Goal: Obtain resource: Download file/media

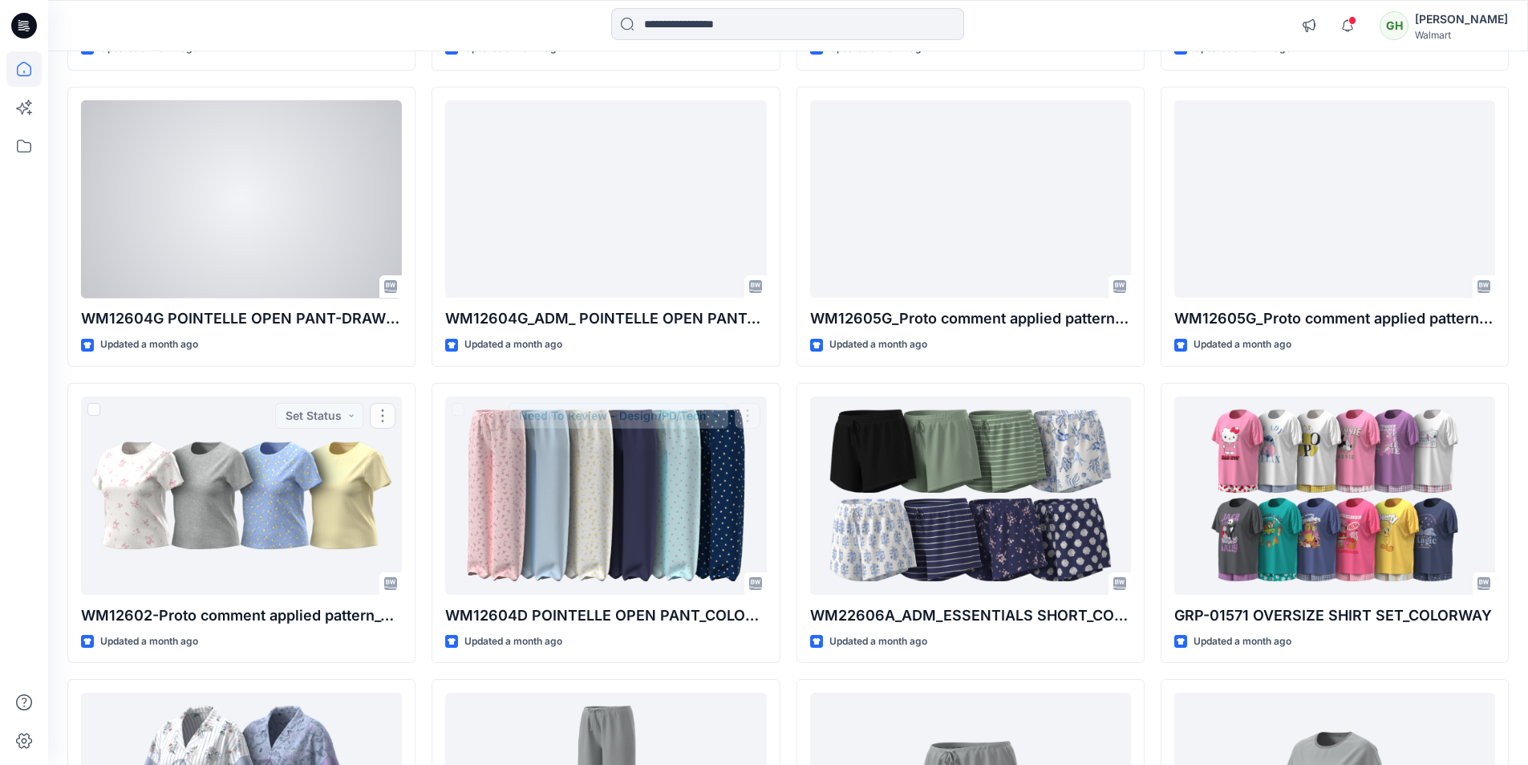
scroll to position [4853, 0]
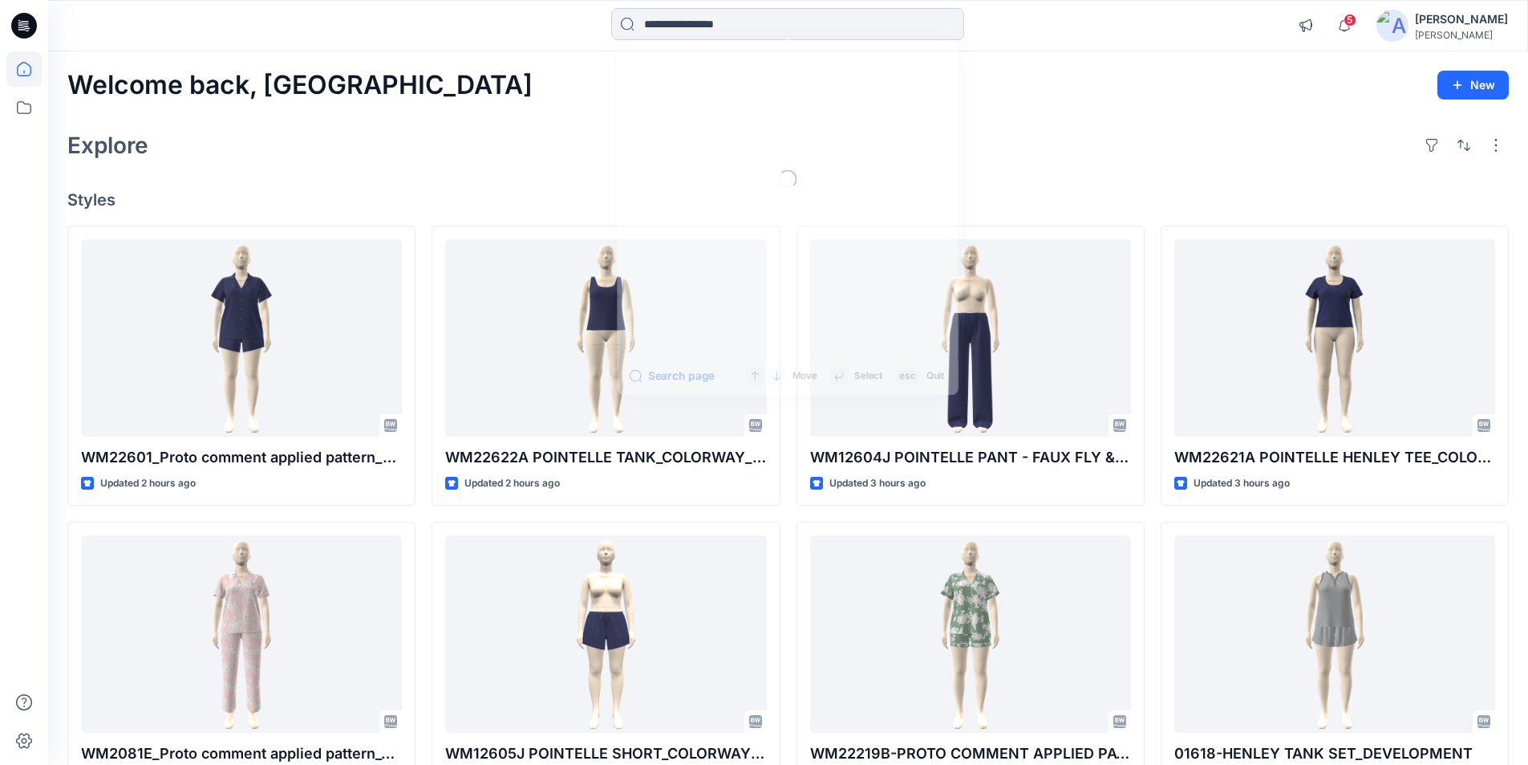
click at [686, 22] on input at bounding box center [787, 24] width 353 height 32
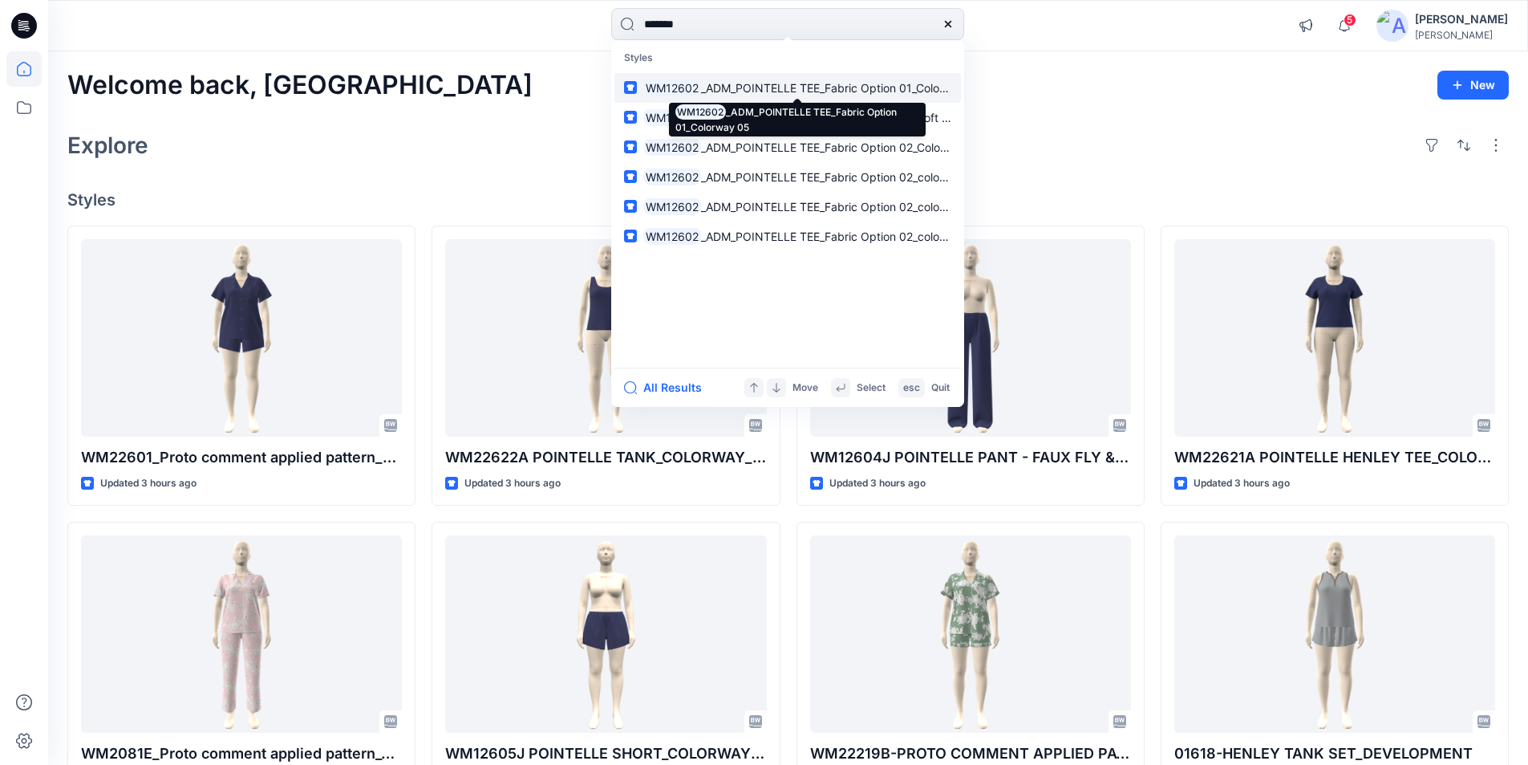
type input "*******"
click at [752, 86] on span "_ADM_POINTELLE TEE_Fabric Option 01_Colorway 05" at bounding box center [842, 88] width 282 height 14
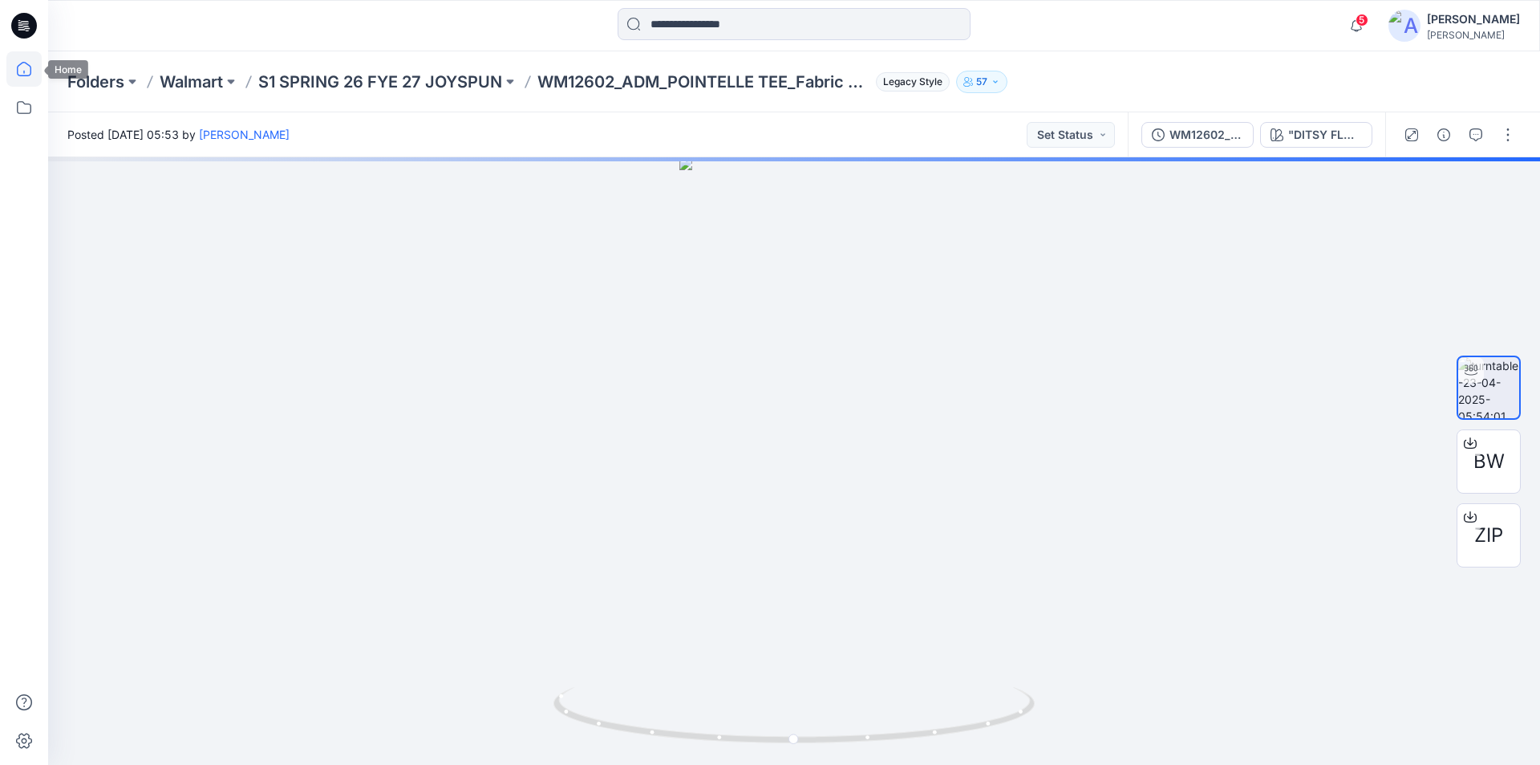
click at [16, 68] on icon at bounding box center [23, 68] width 35 height 35
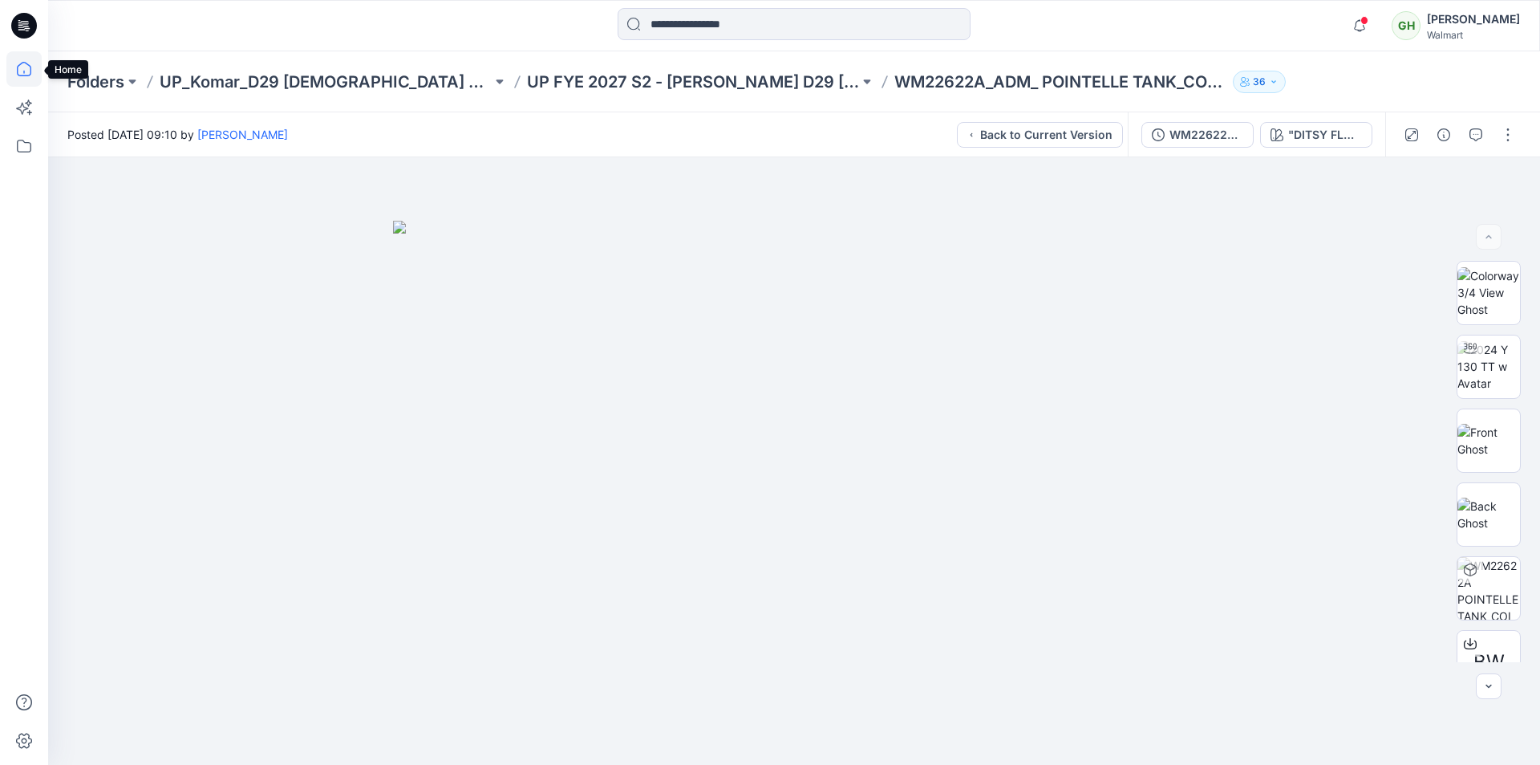
click at [20, 70] on icon at bounding box center [23, 68] width 35 height 35
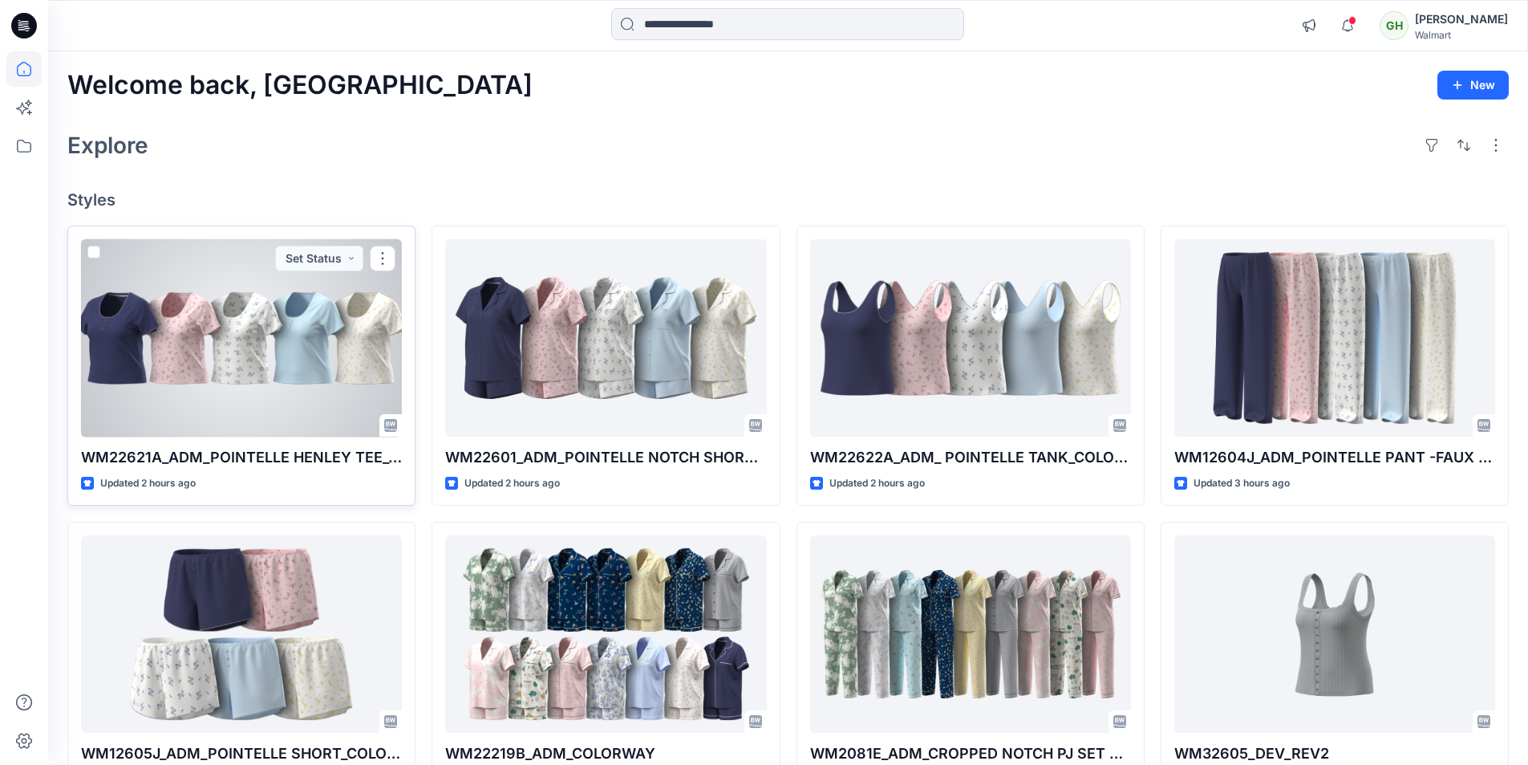
click at [246, 370] on div at bounding box center [241, 338] width 321 height 198
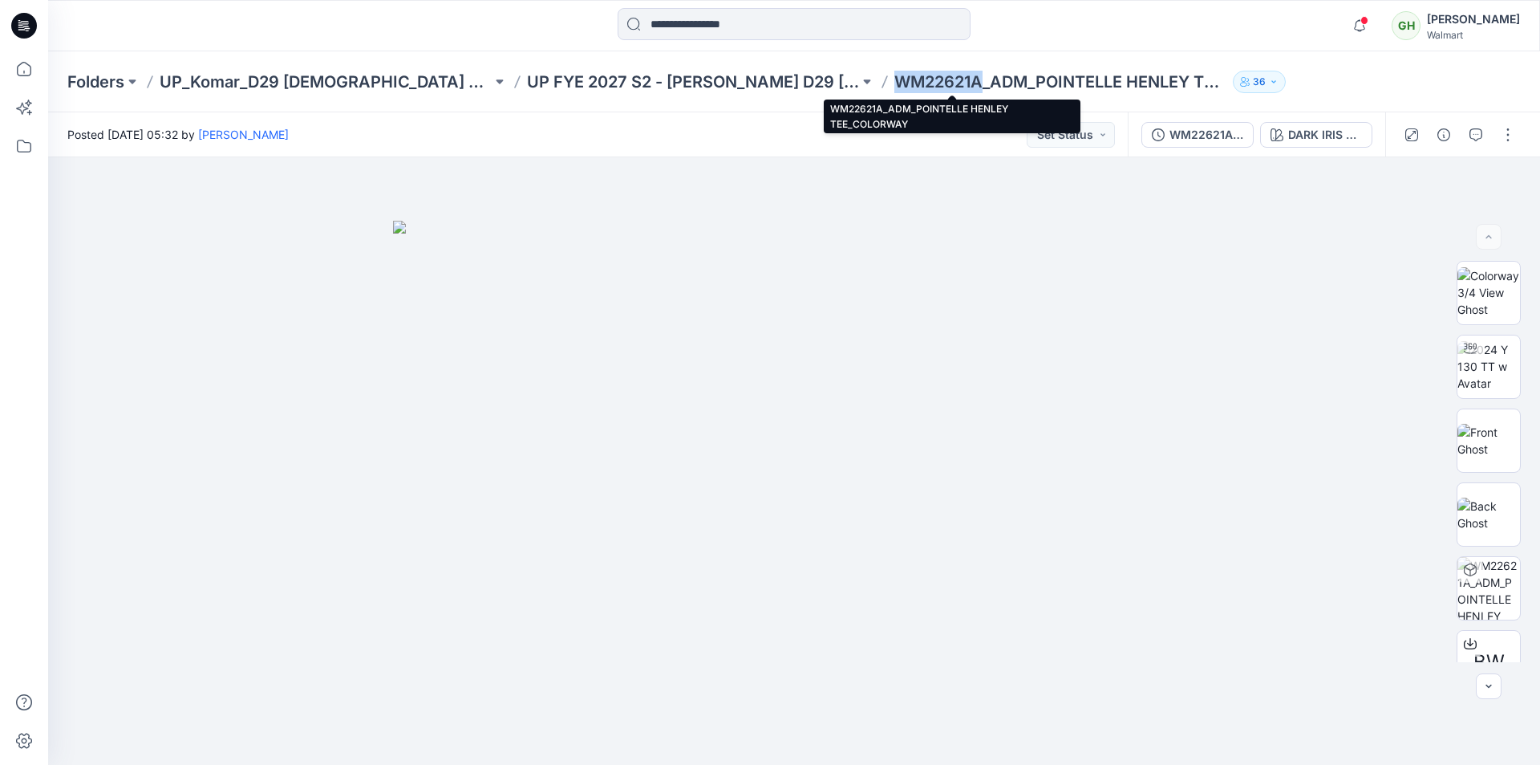
drag, startPoint x: 874, startPoint y: 79, endPoint x: 791, endPoint y: 83, distance: 83.5
click at [894, 83] on p "WM22621A_ADM_POINTELLE HENLEY TEE_COLORWAY" at bounding box center [1060, 82] width 332 height 22
copy p "WM22621A"
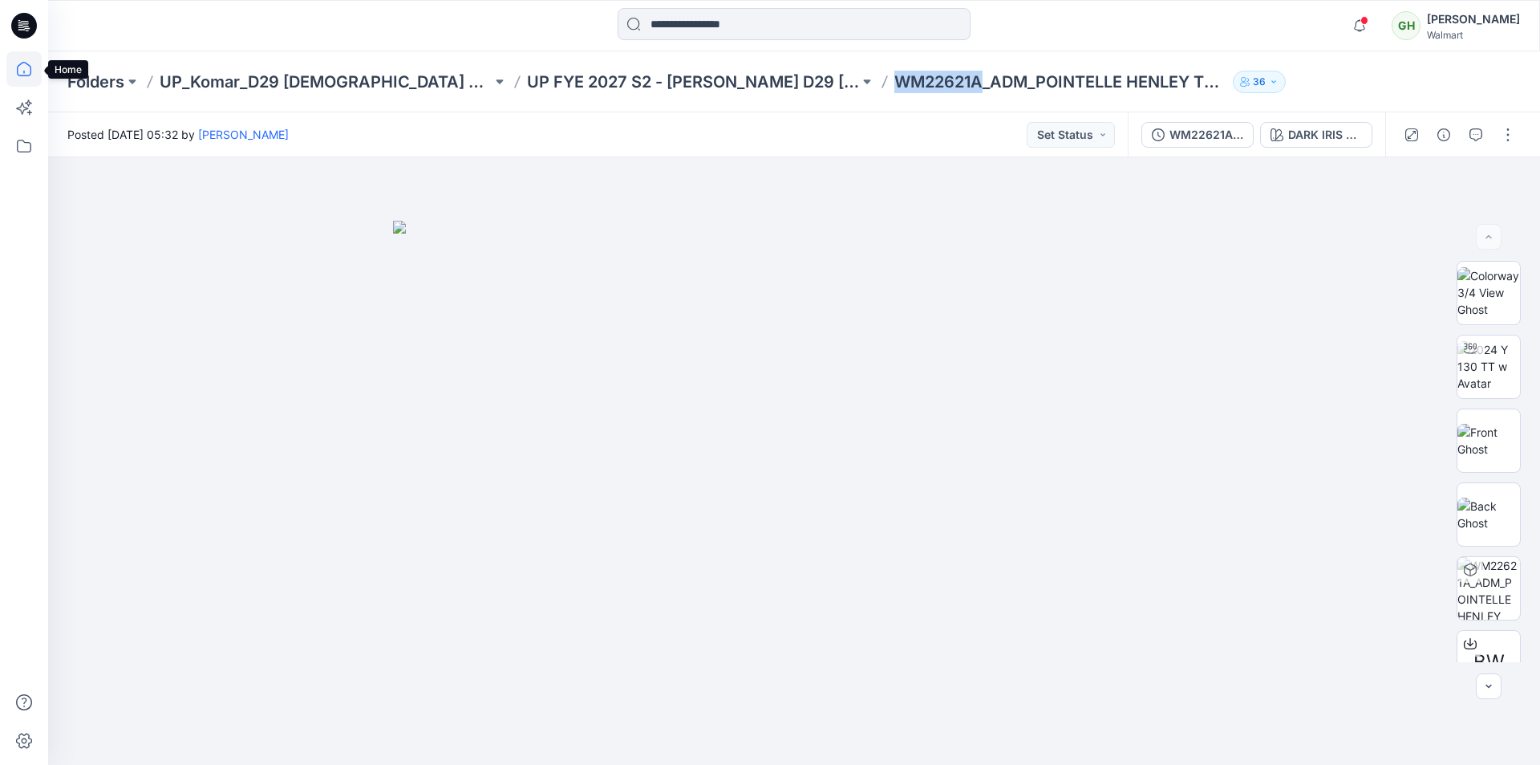
click at [22, 70] on icon at bounding box center [23, 68] width 35 height 35
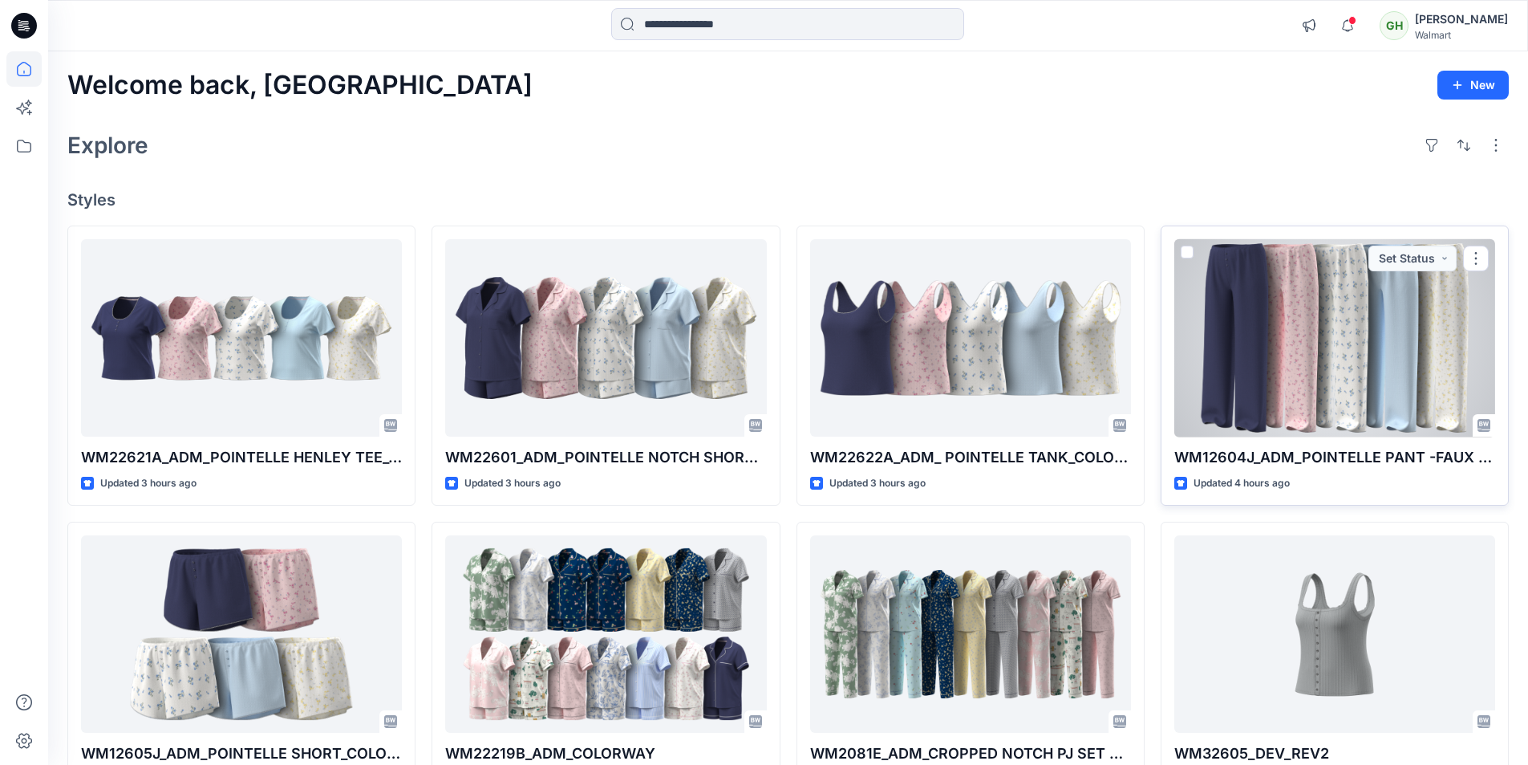
click at [1248, 328] on div at bounding box center [1334, 338] width 321 height 198
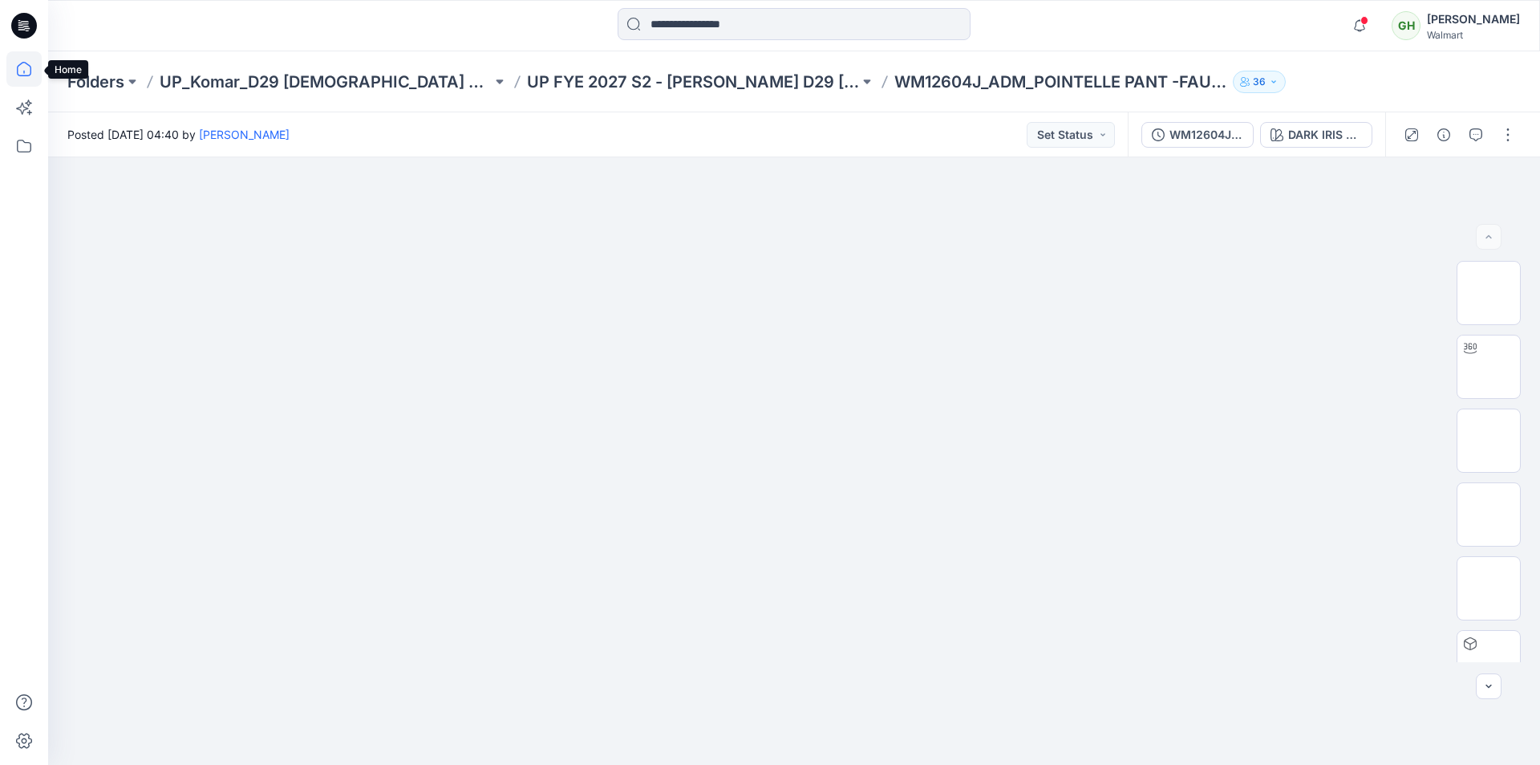
click at [27, 66] on icon at bounding box center [23, 68] width 35 height 35
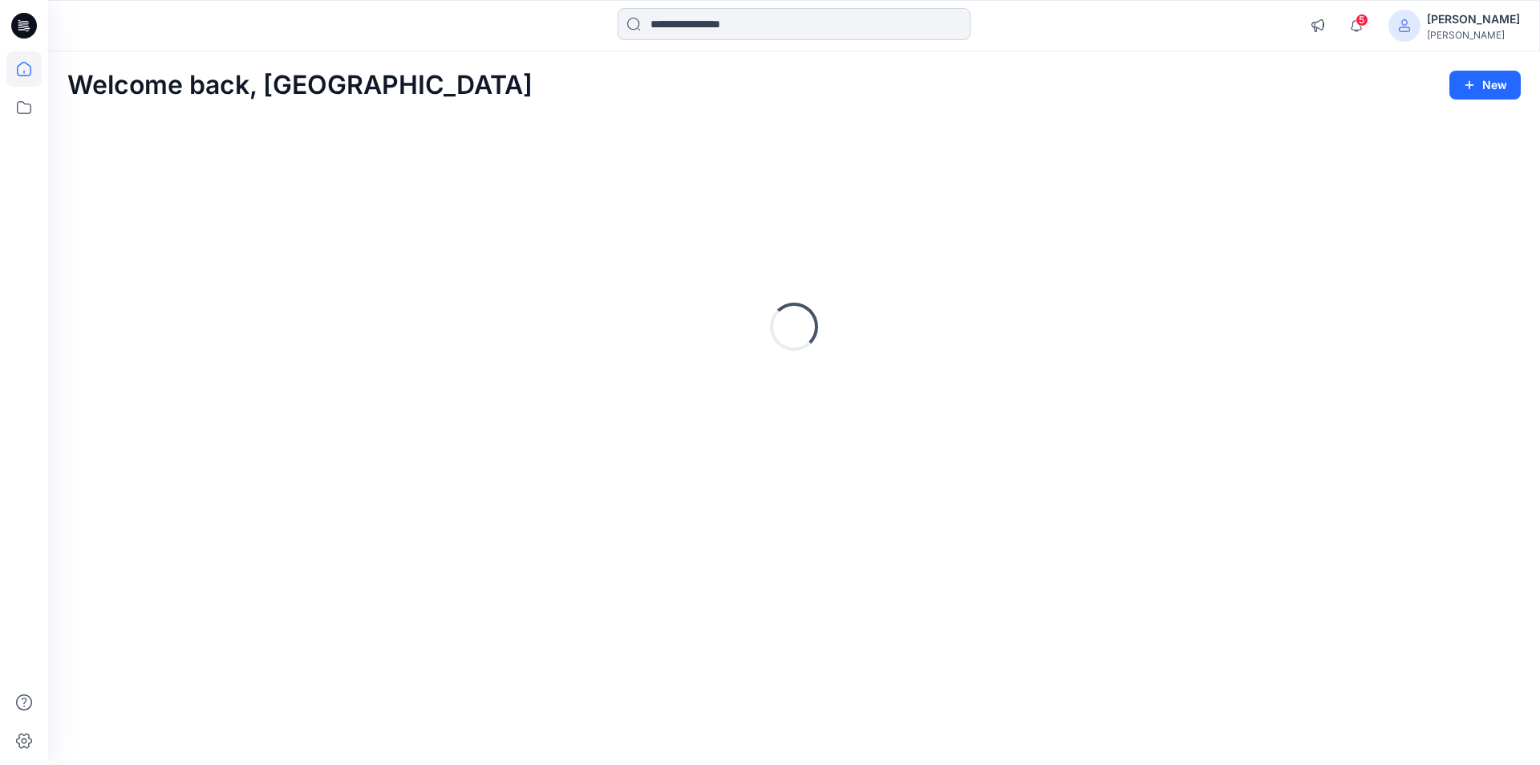
click at [732, 26] on input at bounding box center [794, 24] width 353 height 32
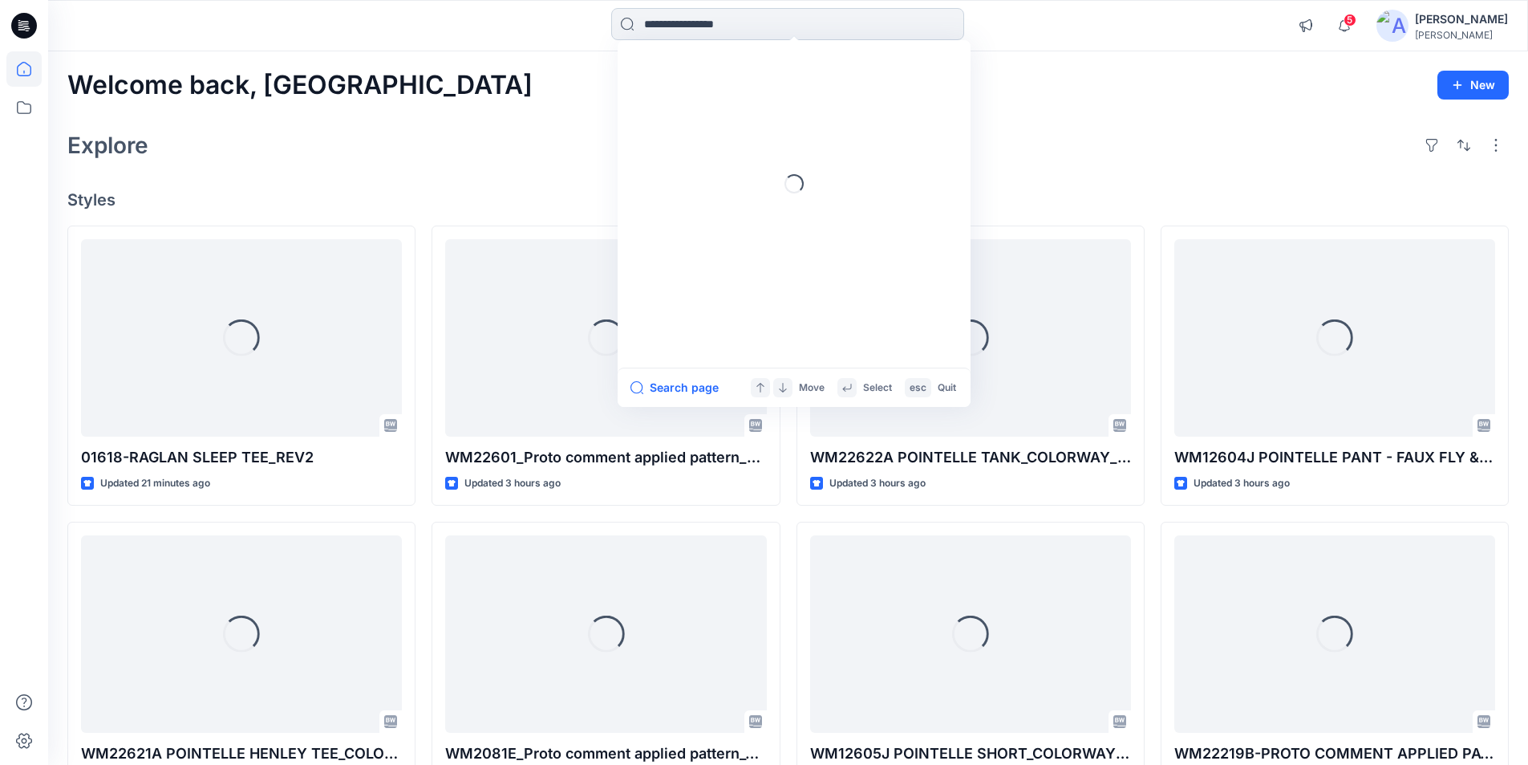
paste input "********"
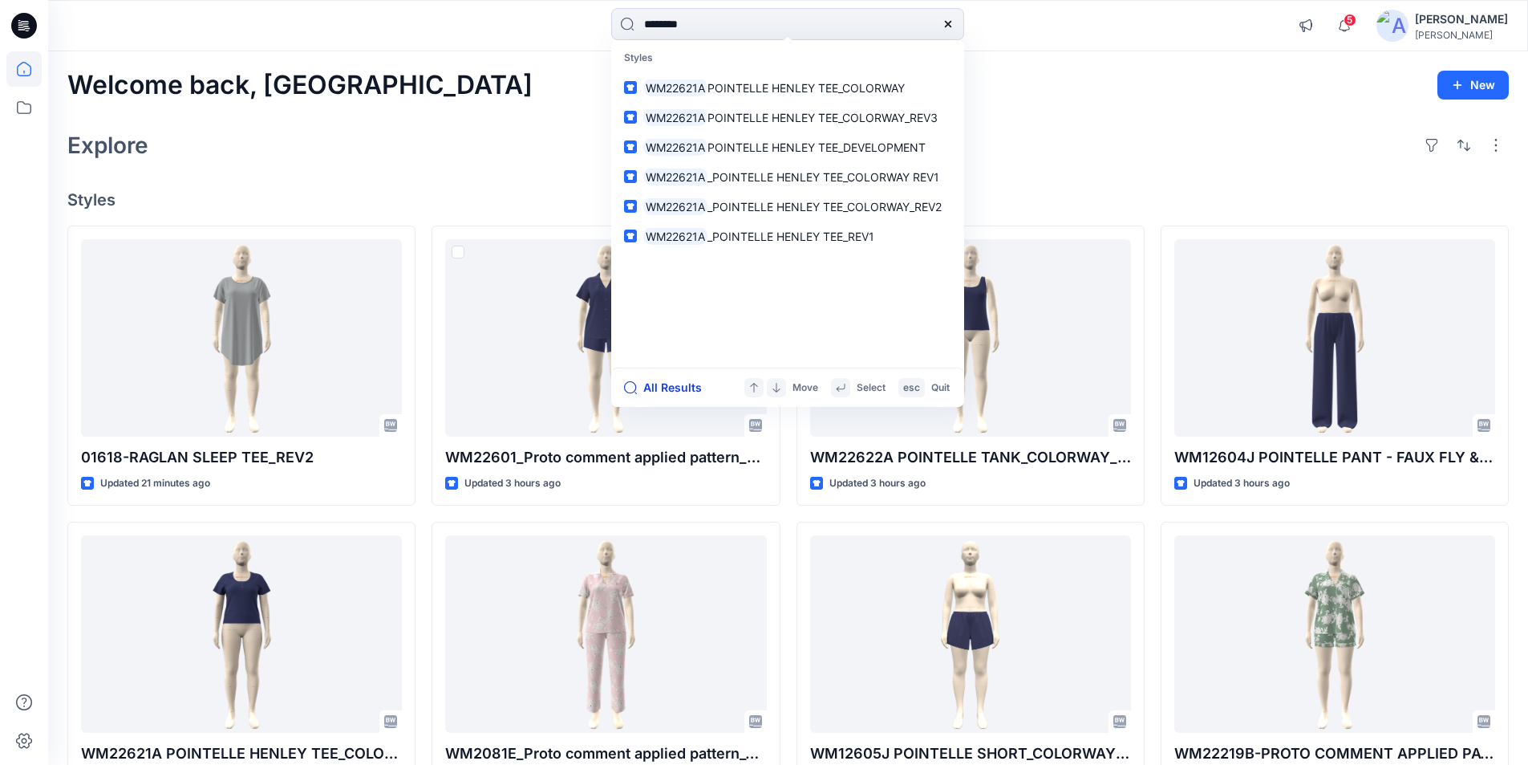
type input "********"
click at [675, 390] on button "All Results" at bounding box center [668, 387] width 88 height 19
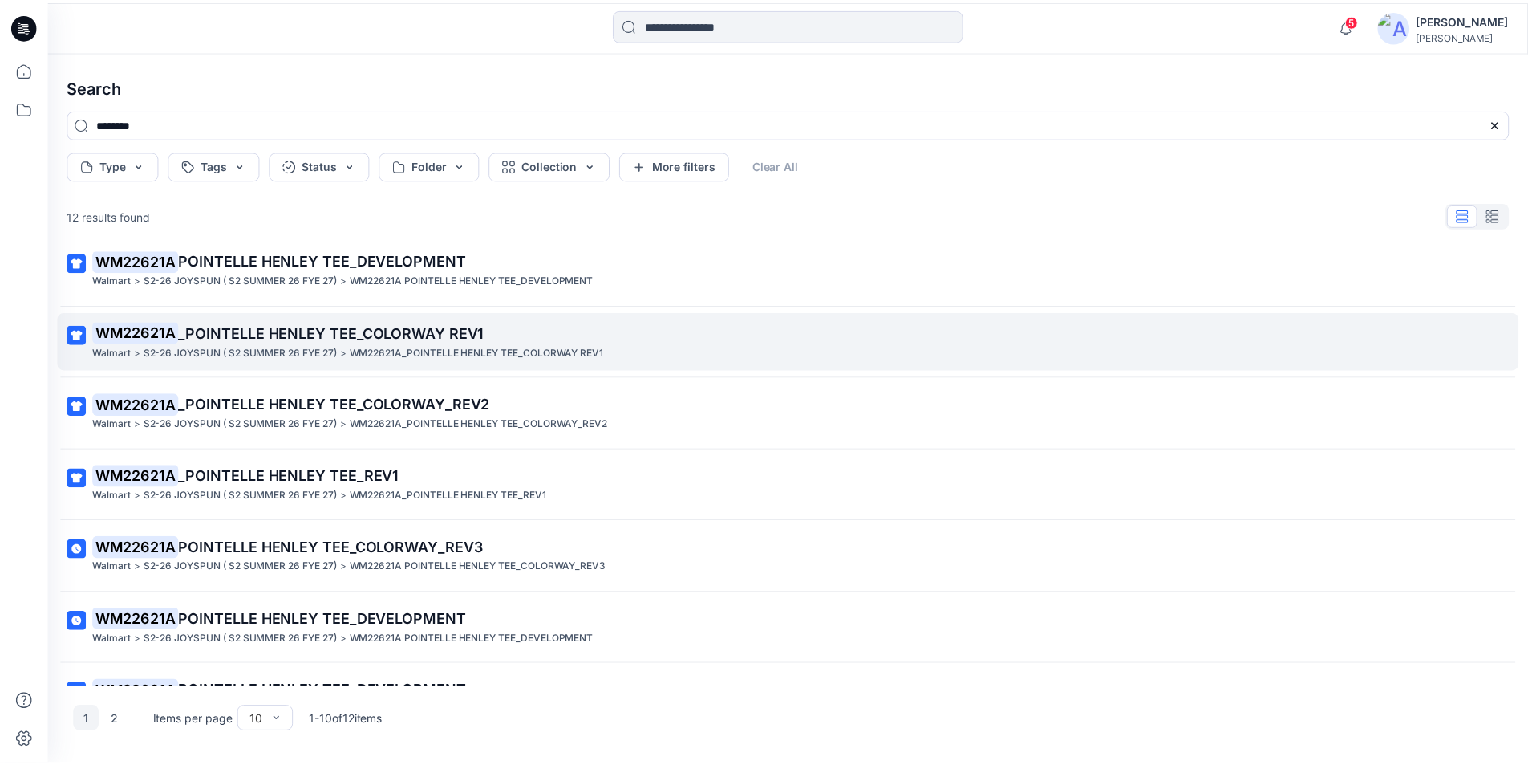
scroll to position [281, 0]
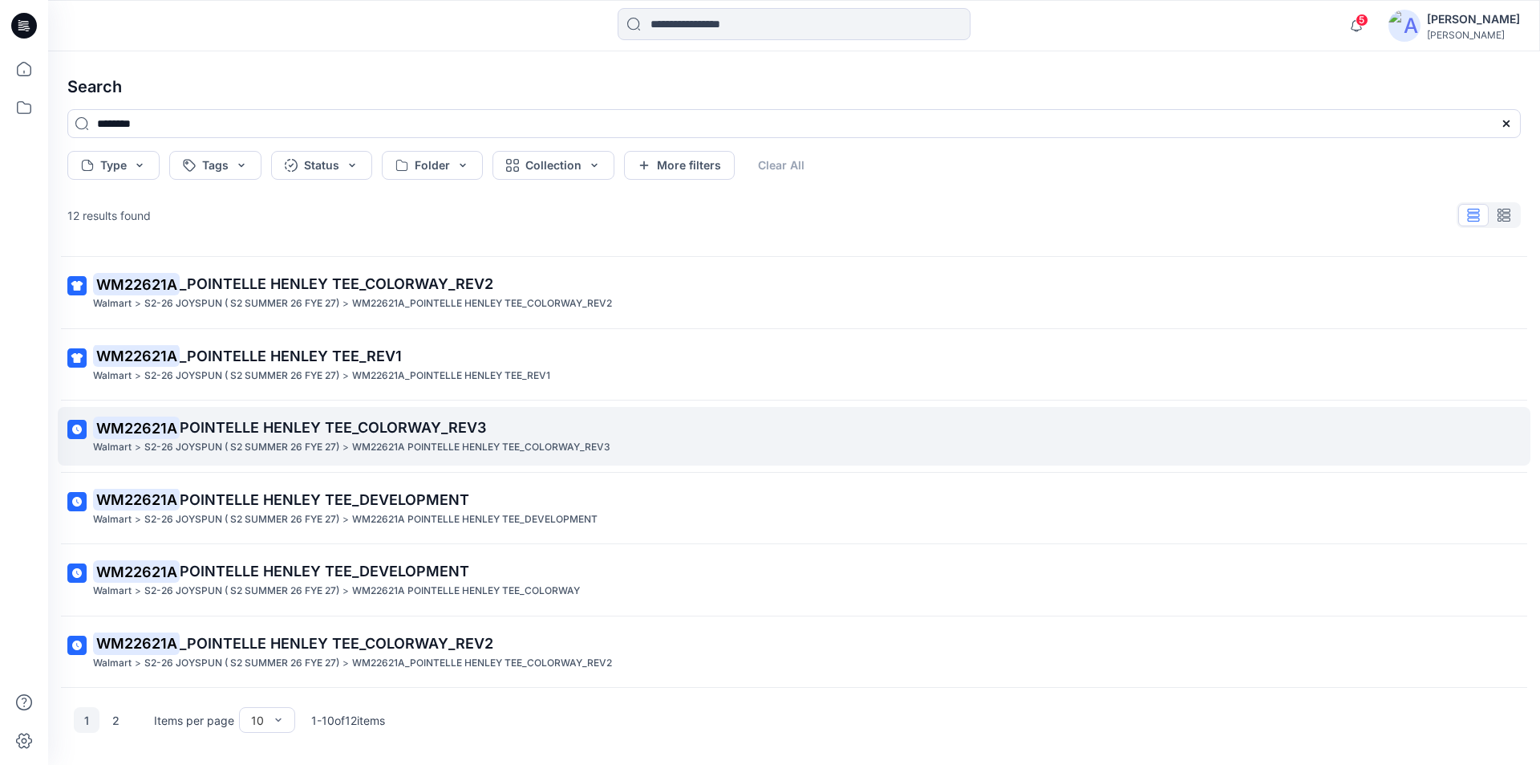
click at [479, 437] on p "WM22621A POINTELLE HENLEY TEE_COLORWAY_REV3" at bounding box center [792, 427] width 1399 height 22
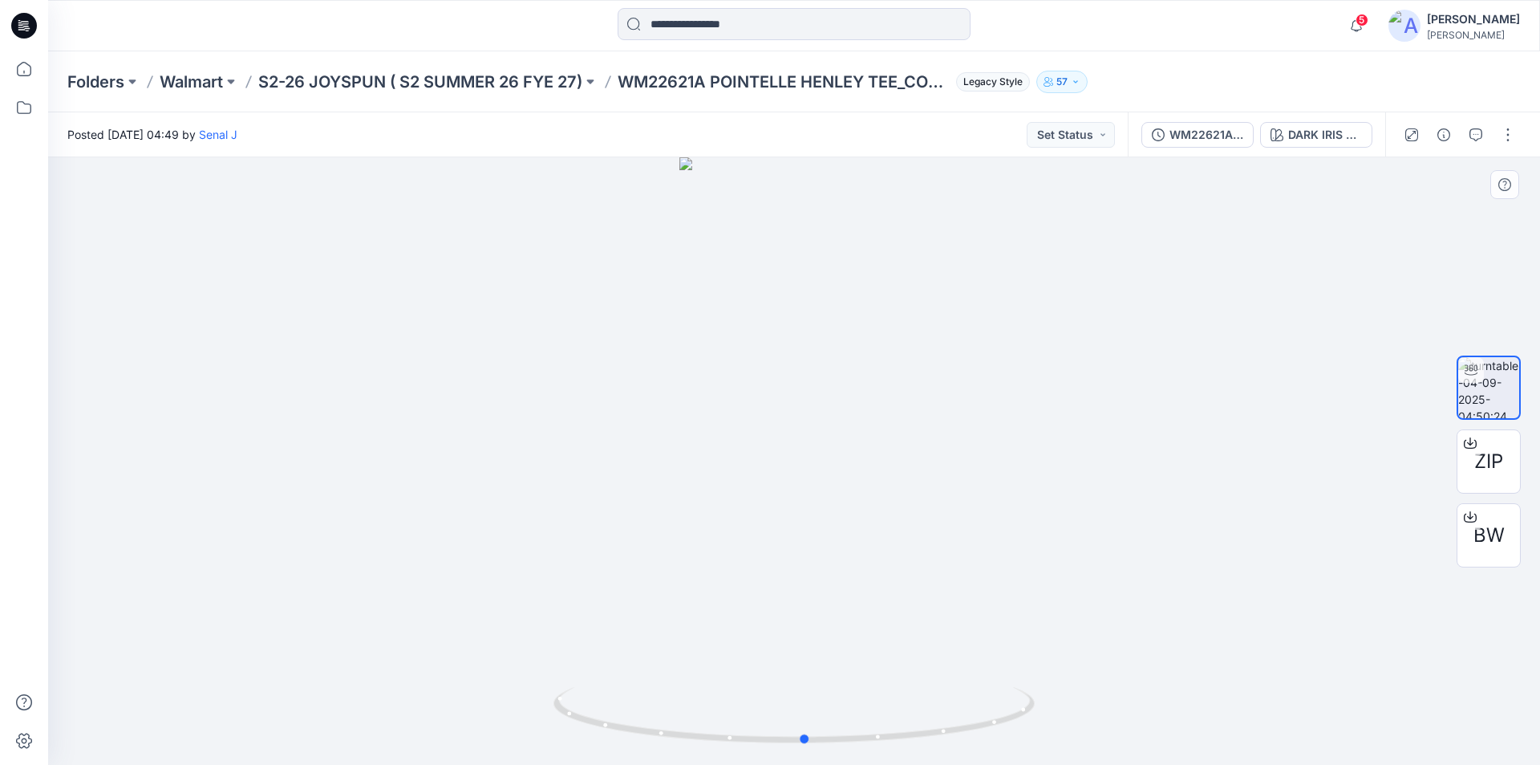
drag, startPoint x: 798, startPoint y: 737, endPoint x: 1291, endPoint y: 732, distance: 492.6
click at [1291, 732] on div at bounding box center [794, 460] width 1492 height 607
click at [11, 63] on icon at bounding box center [23, 68] width 35 height 35
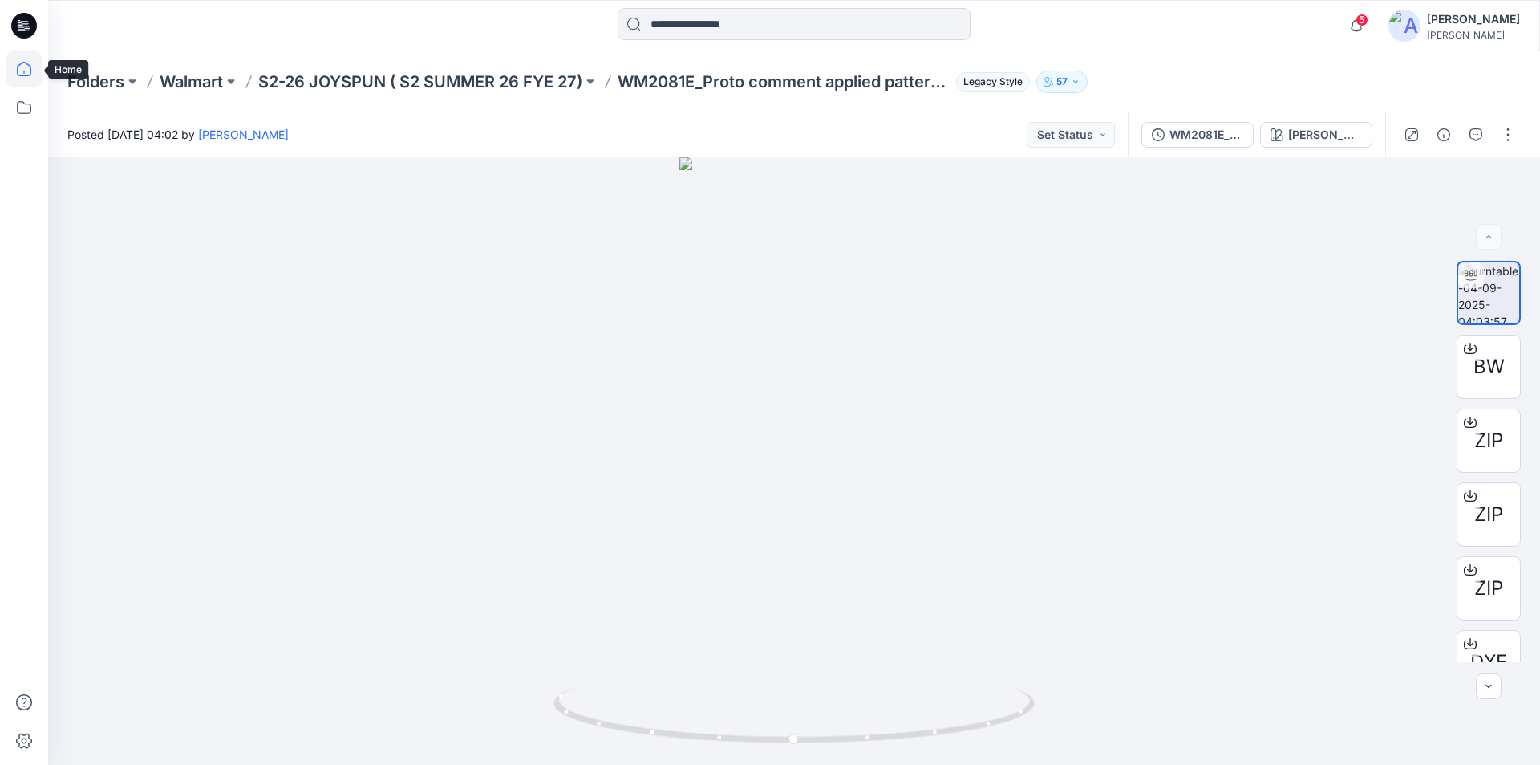
click at [22, 70] on icon at bounding box center [23, 68] width 35 height 35
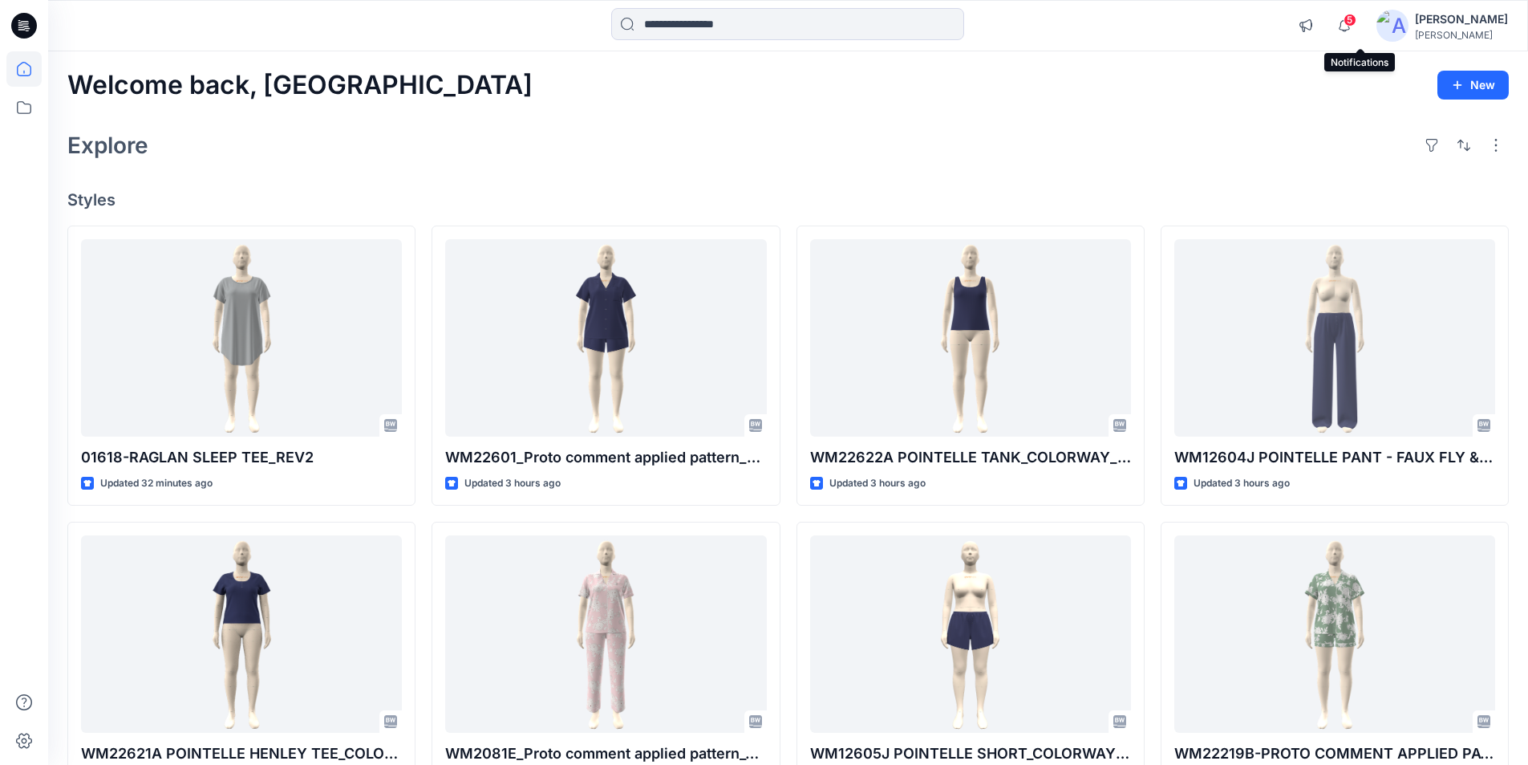
click at [1357, 25] on span "5" at bounding box center [1350, 20] width 13 height 13
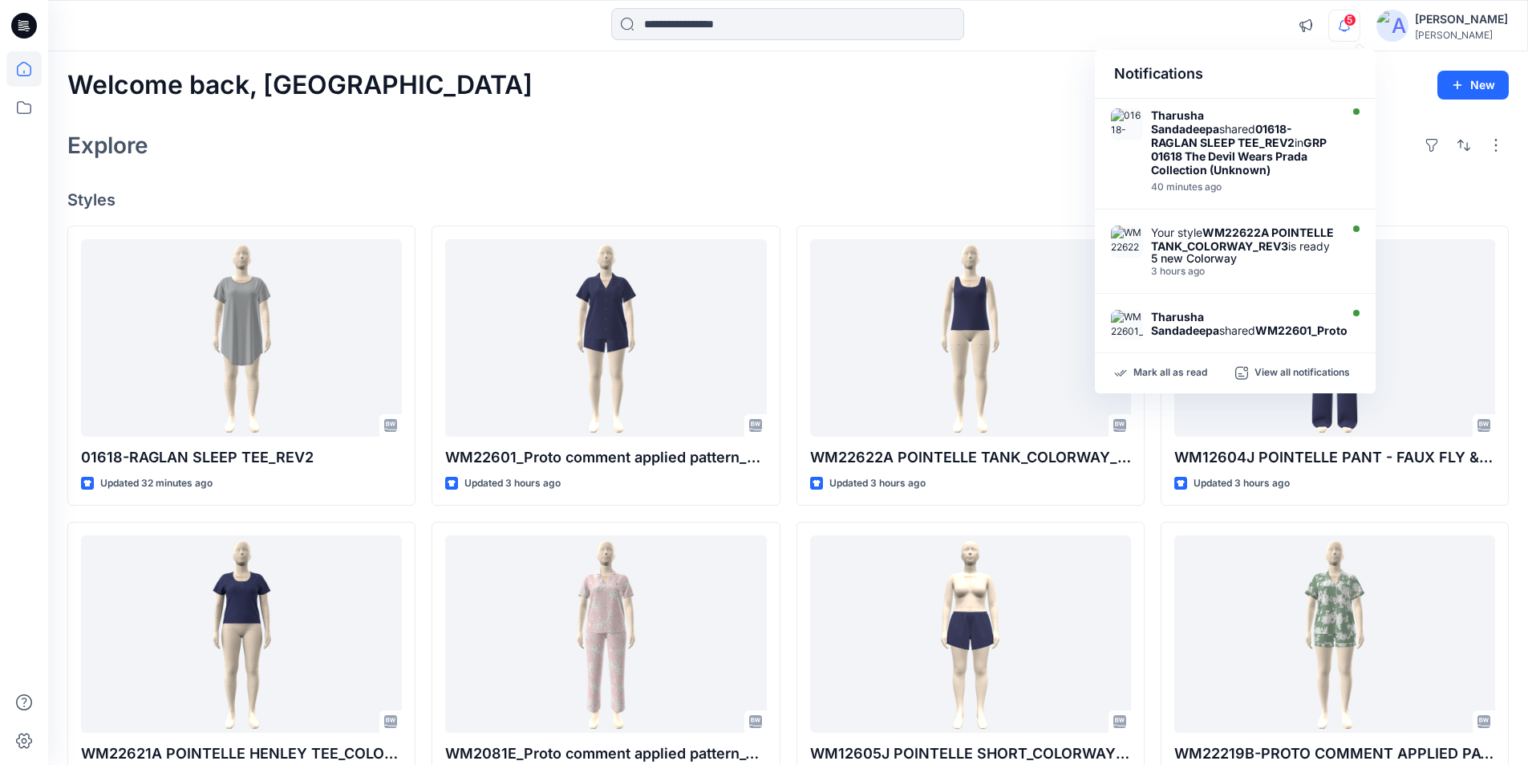
click at [1350, 26] on icon "button" at bounding box center [1344, 25] width 11 height 10
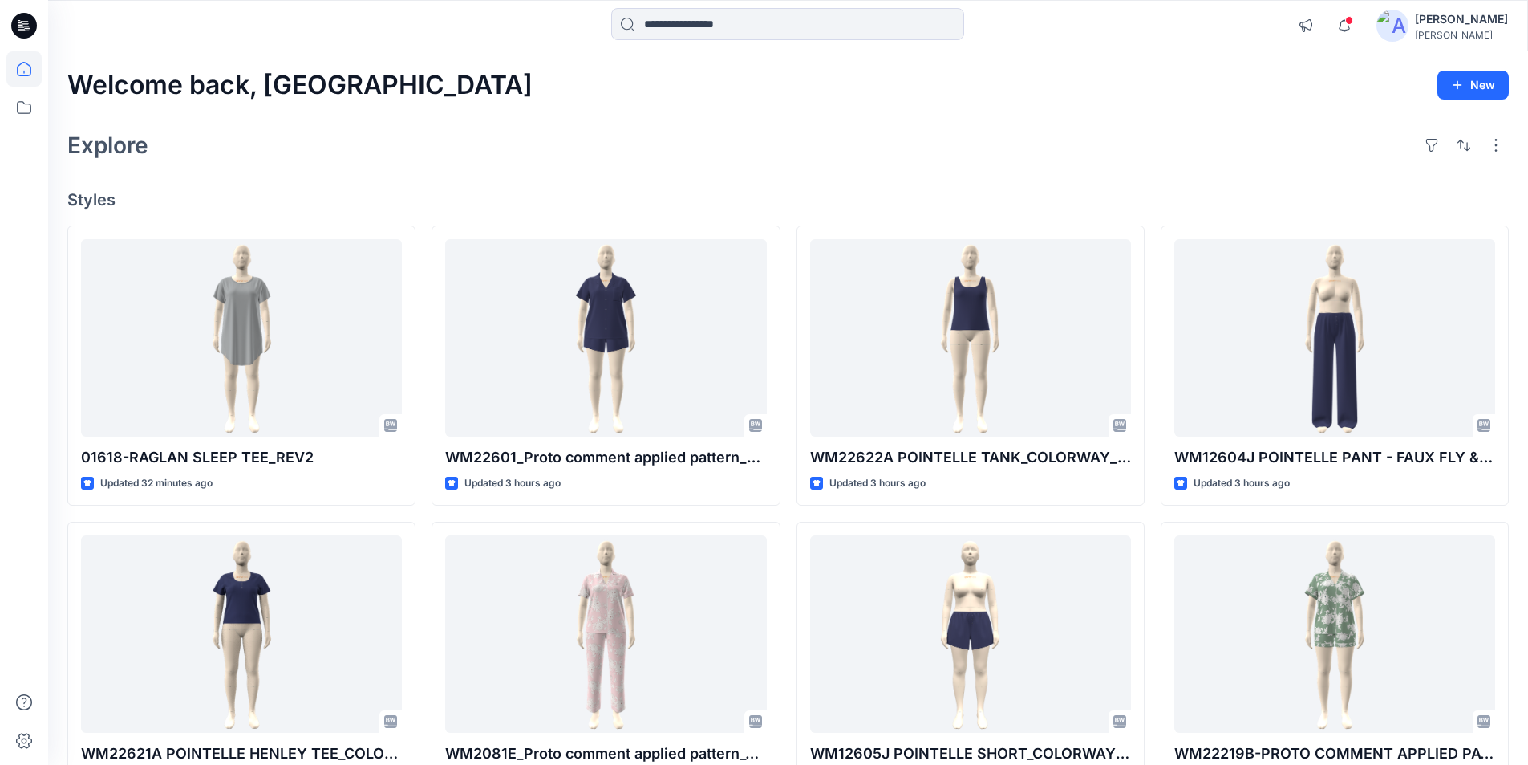
click at [1068, 81] on div "Welcome back, Lakshani New" at bounding box center [788, 86] width 1442 height 30
click at [651, 25] on input at bounding box center [787, 24] width 353 height 32
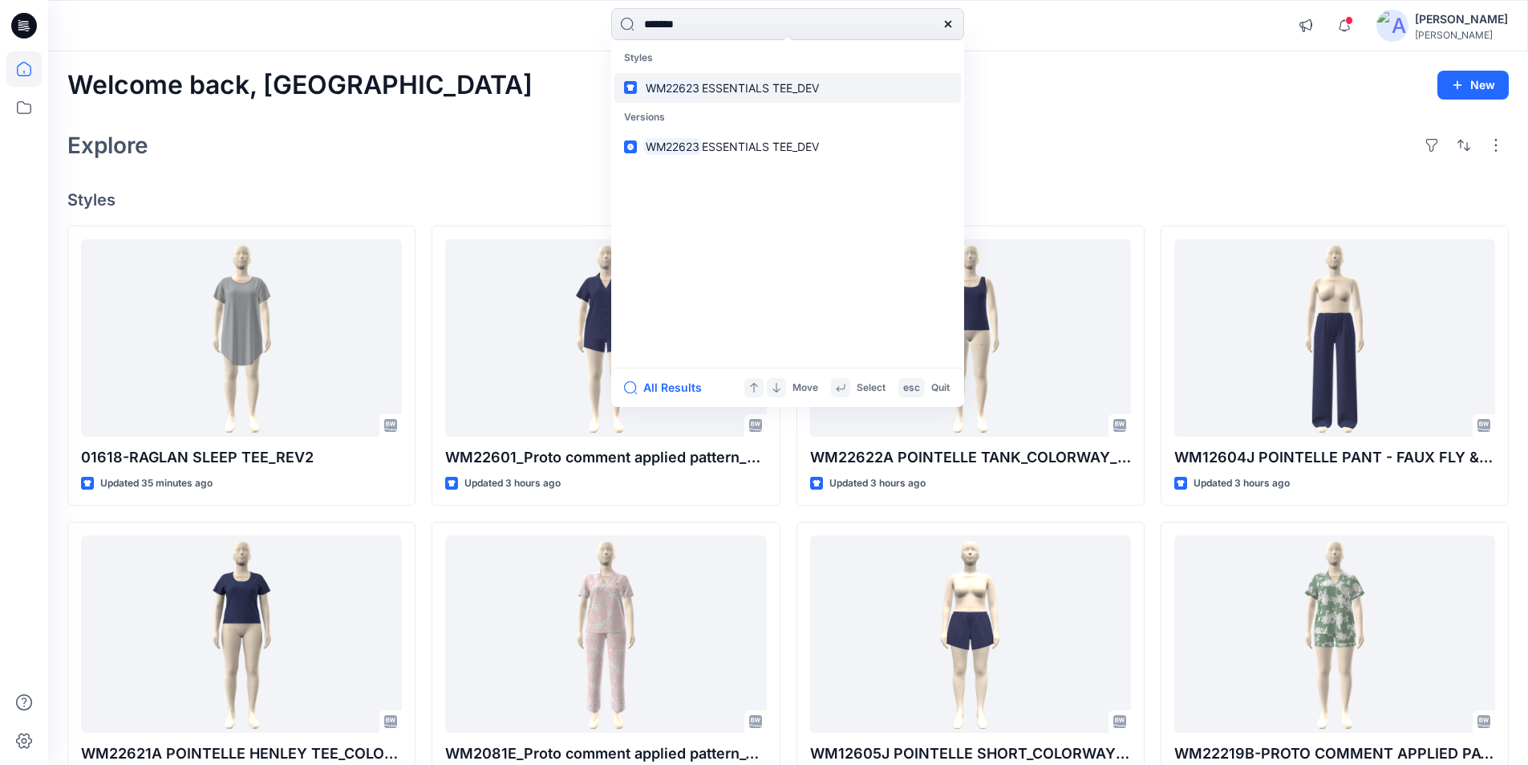
type input "*******"
click at [780, 83] on span "ESSENTIALS TEE_DEV" at bounding box center [760, 88] width 117 height 14
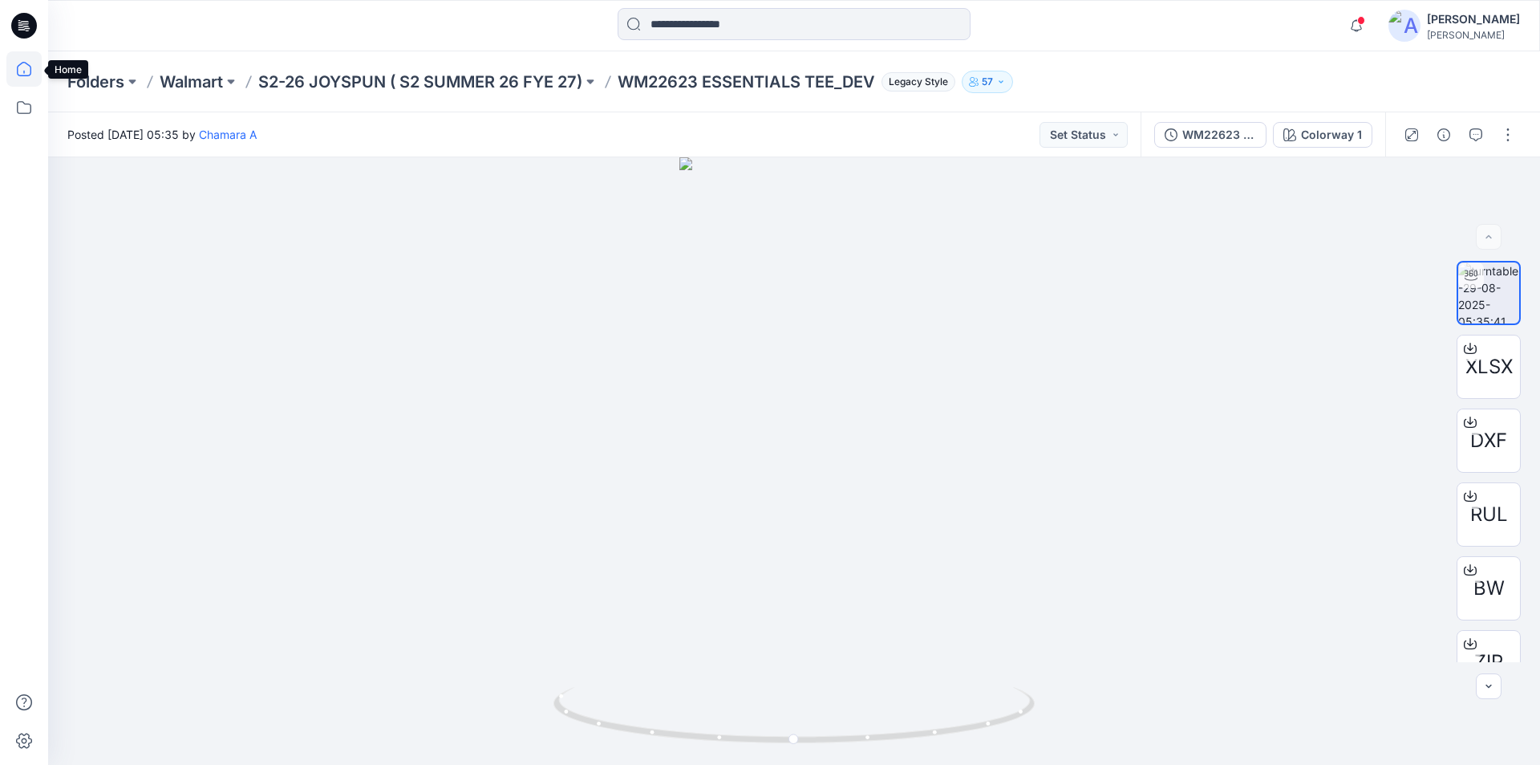
click at [21, 74] on icon at bounding box center [23, 68] width 35 height 35
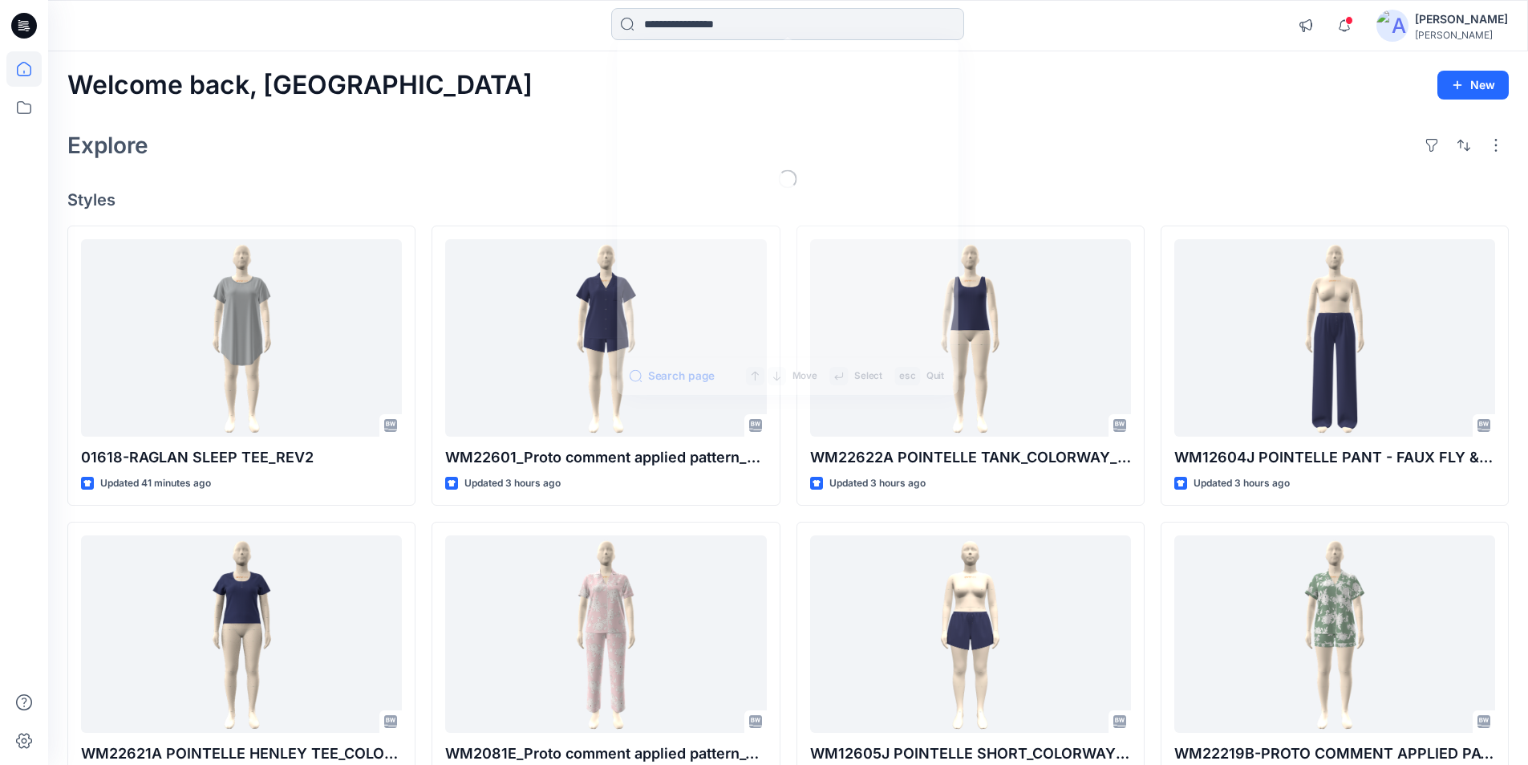
click at [703, 27] on input at bounding box center [787, 24] width 353 height 32
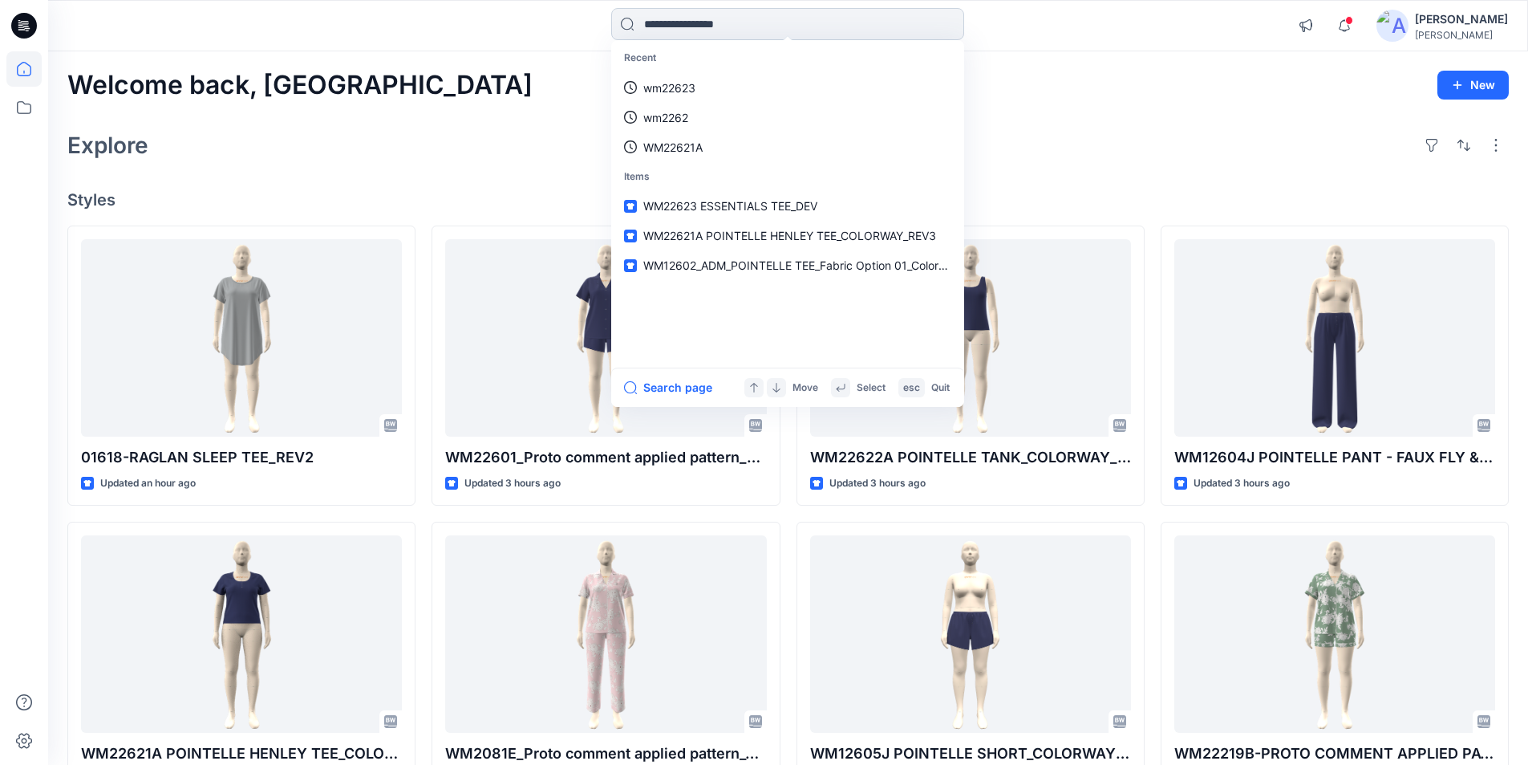
click at [677, 22] on input at bounding box center [787, 24] width 353 height 32
paste input "********"
type input "********"
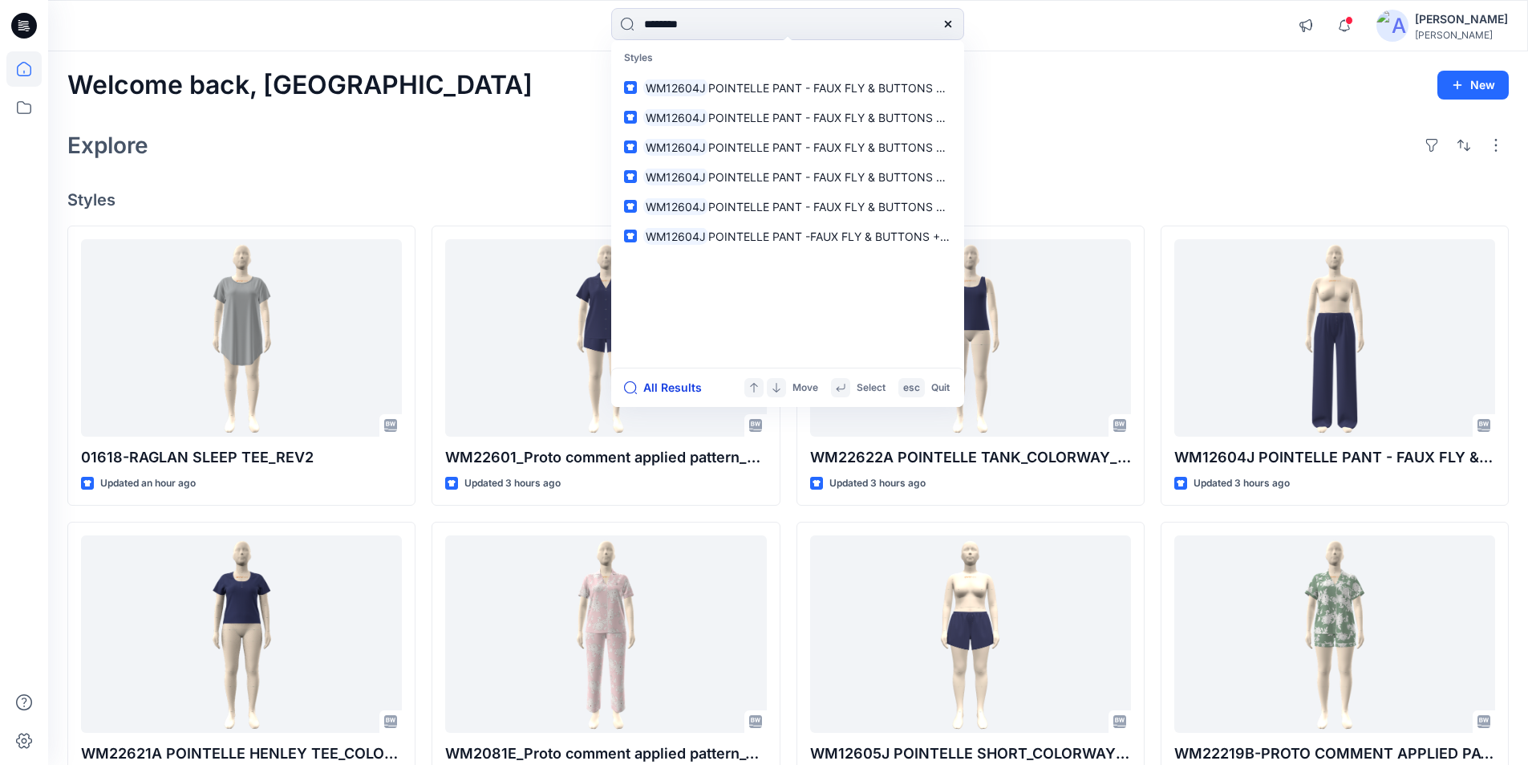
click at [659, 389] on button "All Results" at bounding box center [668, 387] width 88 height 19
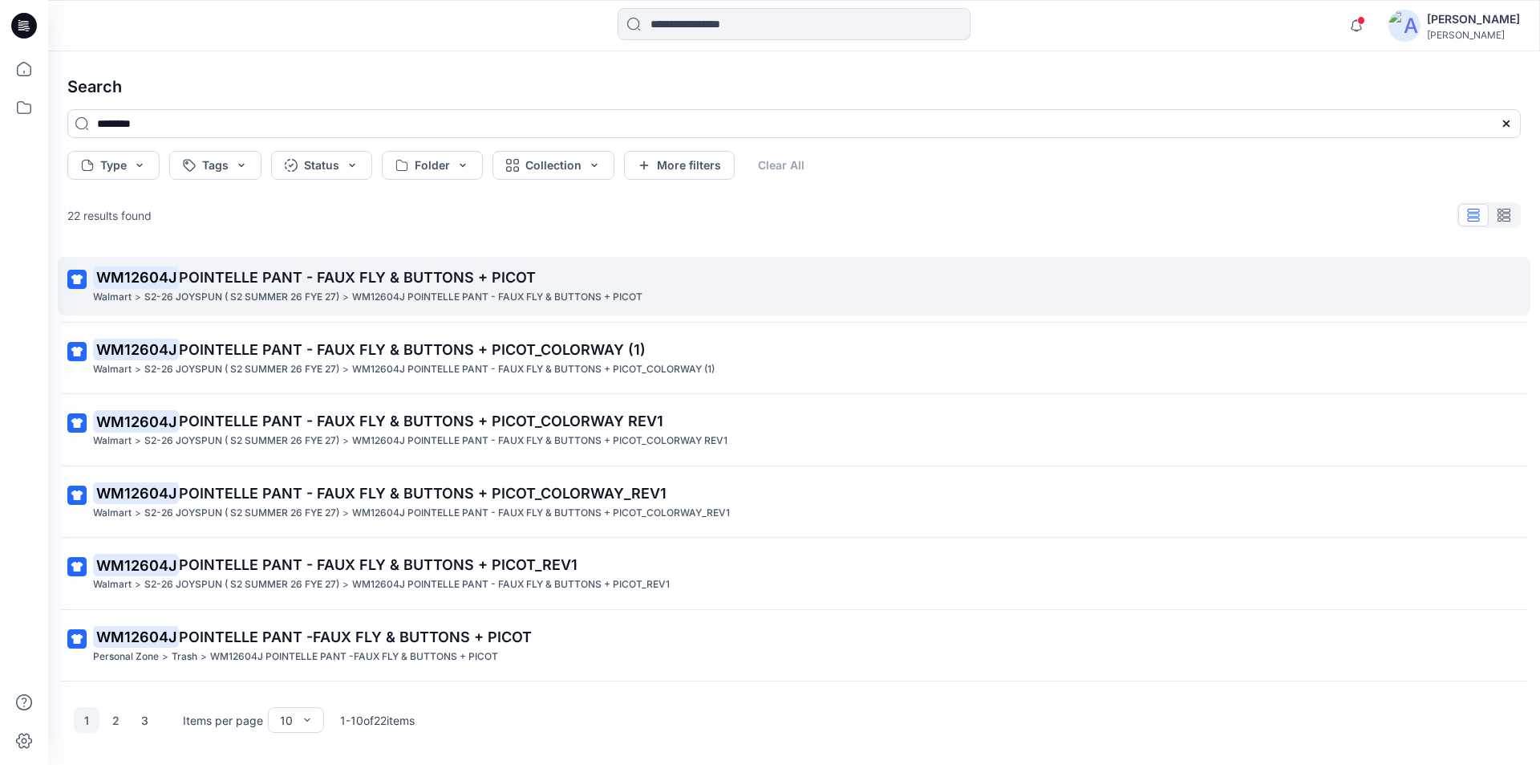
click at [283, 298] on p "S2-26 JOYSPUN ( S2 SUMMER 26 FYE 27)" at bounding box center [241, 297] width 195 height 17
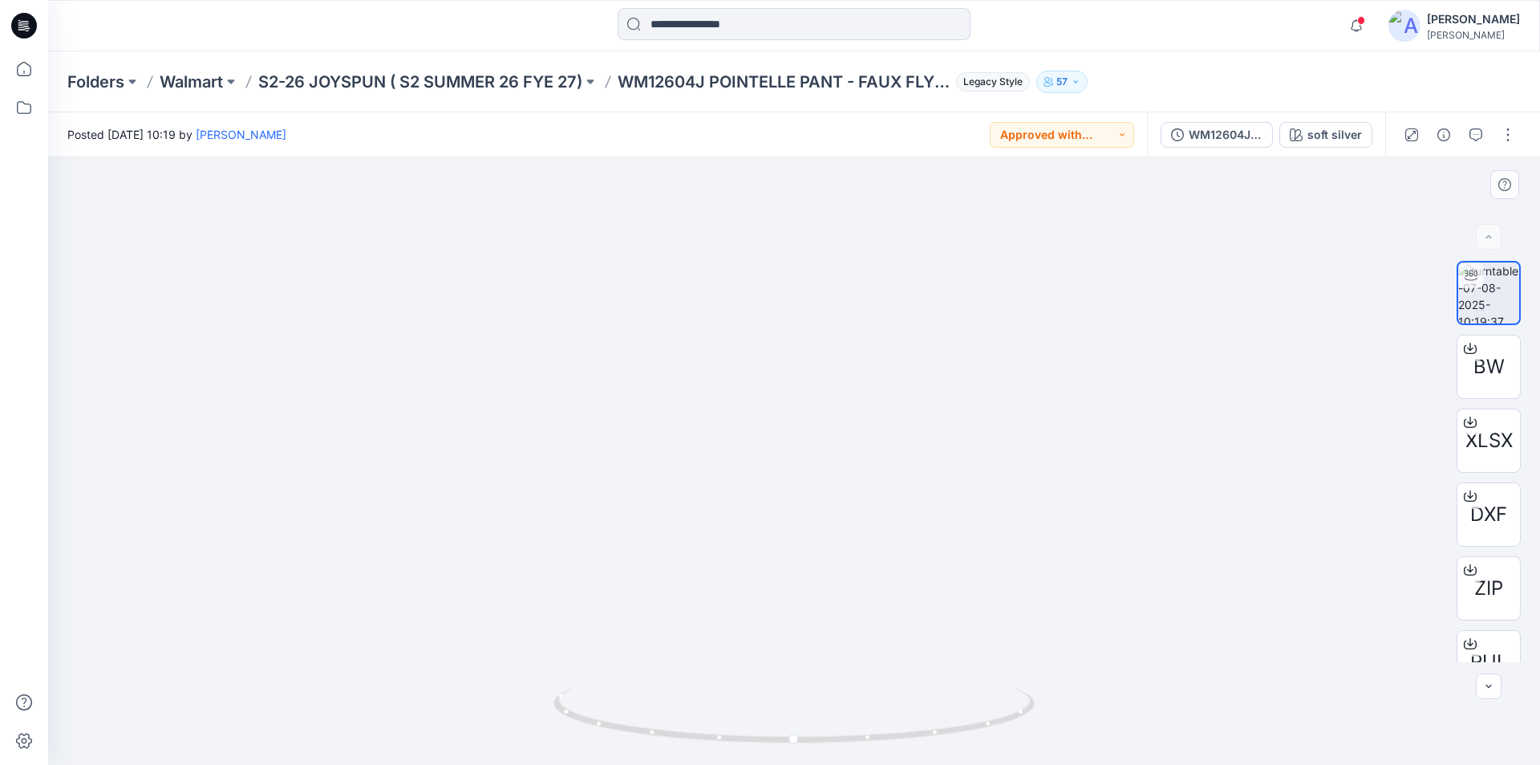
drag, startPoint x: 821, startPoint y: 302, endPoint x: 837, endPoint y: 465, distance: 164.4
click at [526, 82] on p "S2-26 JOYSPUN ( S2 SUMMER 26 FYE 27)" at bounding box center [420, 82] width 324 height 22
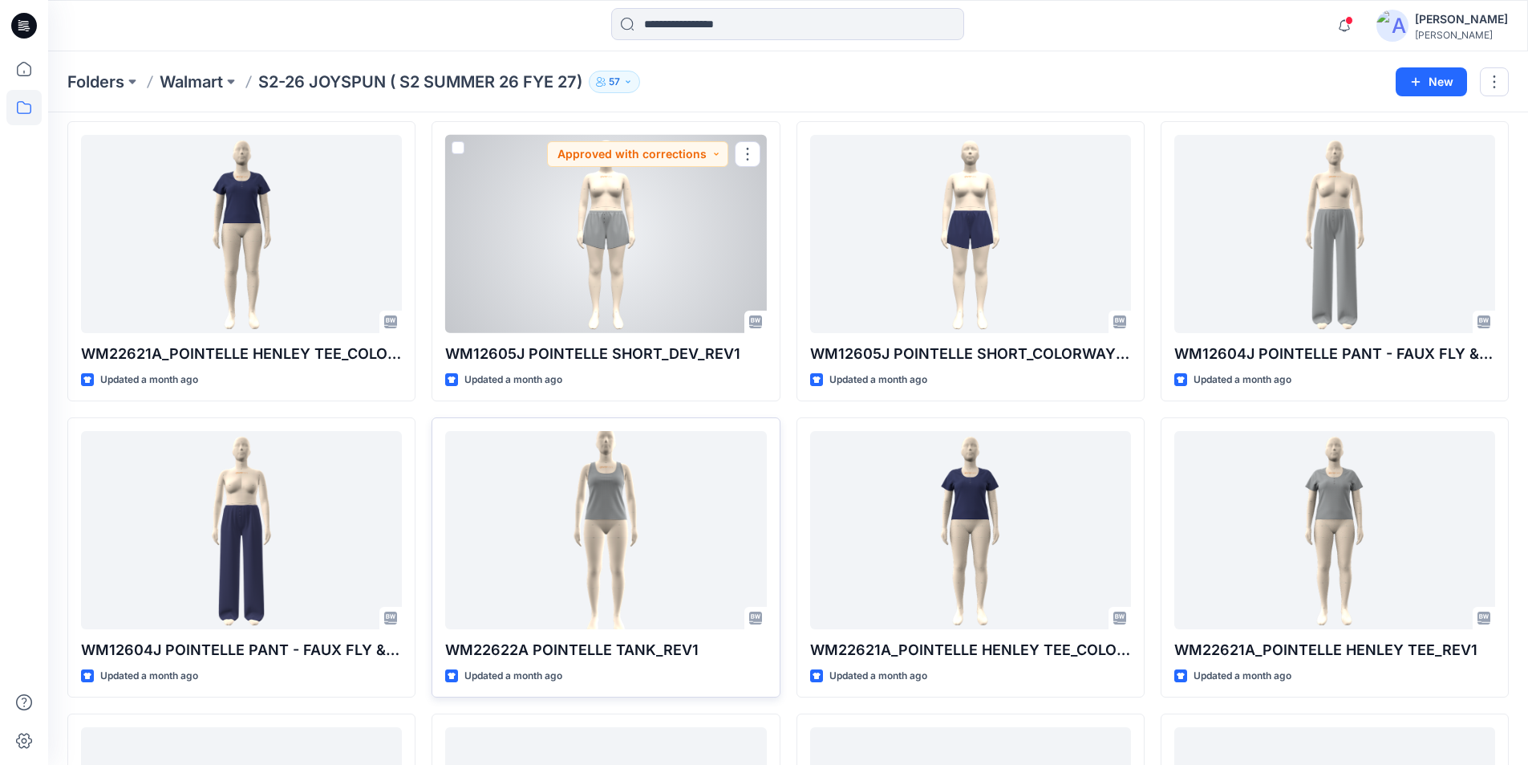
scroll to position [1568, 0]
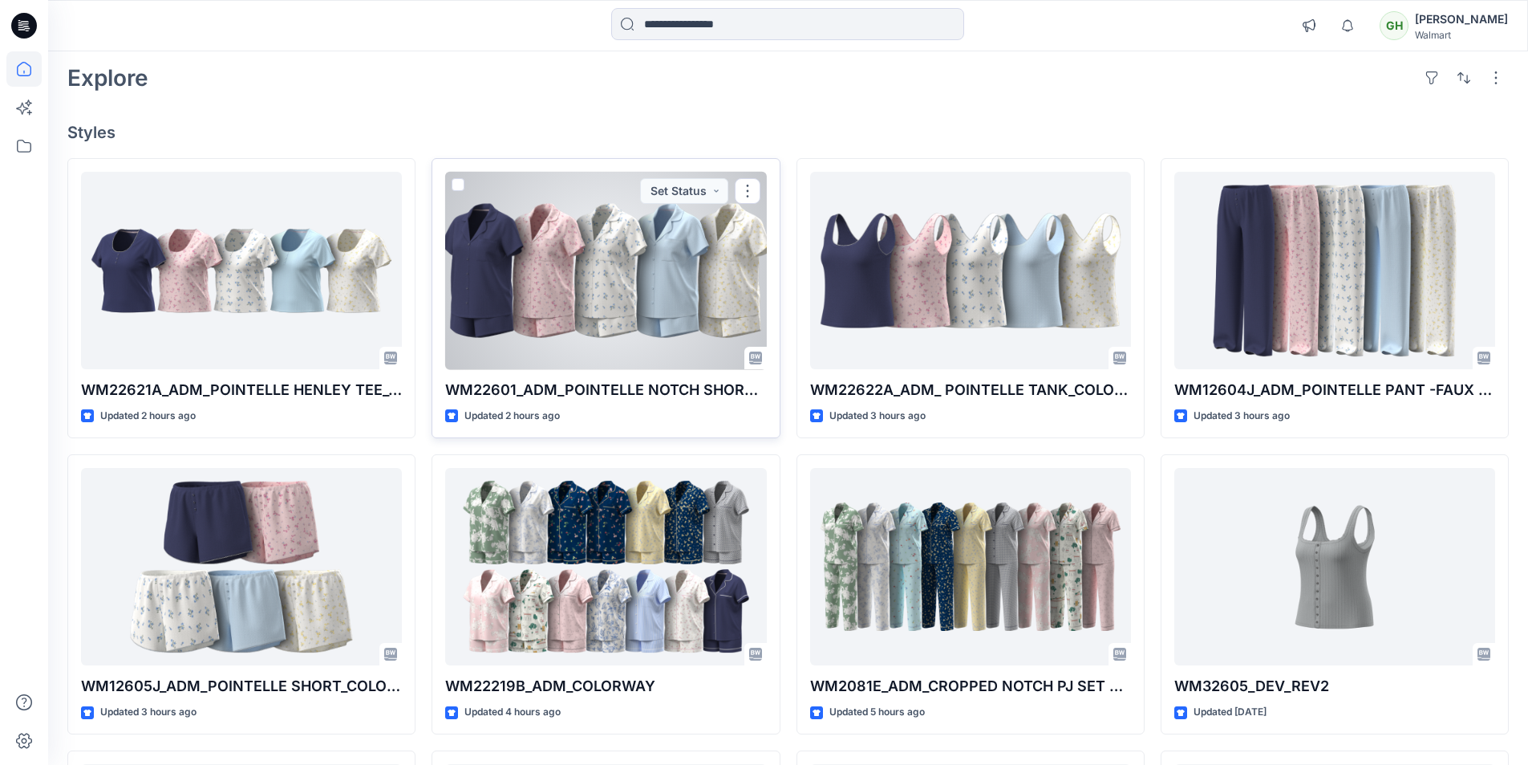
scroll to position [160, 0]
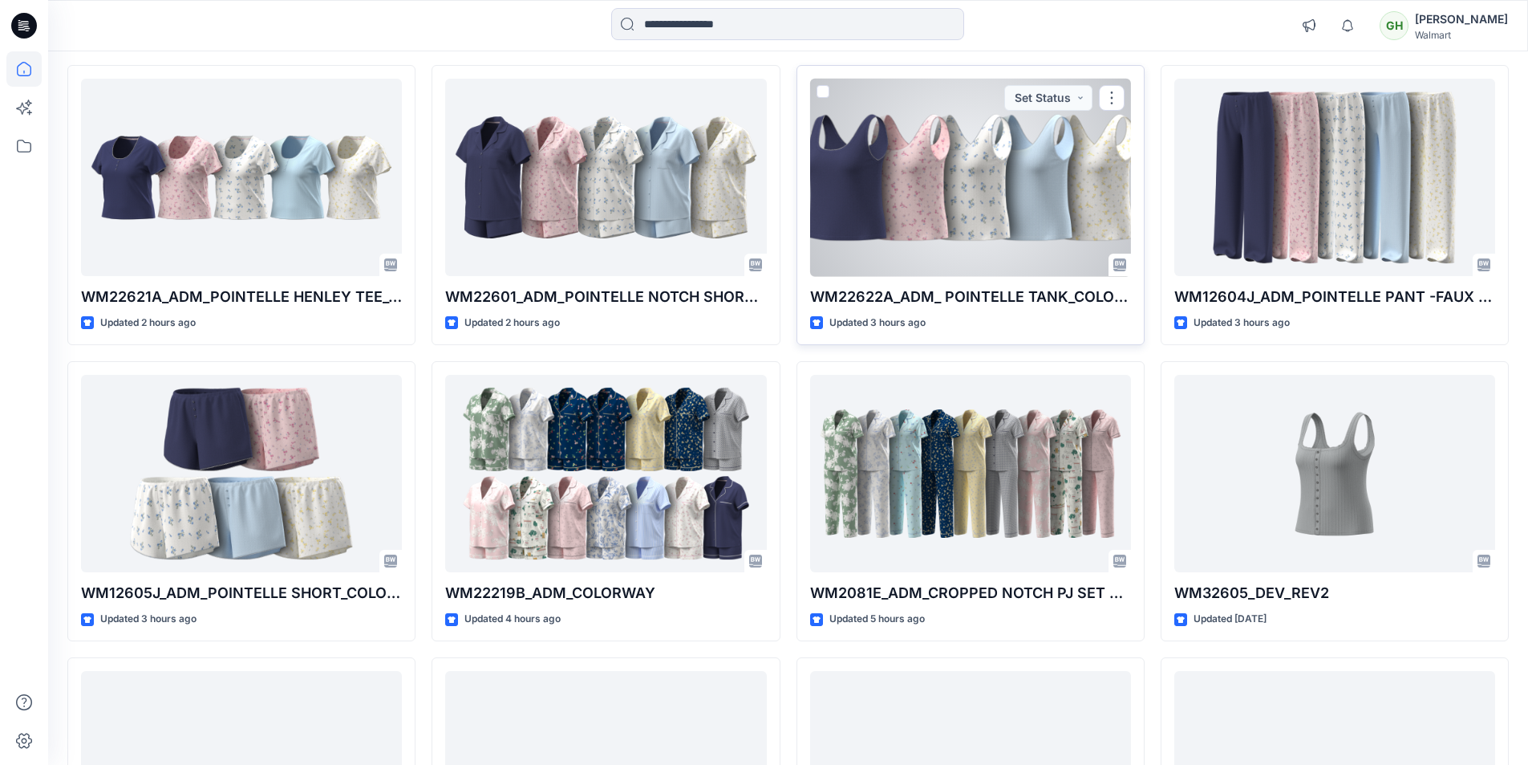
click at [926, 209] on div at bounding box center [970, 178] width 321 height 198
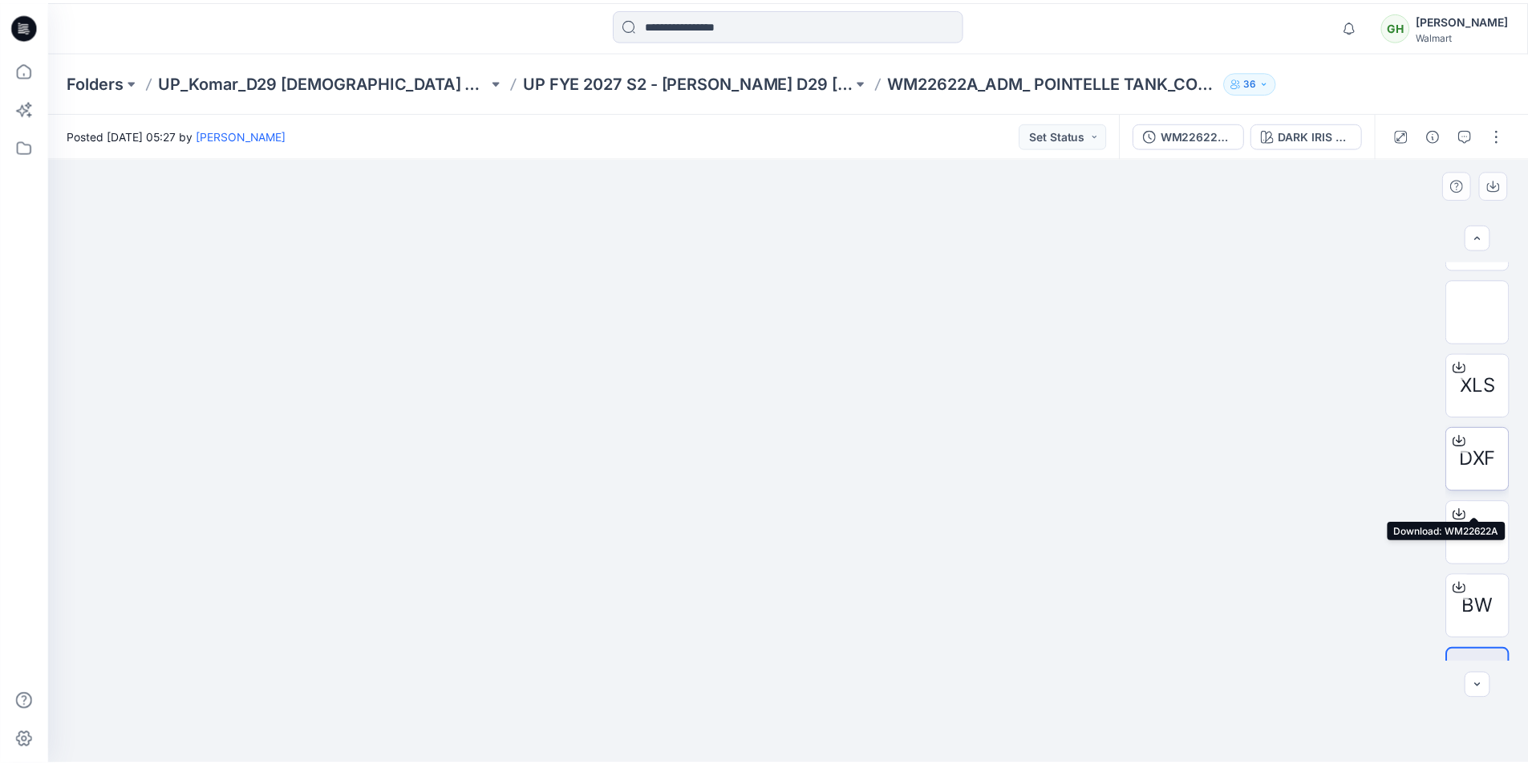
scroll to position [401, 0]
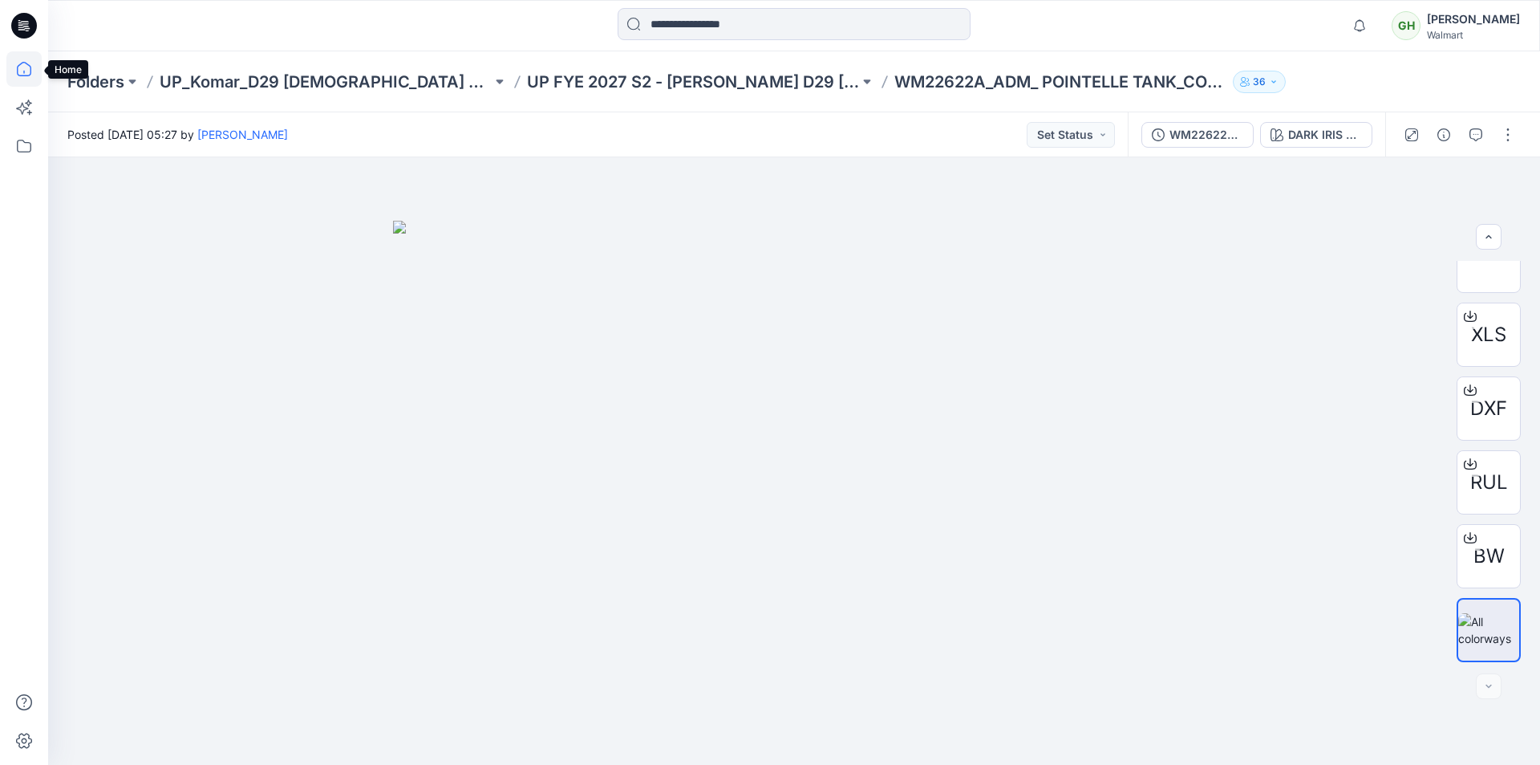
click at [34, 71] on icon at bounding box center [23, 68] width 35 height 35
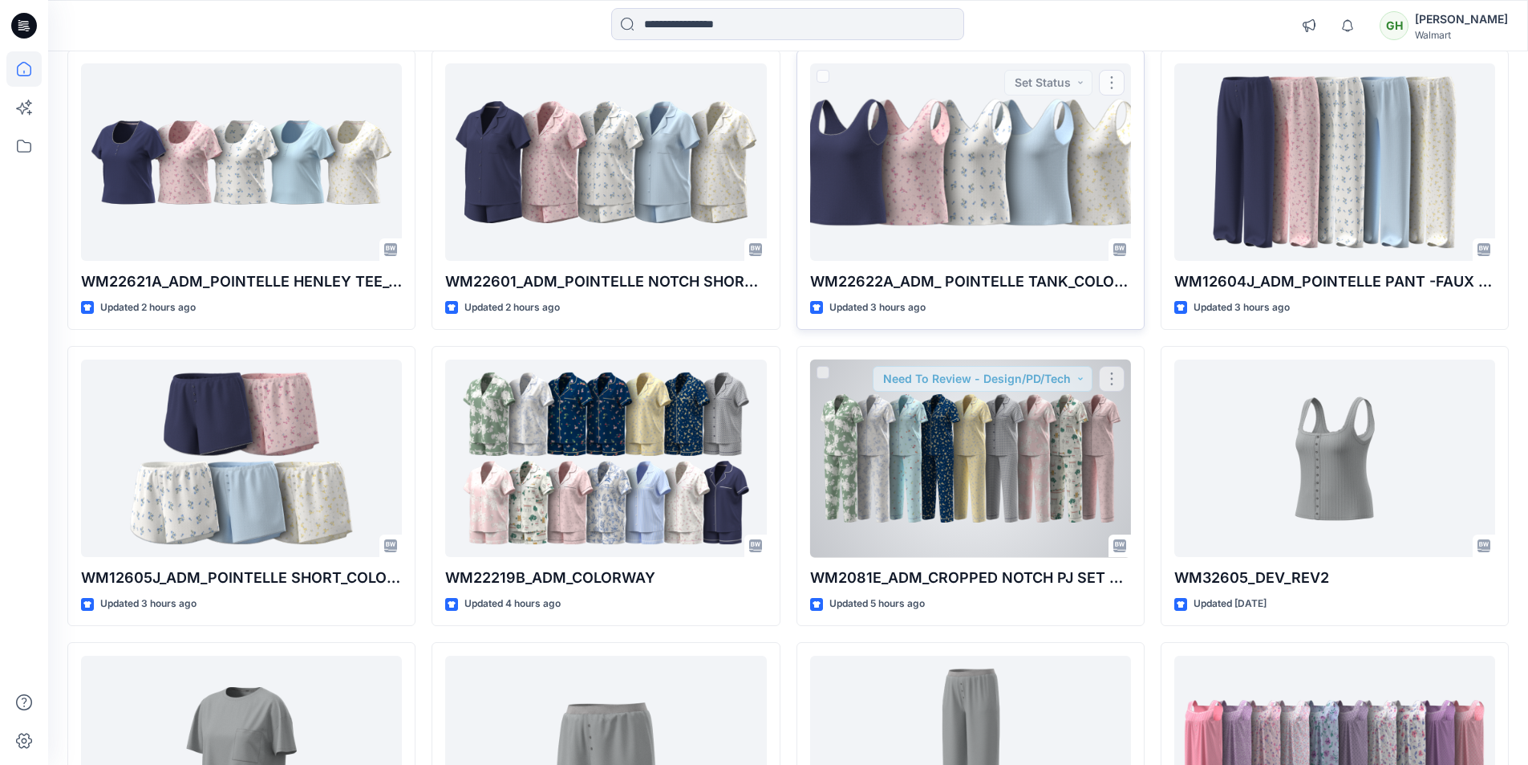
scroll to position [241, 0]
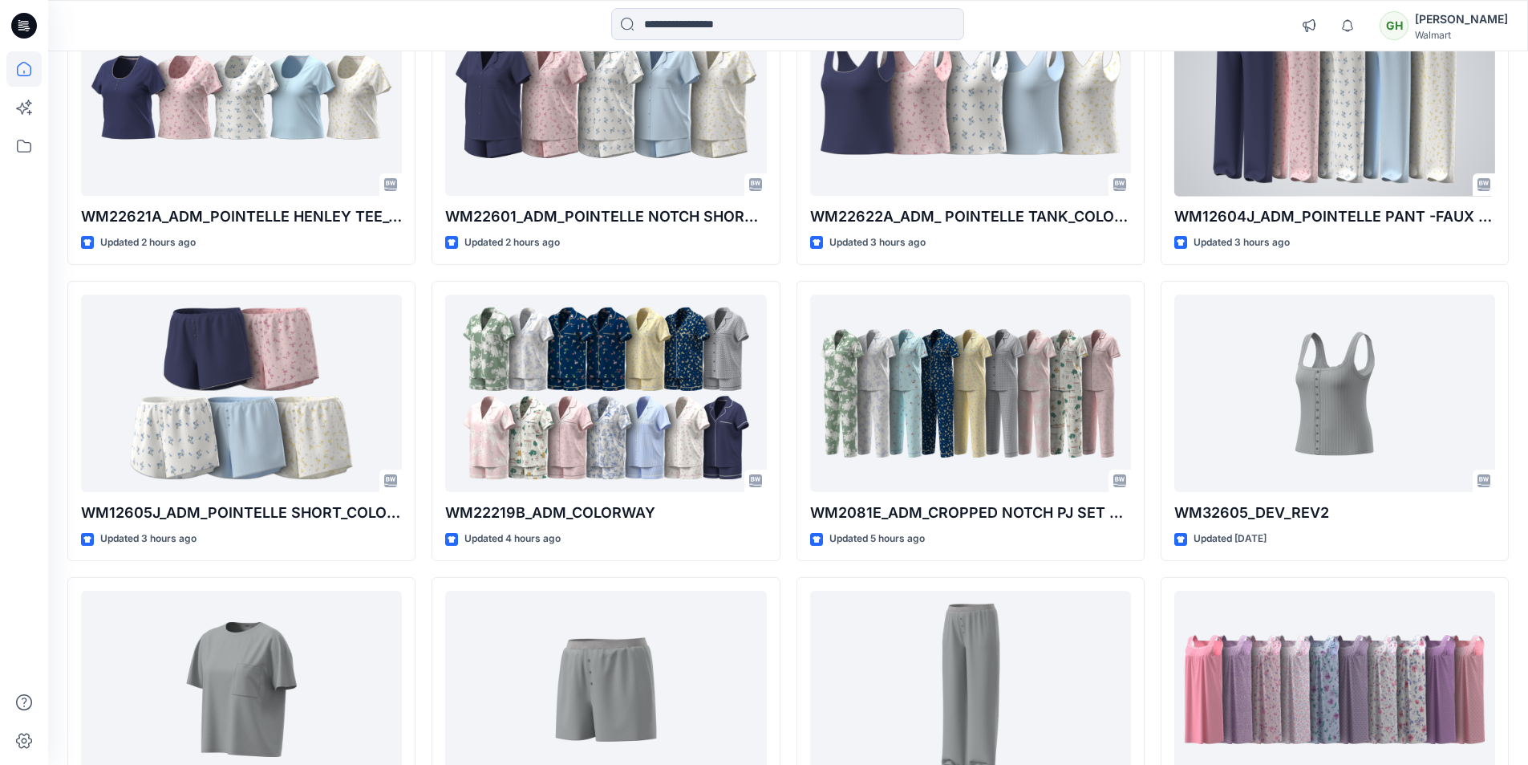
click at [1256, 148] on div at bounding box center [1334, 97] width 321 height 198
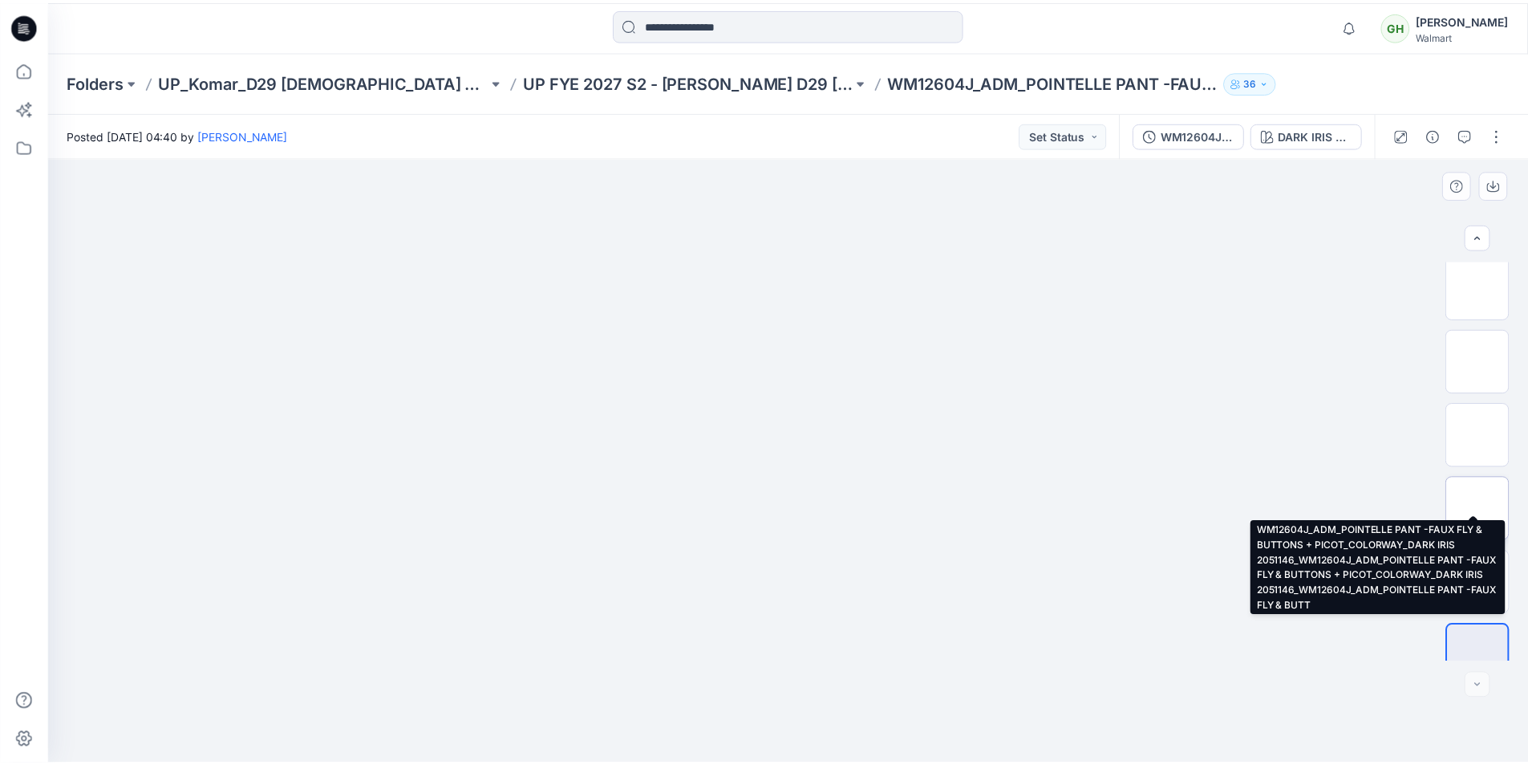
scroll to position [475, 0]
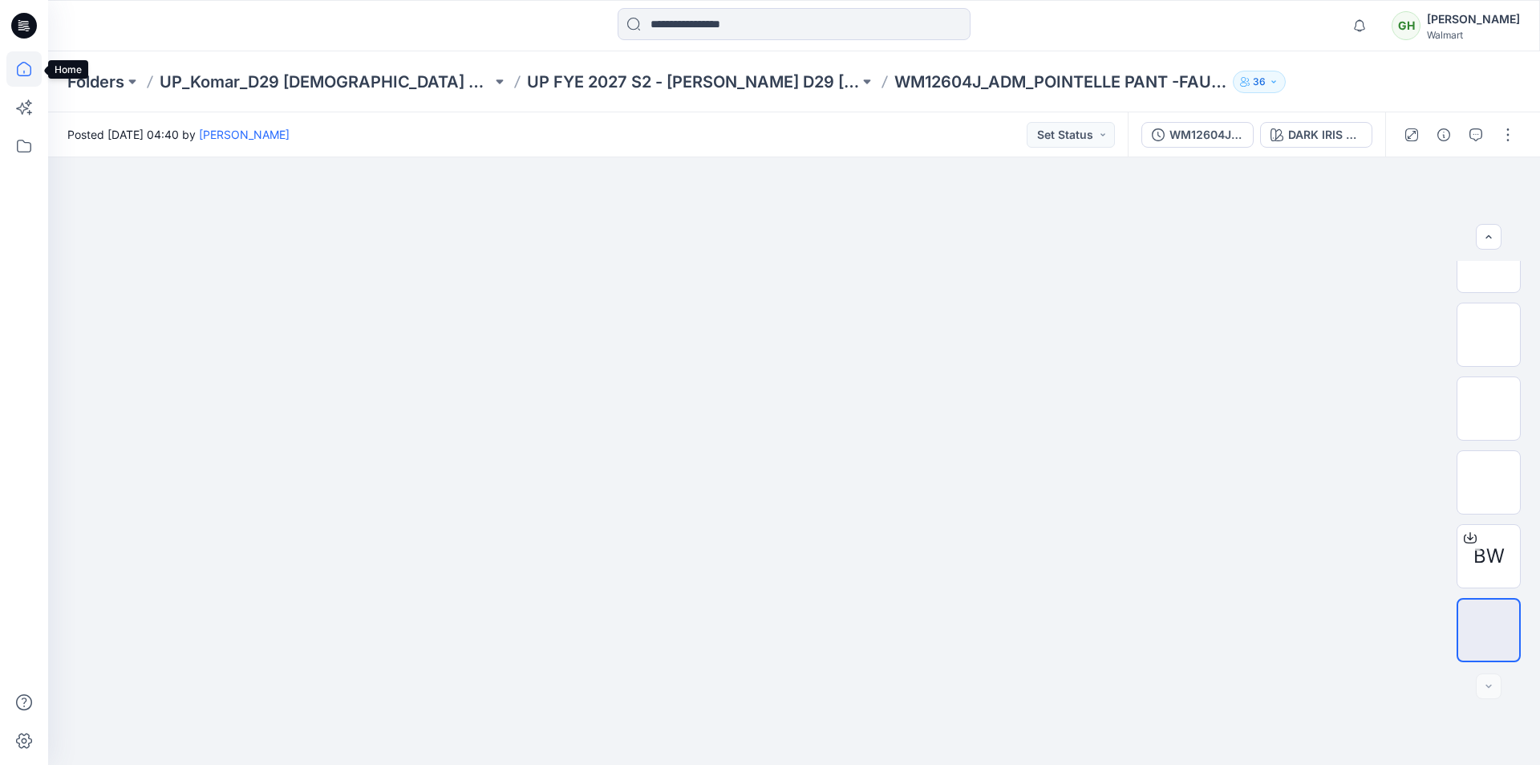
click at [22, 71] on icon at bounding box center [23, 68] width 35 height 35
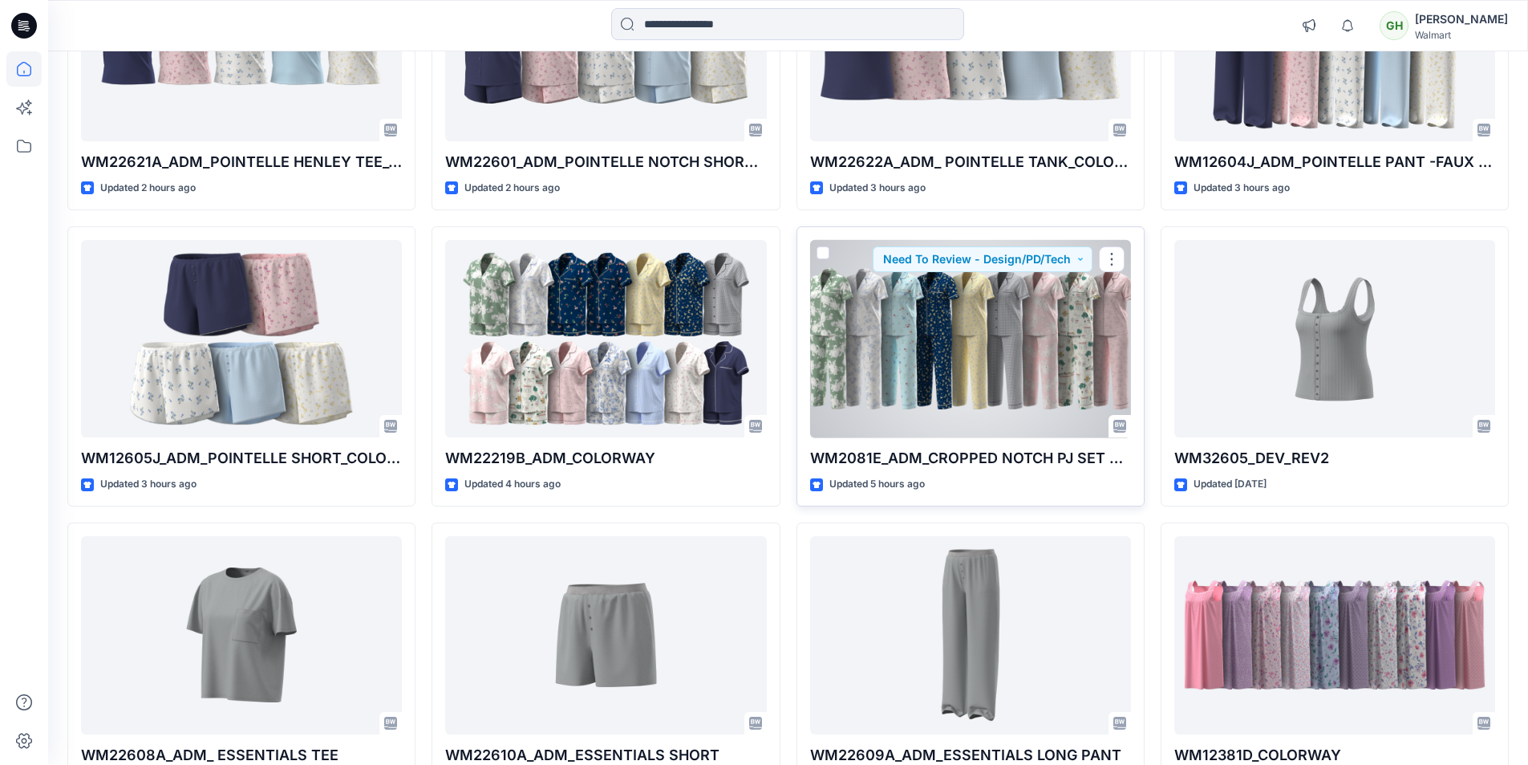
scroll to position [330, 0]
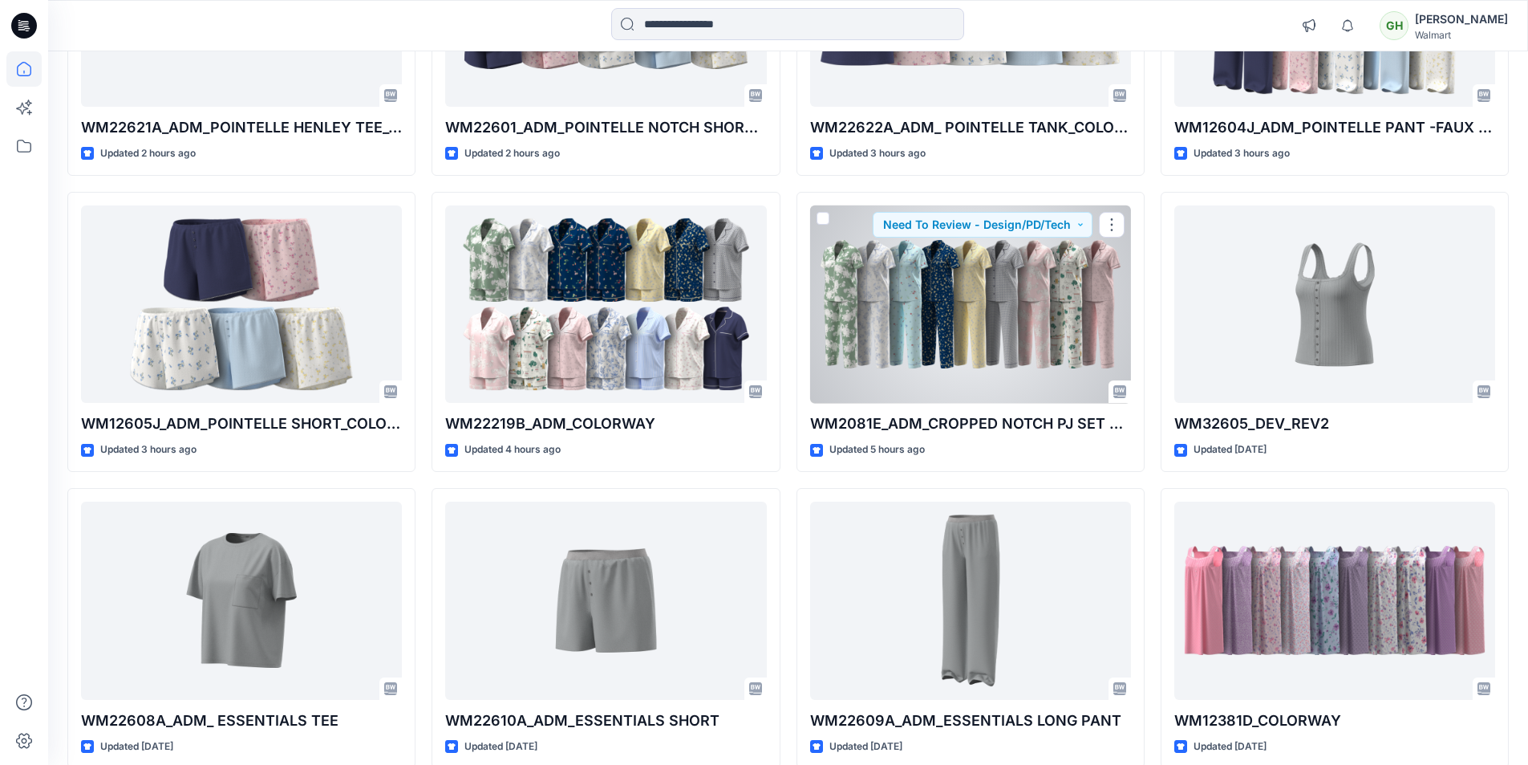
click at [968, 330] on div at bounding box center [970, 304] width 321 height 198
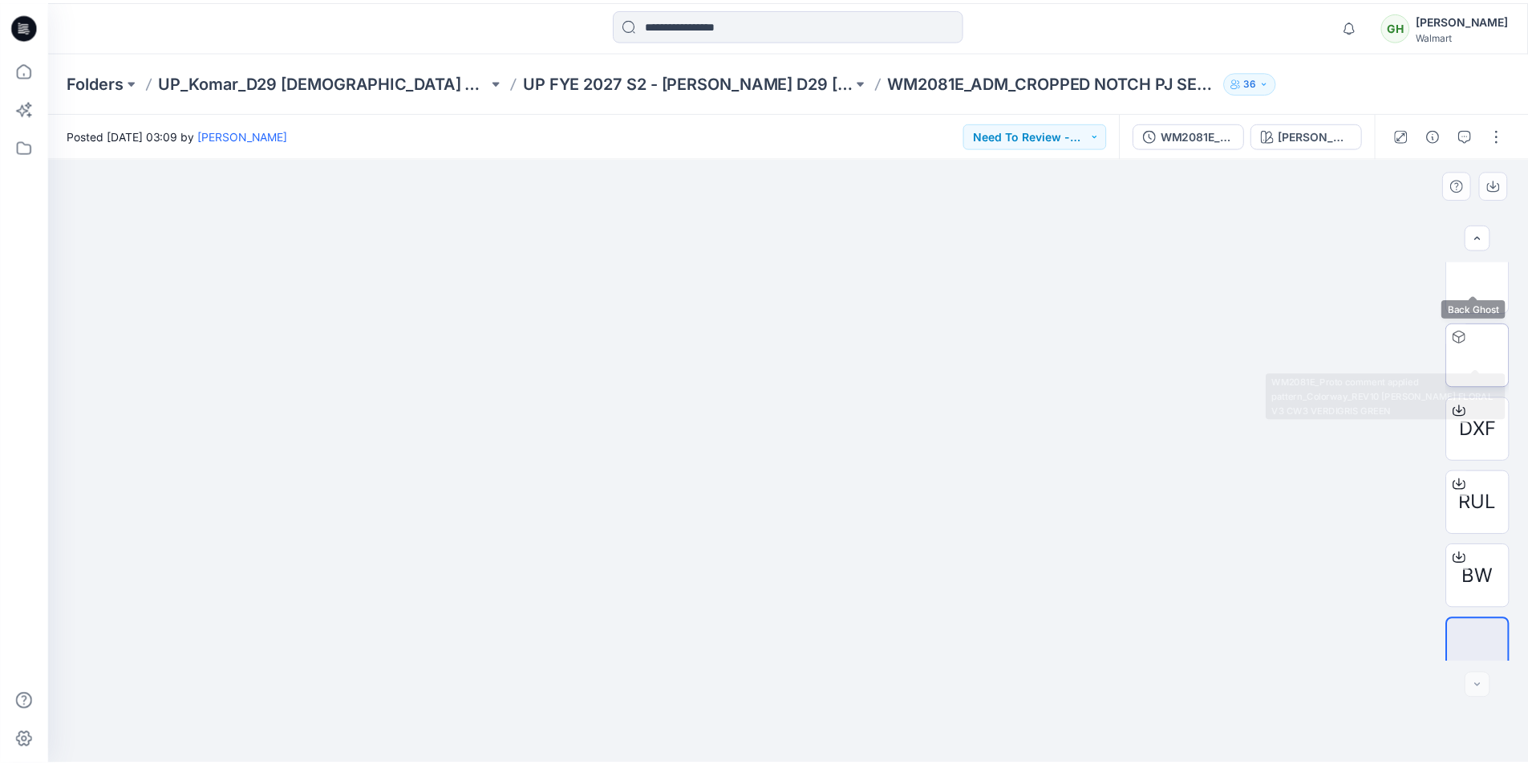
scroll to position [253, 0]
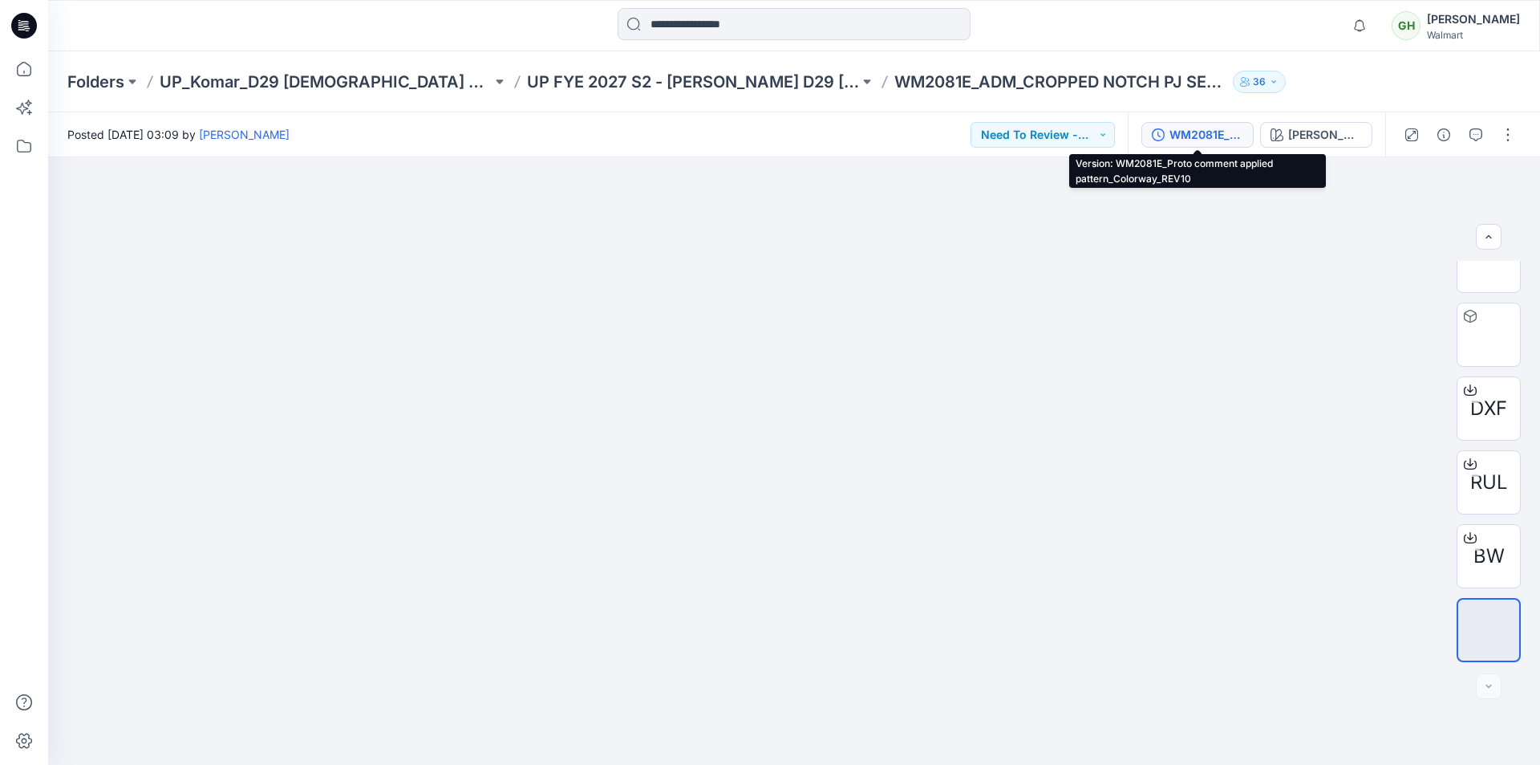
click at [1212, 132] on div "WM2081E_Proto comment applied pattern_Colorway_REV10" at bounding box center [1207, 135] width 74 height 18
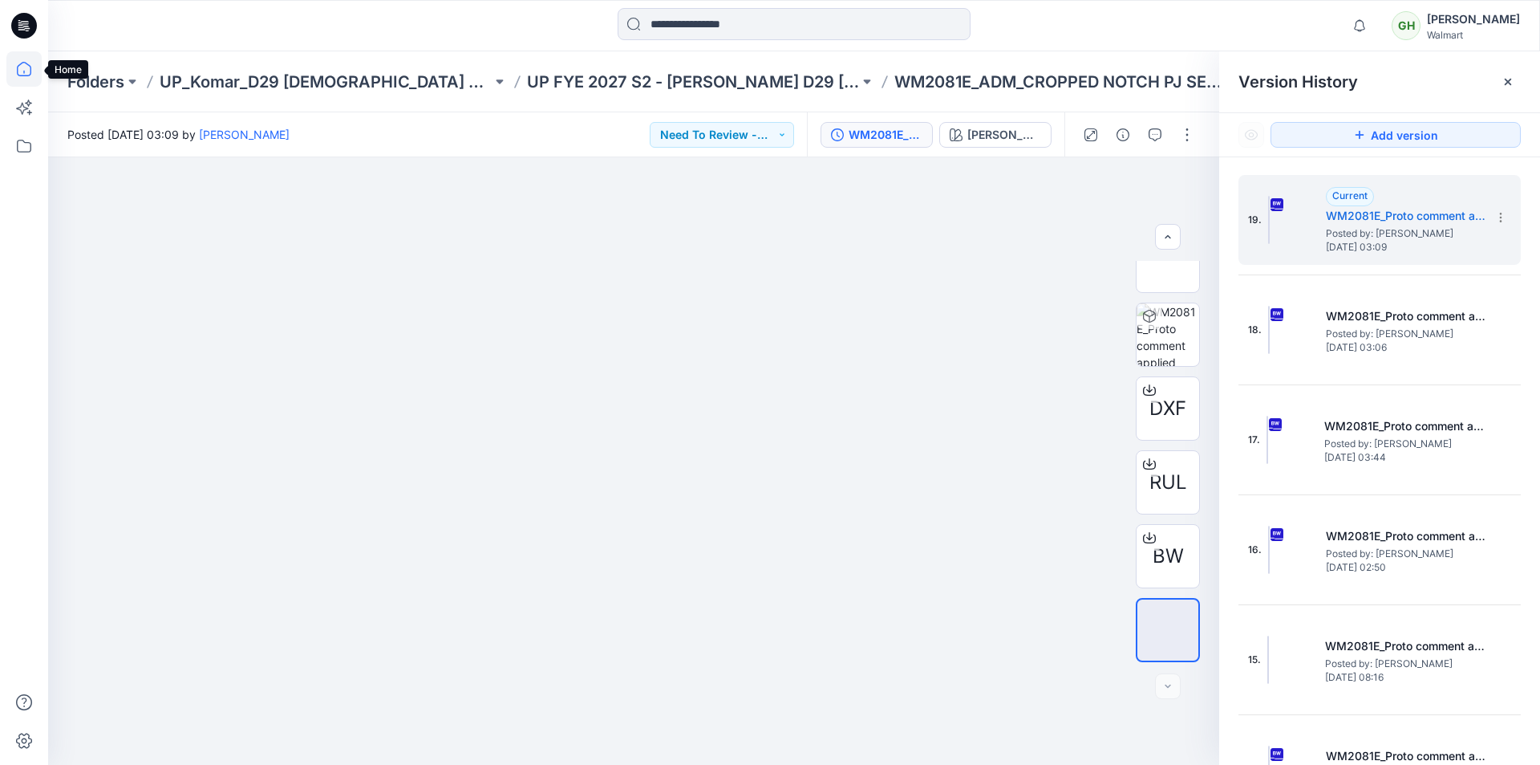
click at [14, 68] on icon at bounding box center [23, 68] width 35 height 35
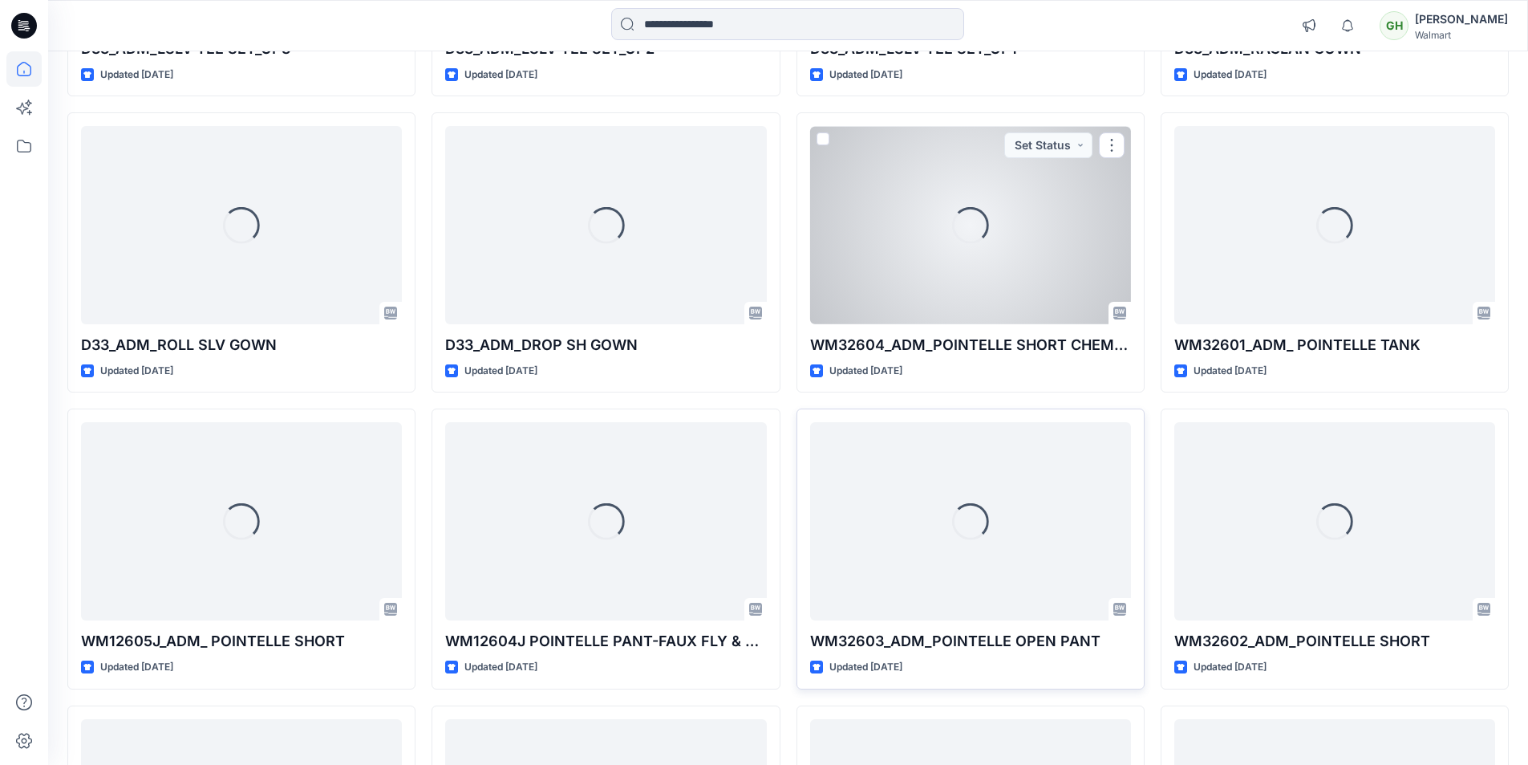
scroll to position [2909, 0]
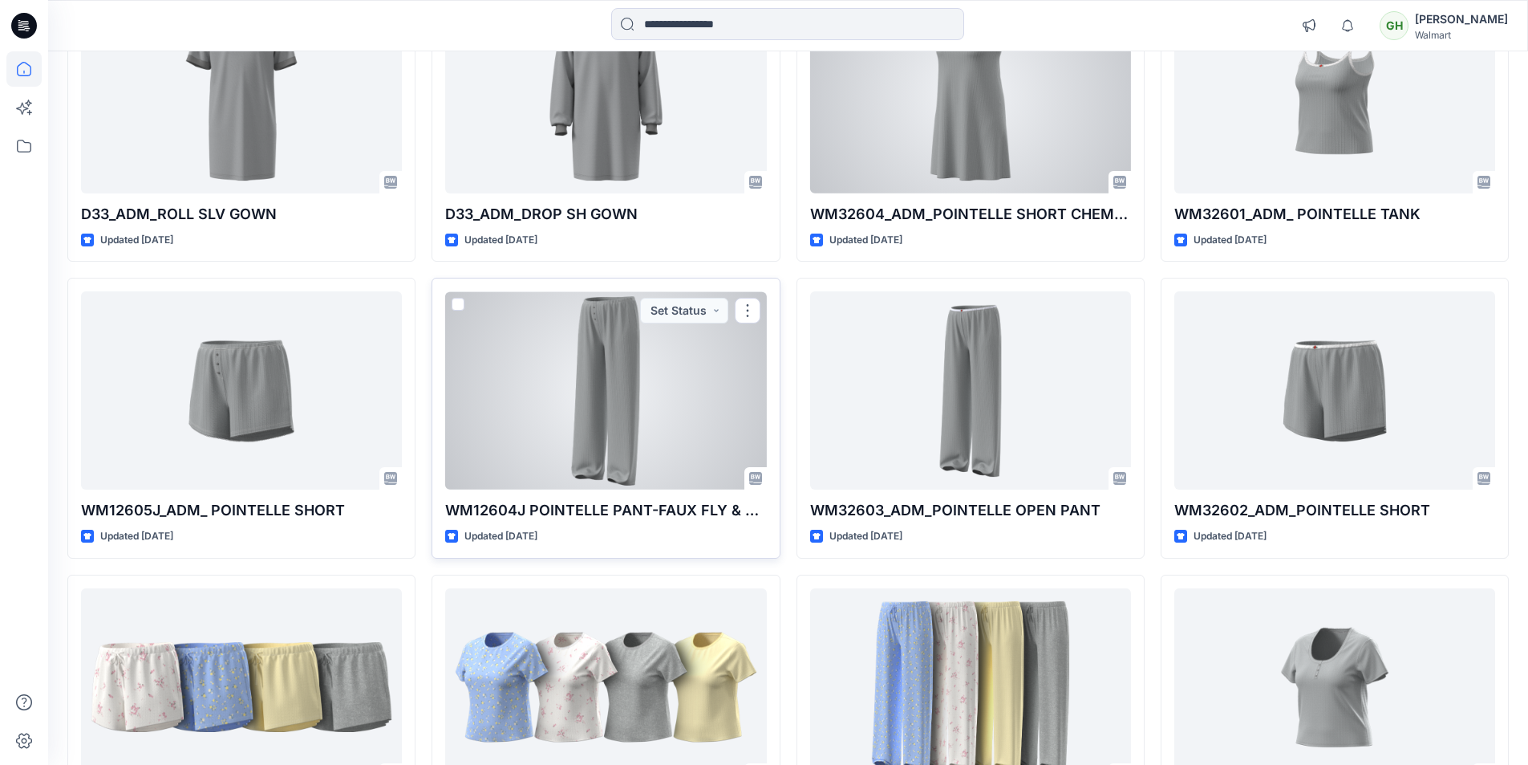
click at [644, 417] on div at bounding box center [605, 390] width 321 height 198
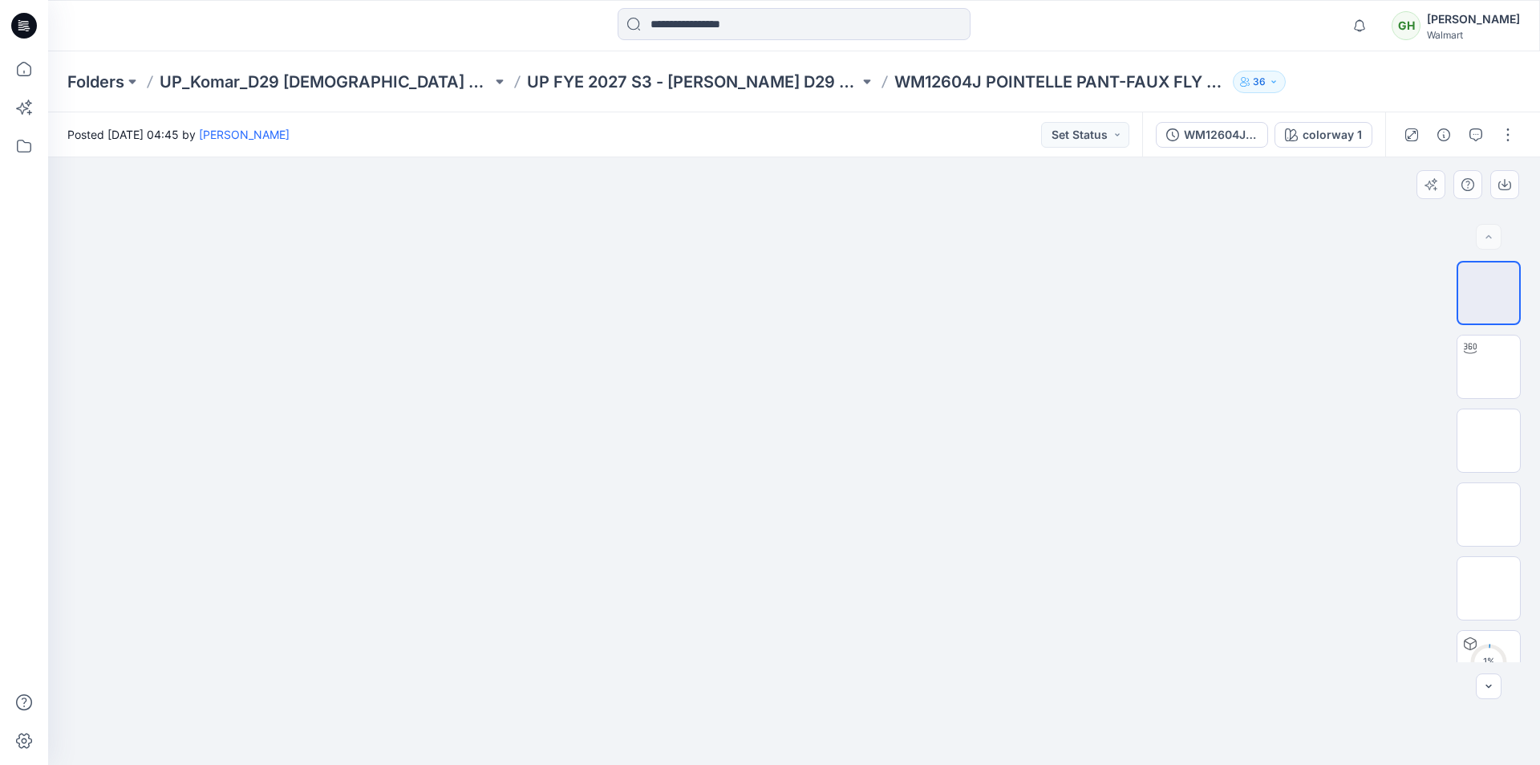
drag, startPoint x: 812, startPoint y: 242, endPoint x: 825, endPoint y: 471, distance: 229.0
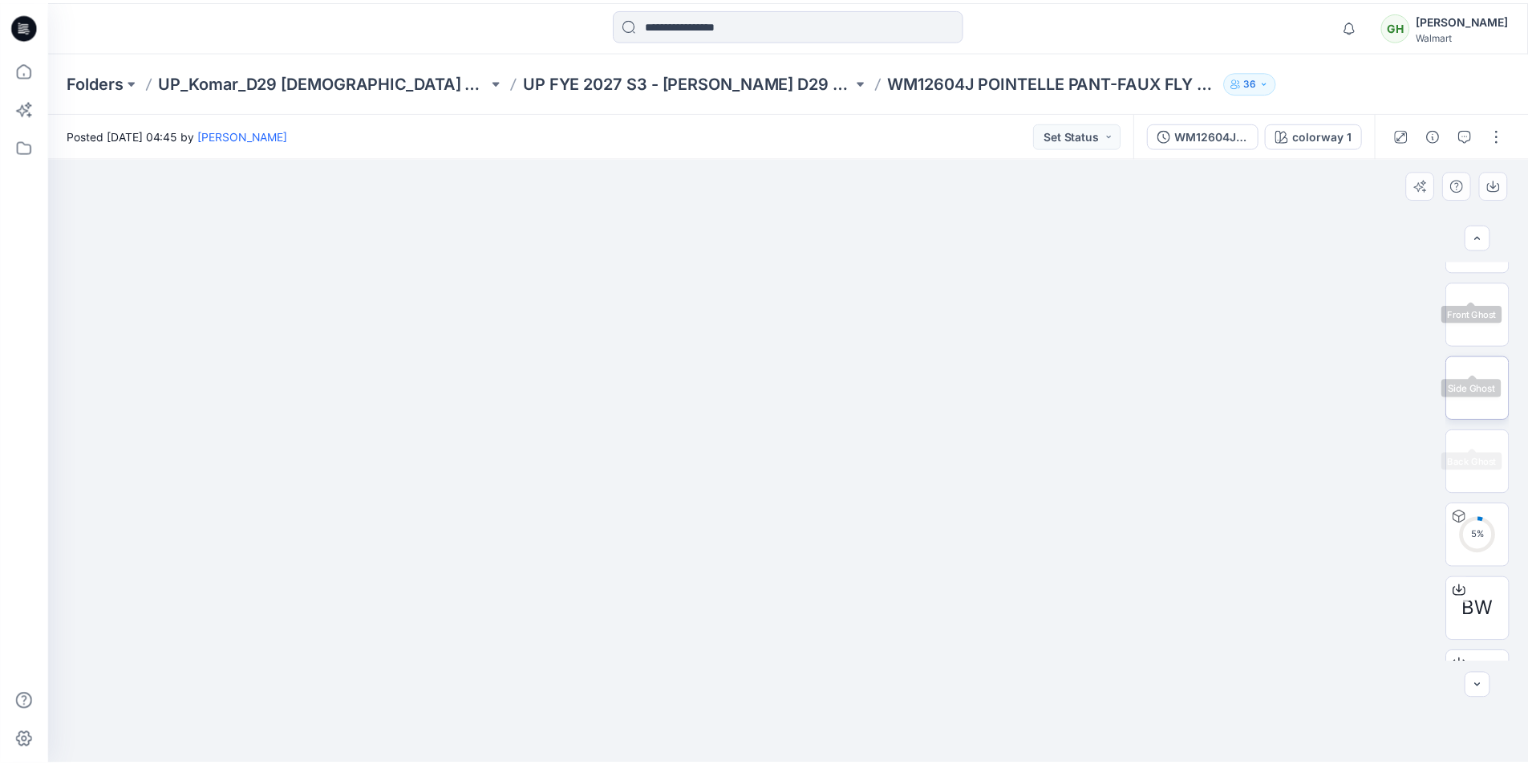
scroll to position [321, 0]
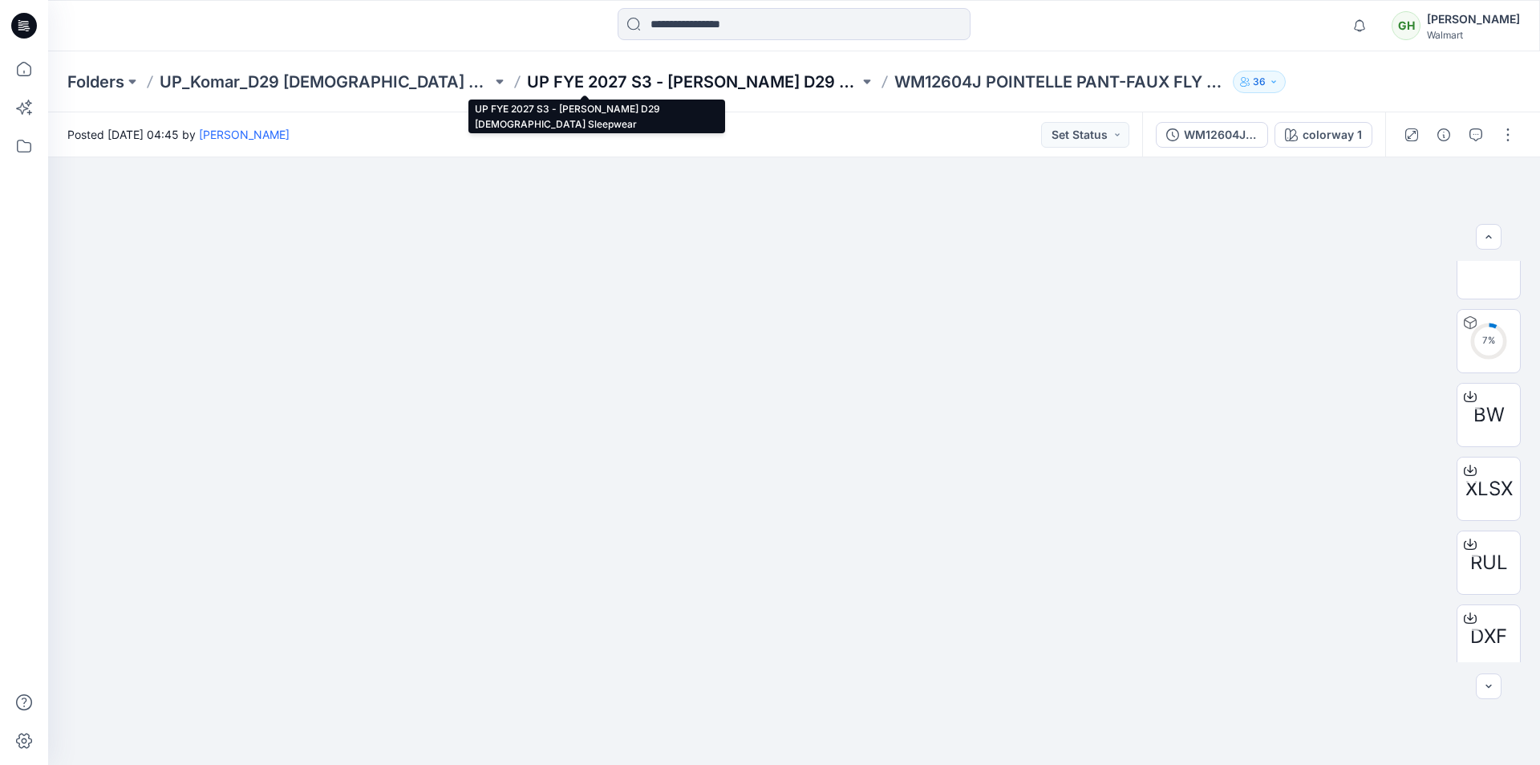
click at [663, 81] on p "UP FYE 2027 S3 - Komar D29 Ladies Sleepwear" at bounding box center [693, 82] width 332 height 22
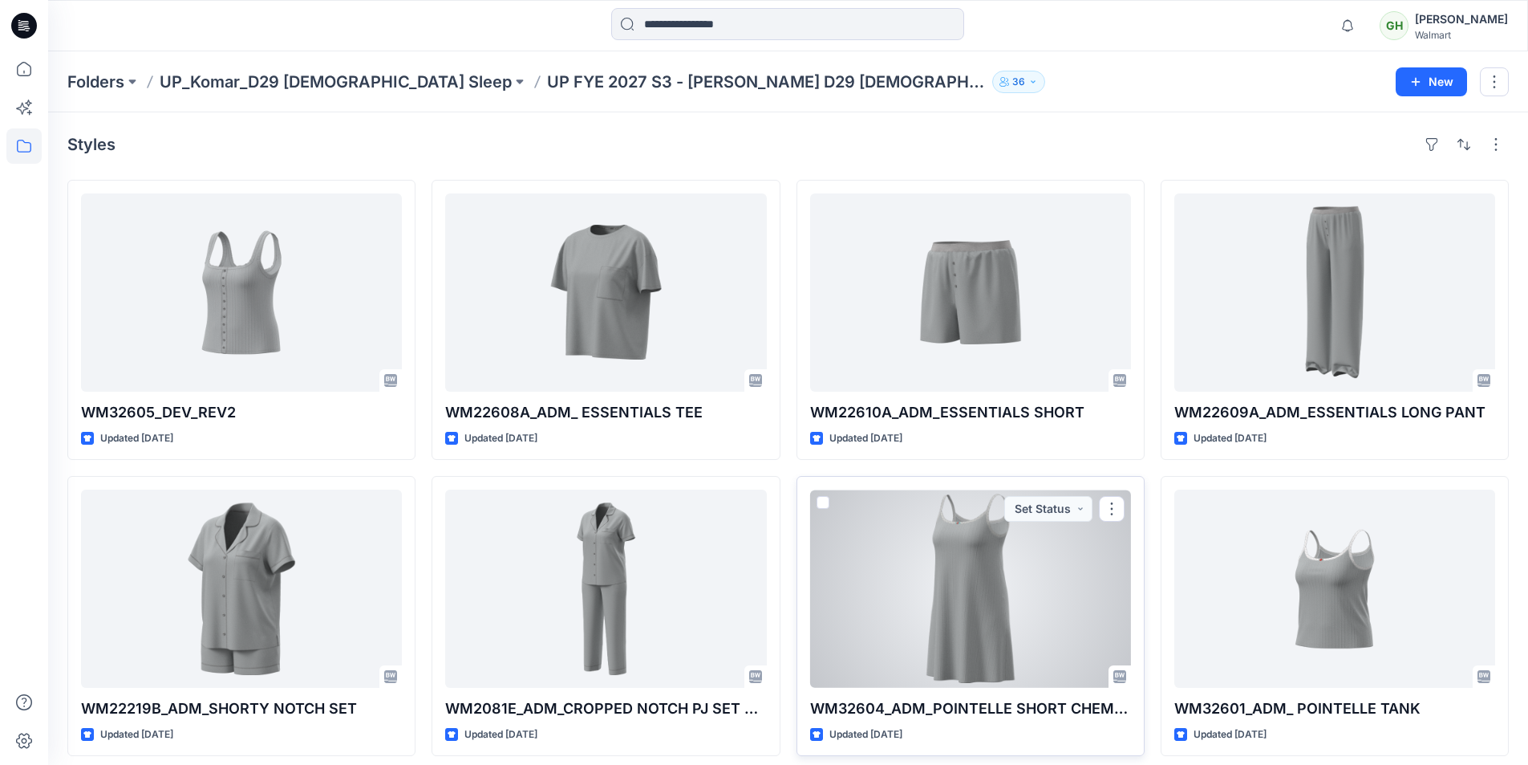
scroll to position [307, 0]
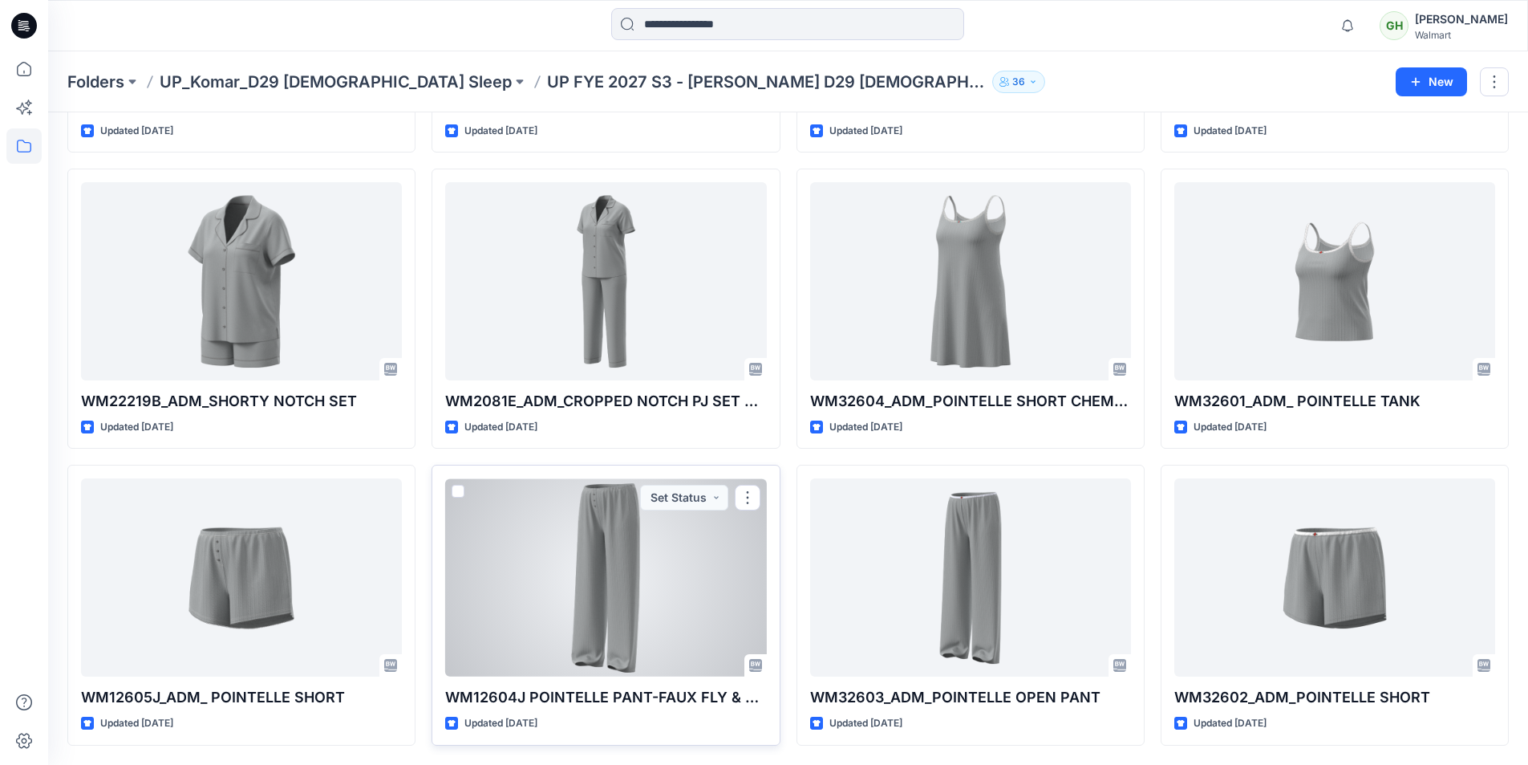
click at [590, 545] on div at bounding box center [605, 577] width 321 height 198
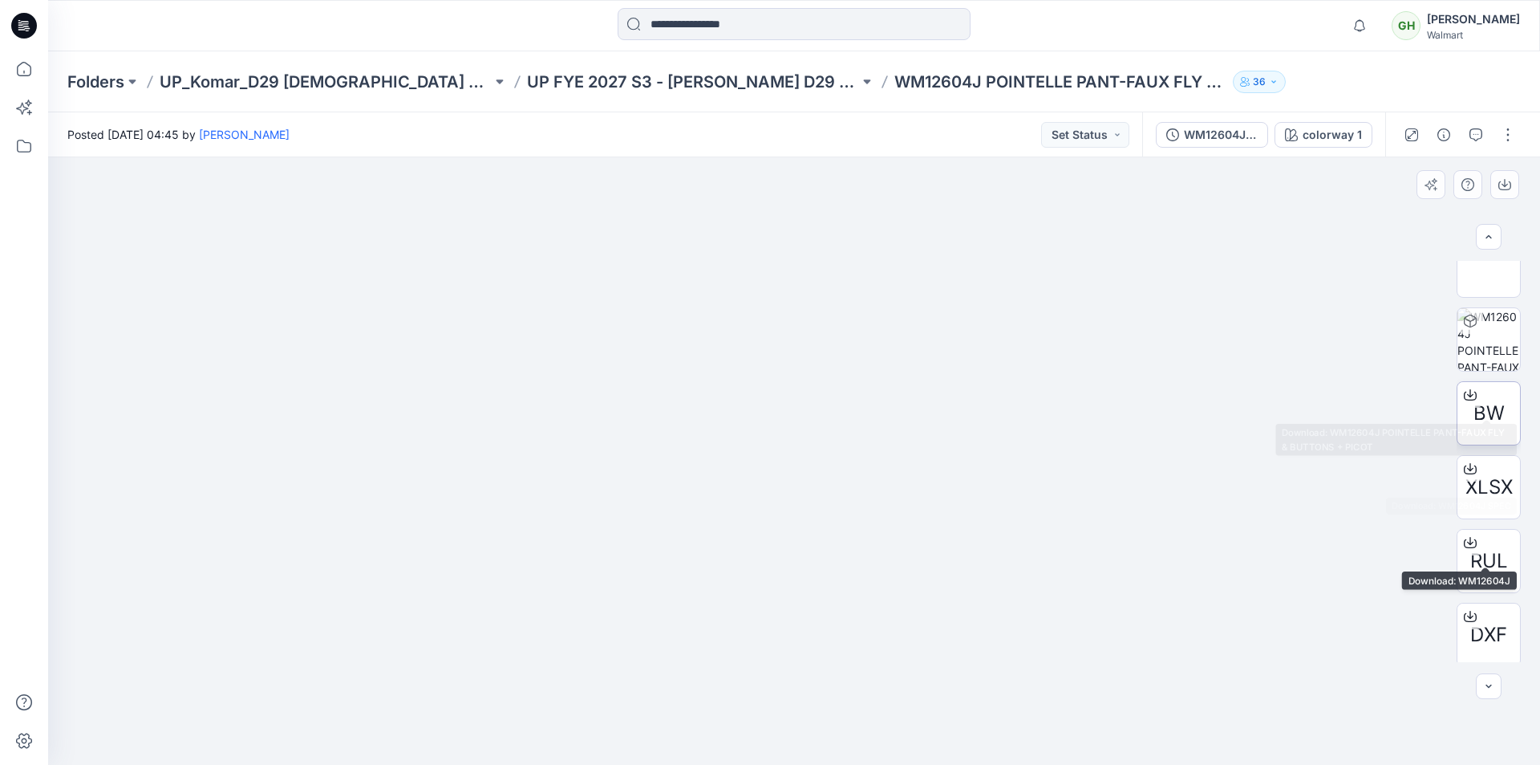
scroll to position [321, 0]
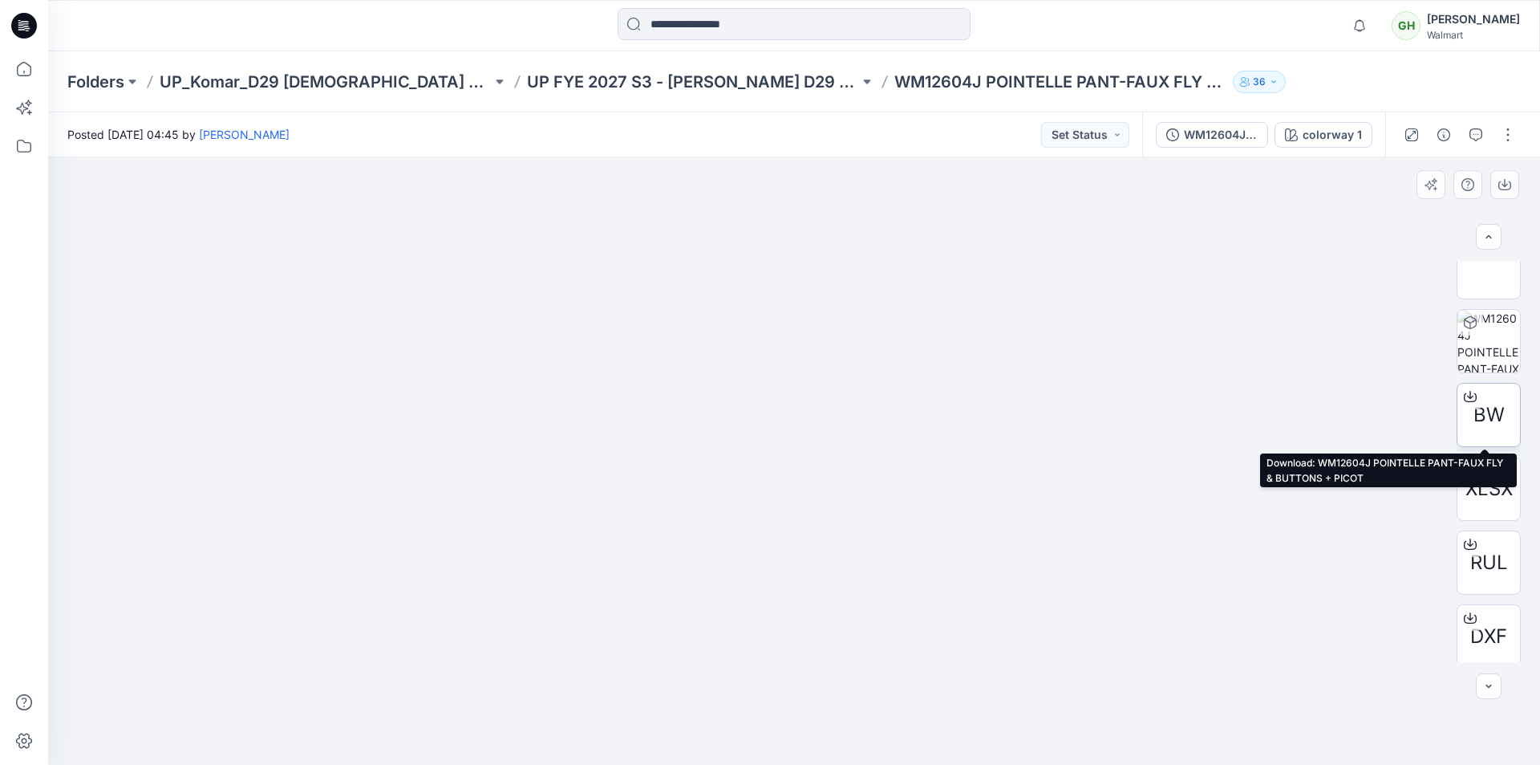
click at [1467, 395] on icon at bounding box center [1470, 396] width 13 height 13
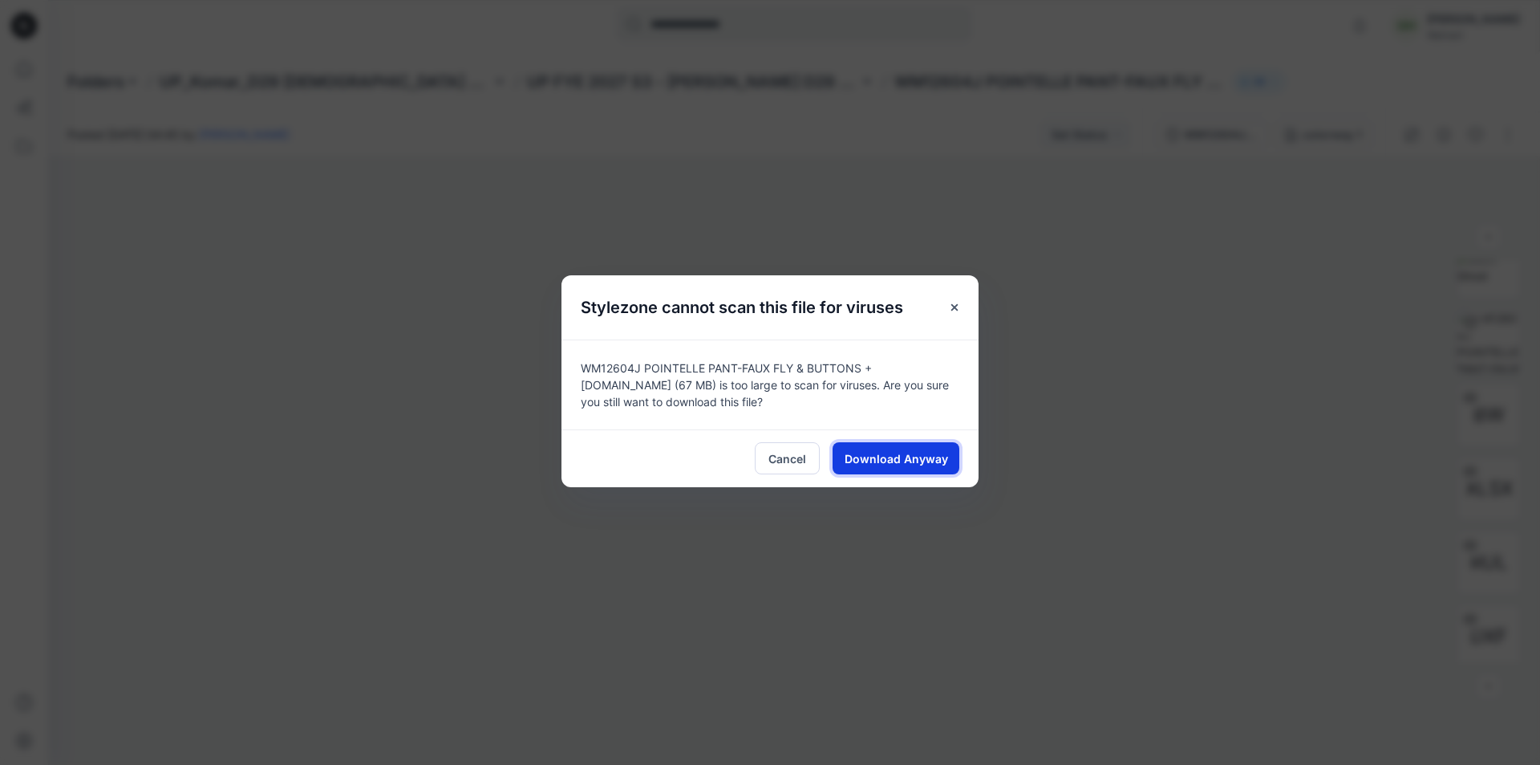
click at [909, 458] on span "Download Anyway" at bounding box center [896, 458] width 103 height 17
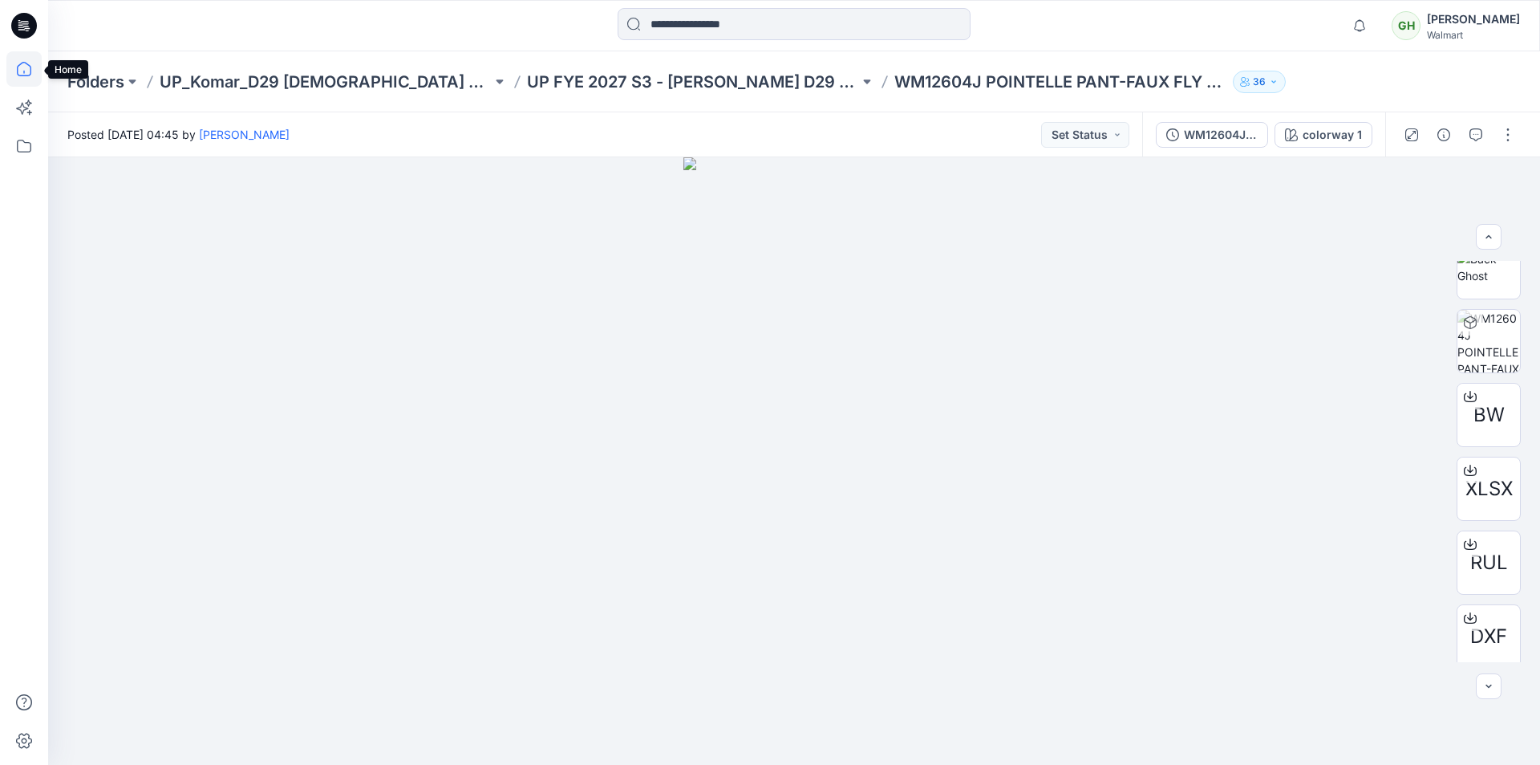
click at [18, 67] on icon at bounding box center [23, 68] width 35 height 35
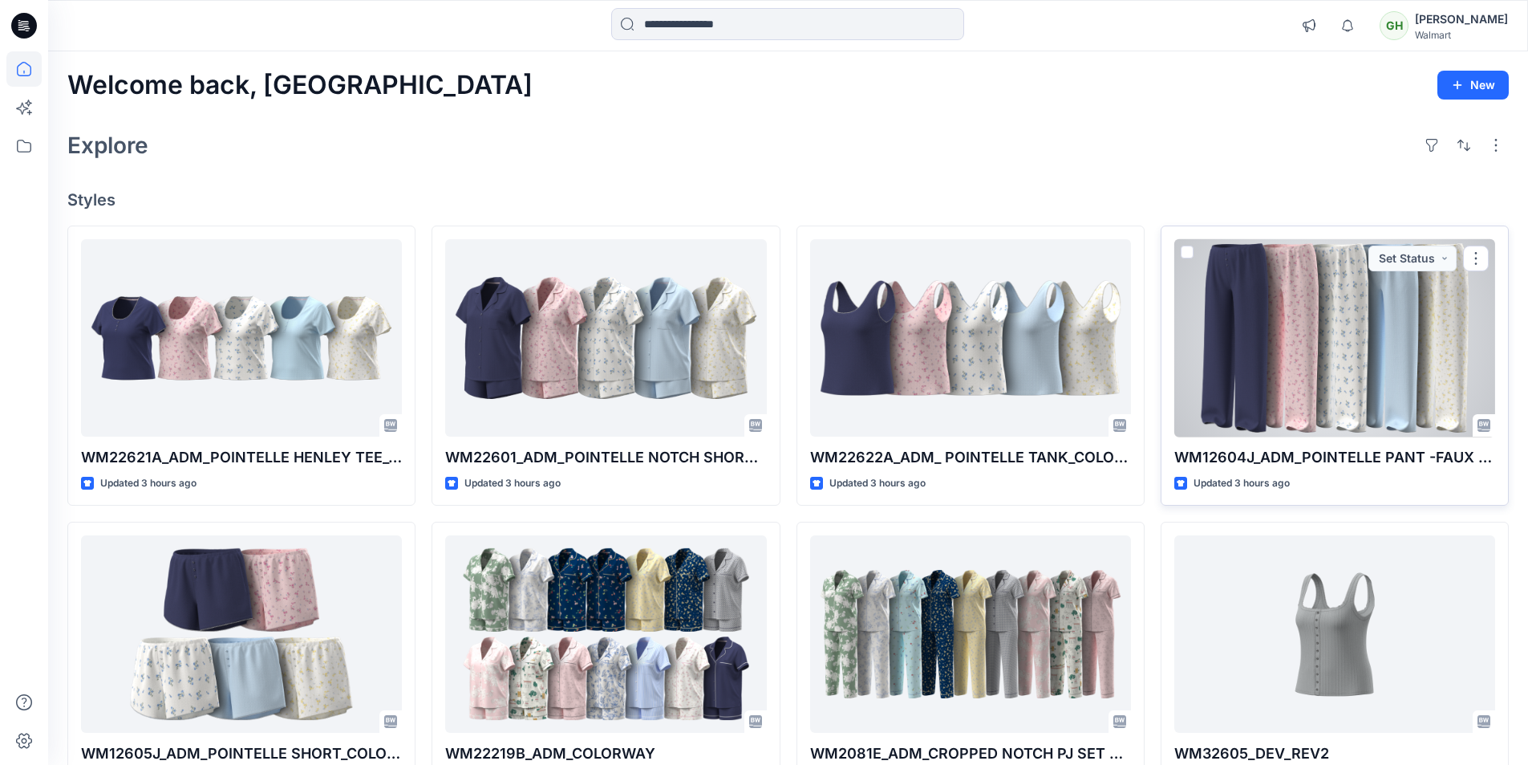
click at [1372, 383] on div at bounding box center [1334, 338] width 321 height 198
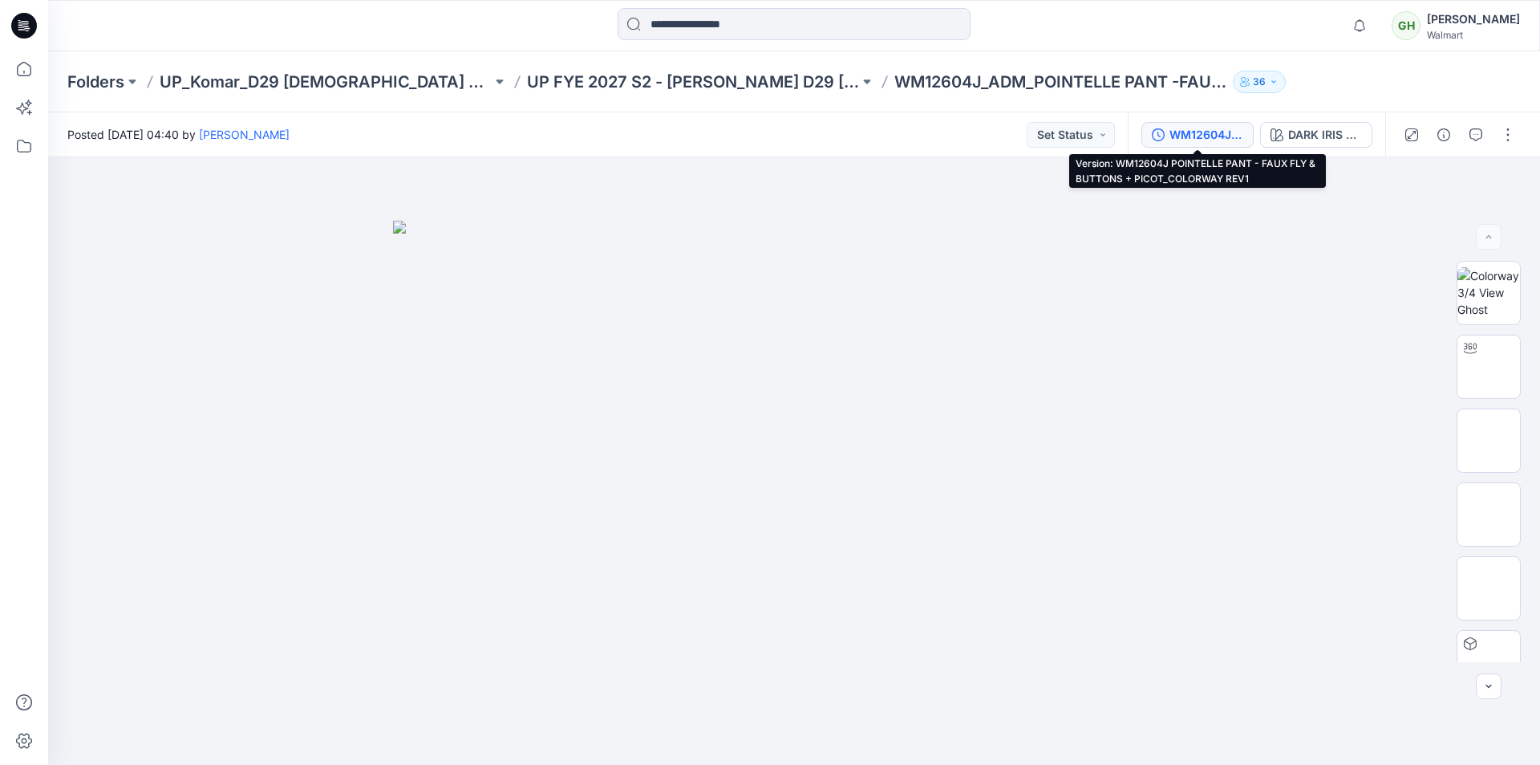
click at [1200, 132] on div "WM12604J POINTELLE PANT - FAUX FLY & BUTTONS + PICOT_COLORWAY REV1" at bounding box center [1207, 135] width 74 height 18
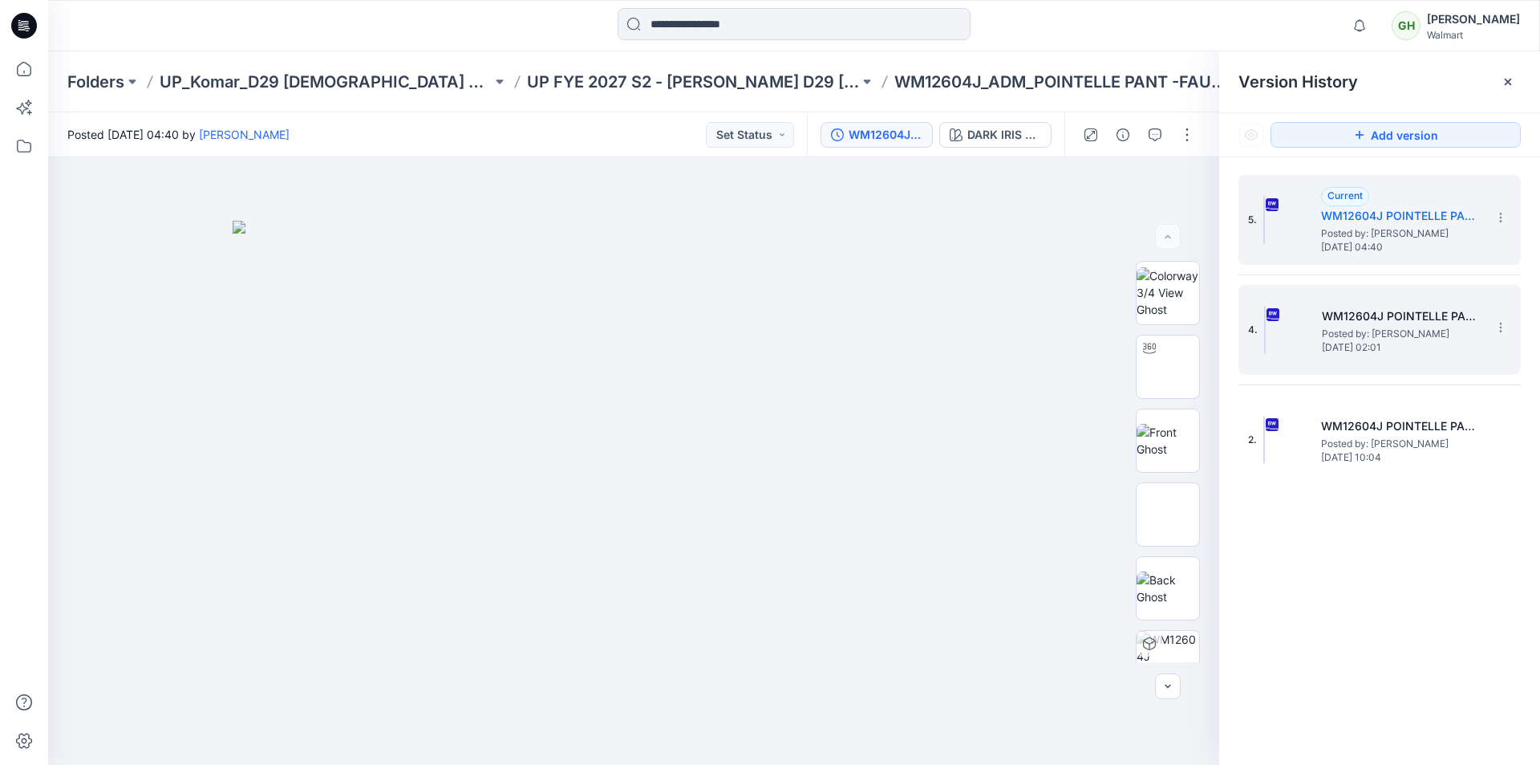
click at [1396, 335] on span "Posted by: Gayan Hettiarachchi" at bounding box center [1402, 334] width 160 height 16
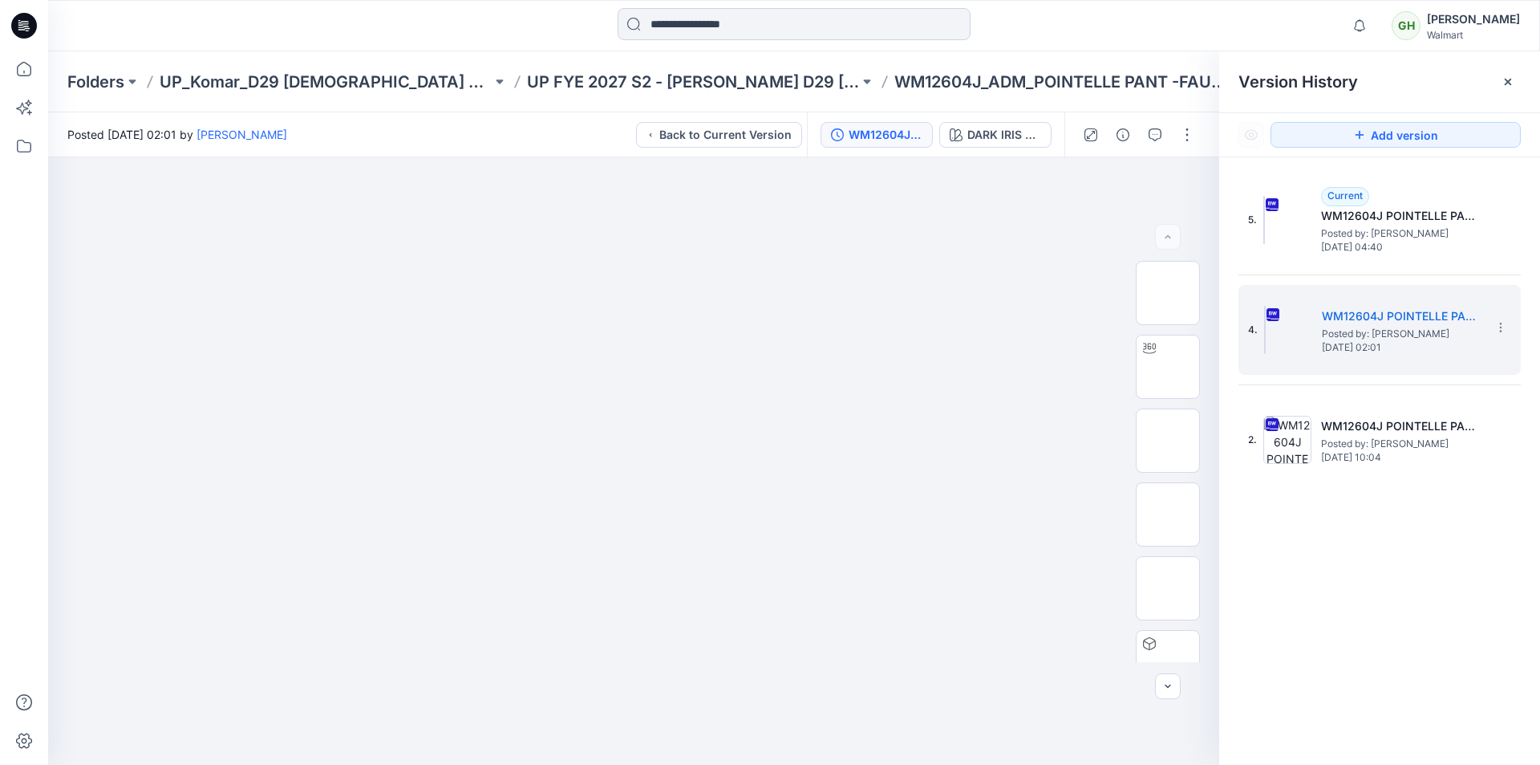
click at [699, 19] on input at bounding box center [794, 24] width 353 height 32
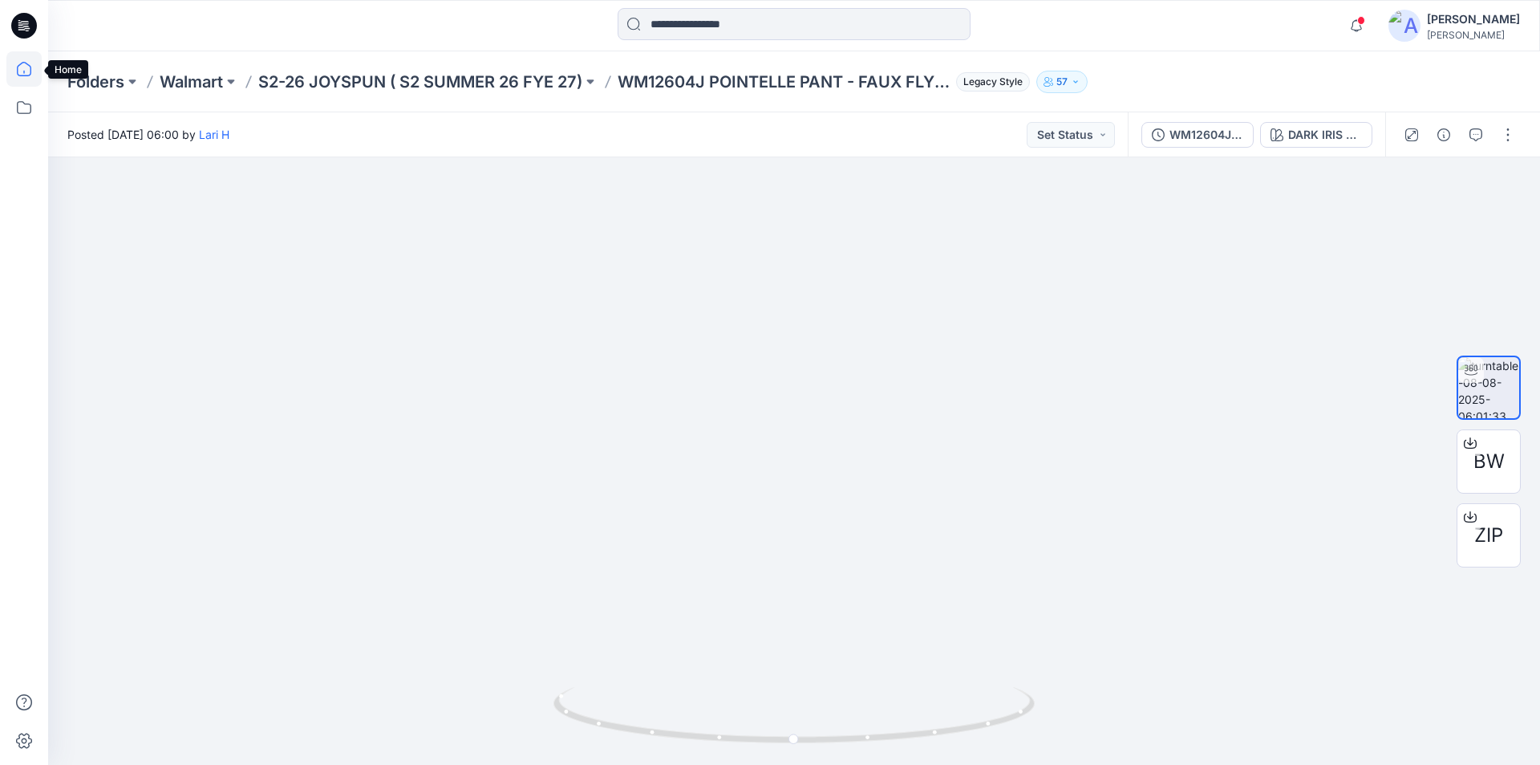
click at [27, 69] on icon at bounding box center [23, 68] width 35 height 35
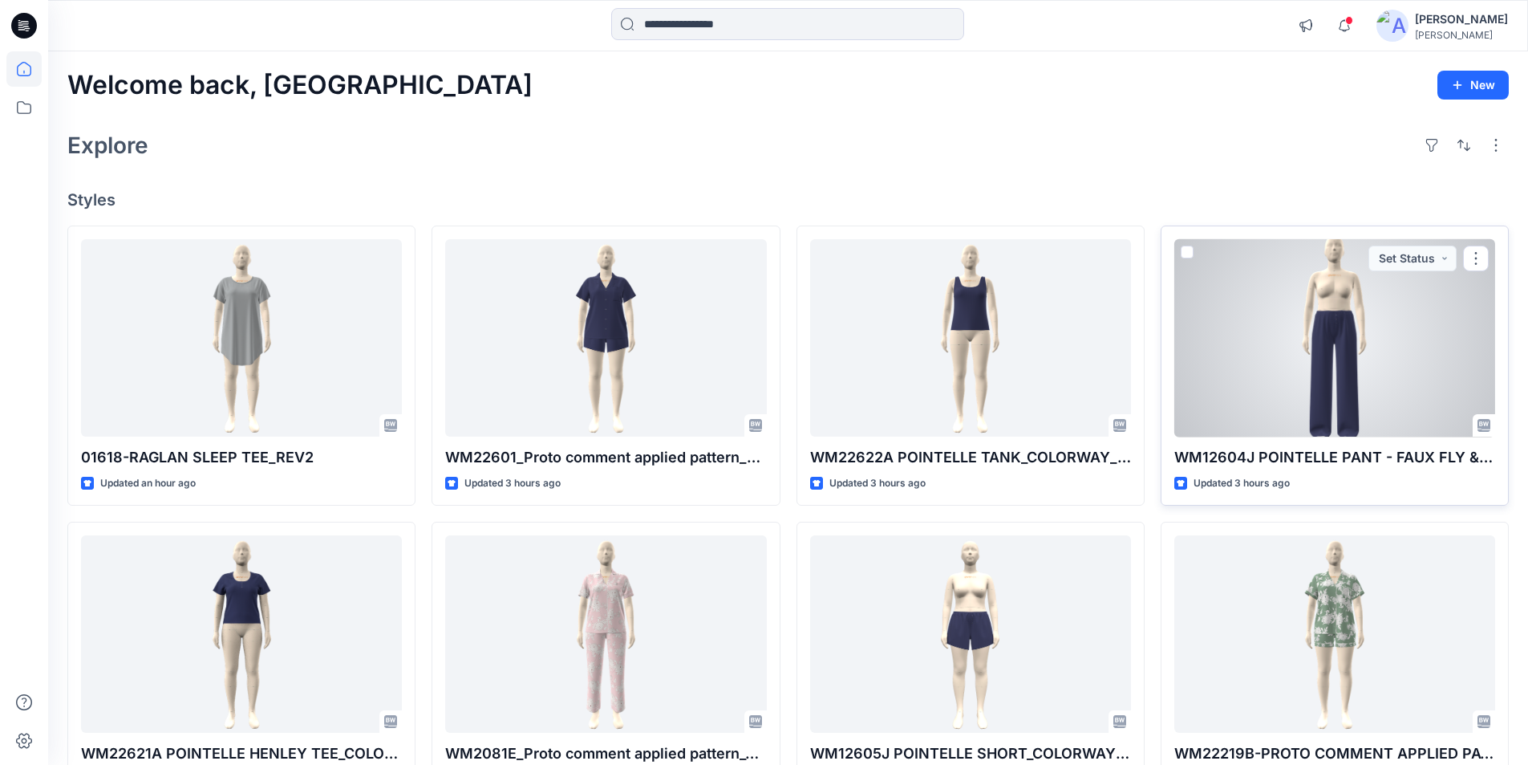
click at [1325, 325] on div at bounding box center [1334, 338] width 321 height 198
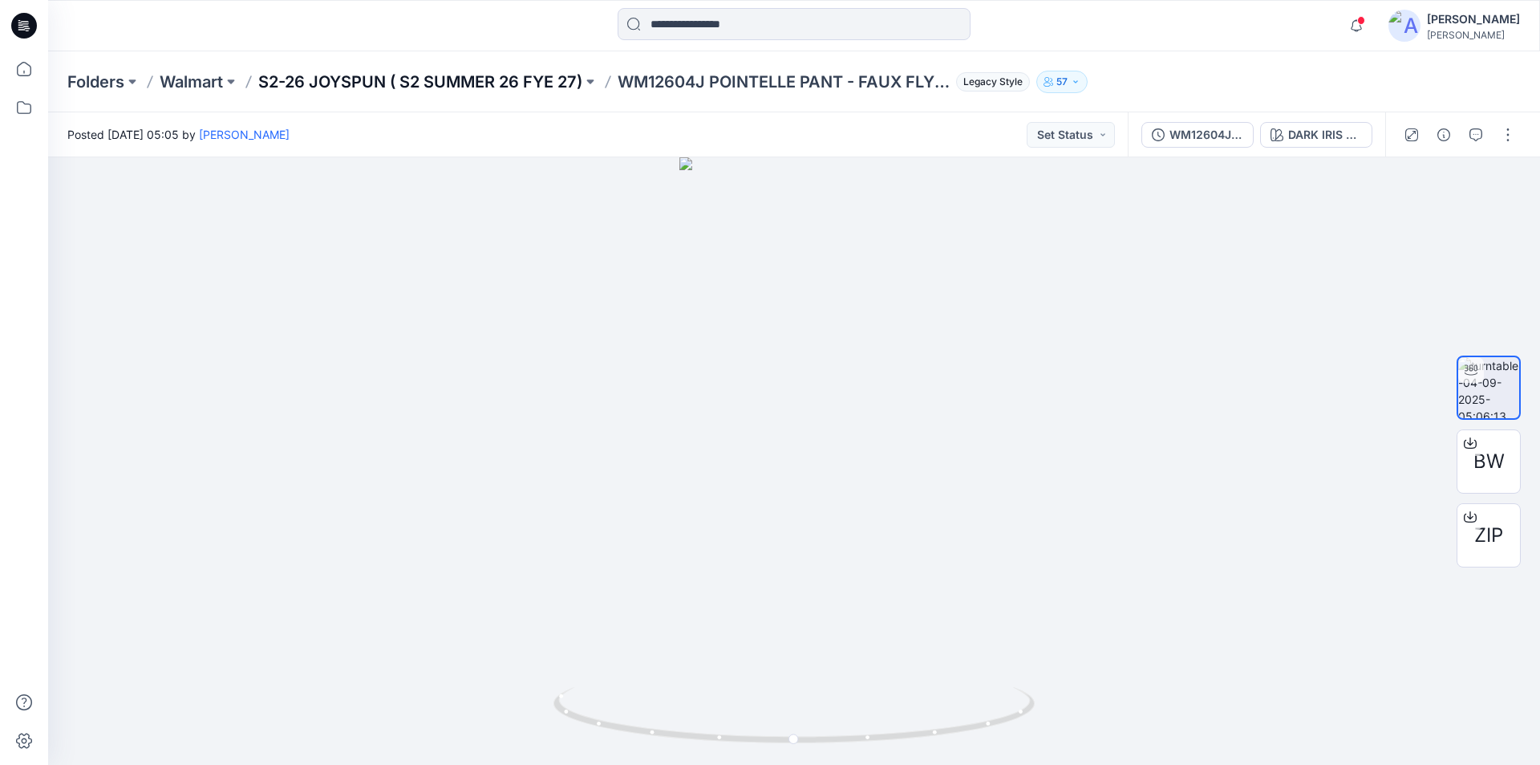
click at [439, 78] on p "S2-26 JOYSPUN ( S2 SUMMER 26 FYE 27)" at bounding box center [420, 82] width 324 height 22
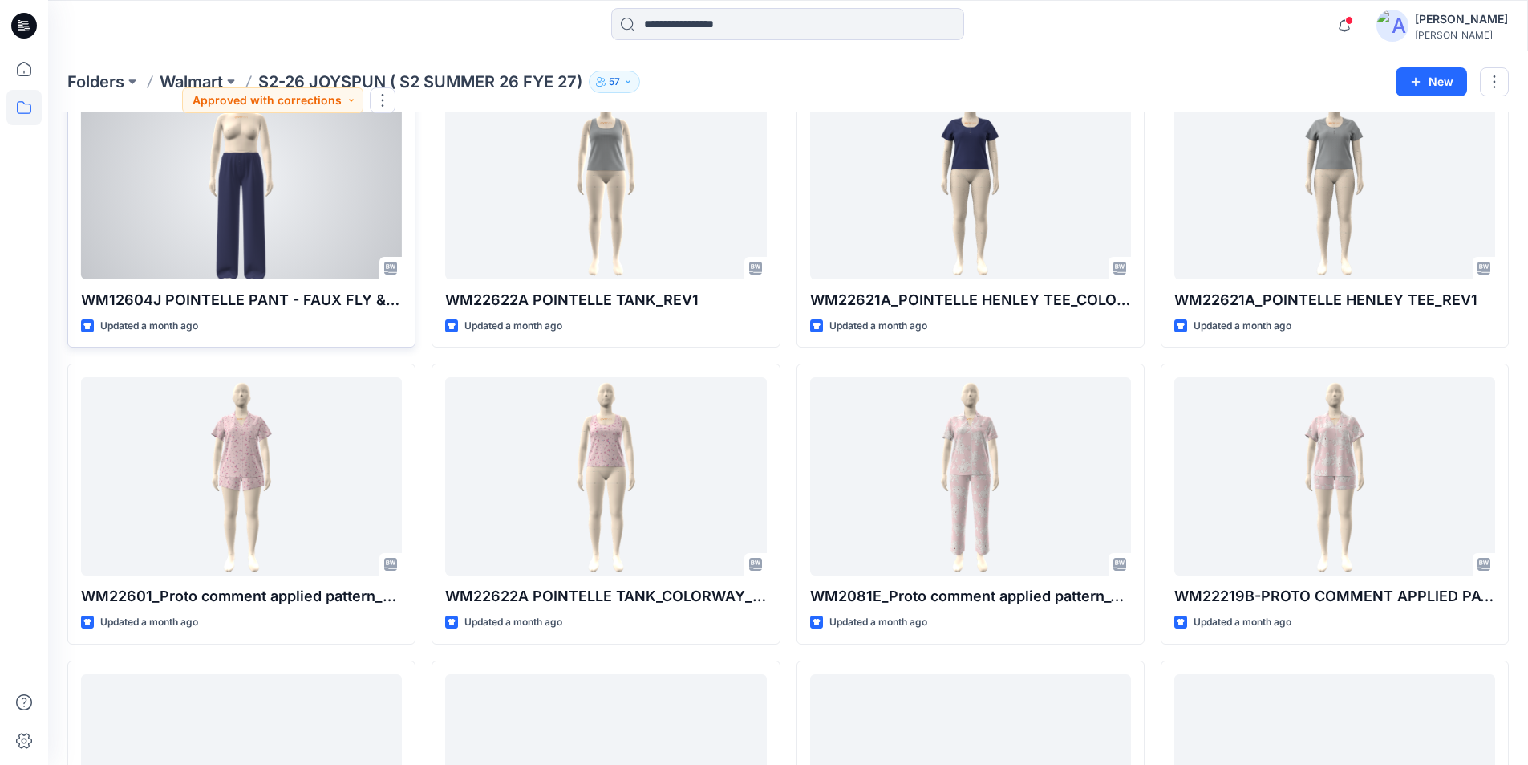
scroll to position [1809, 0]
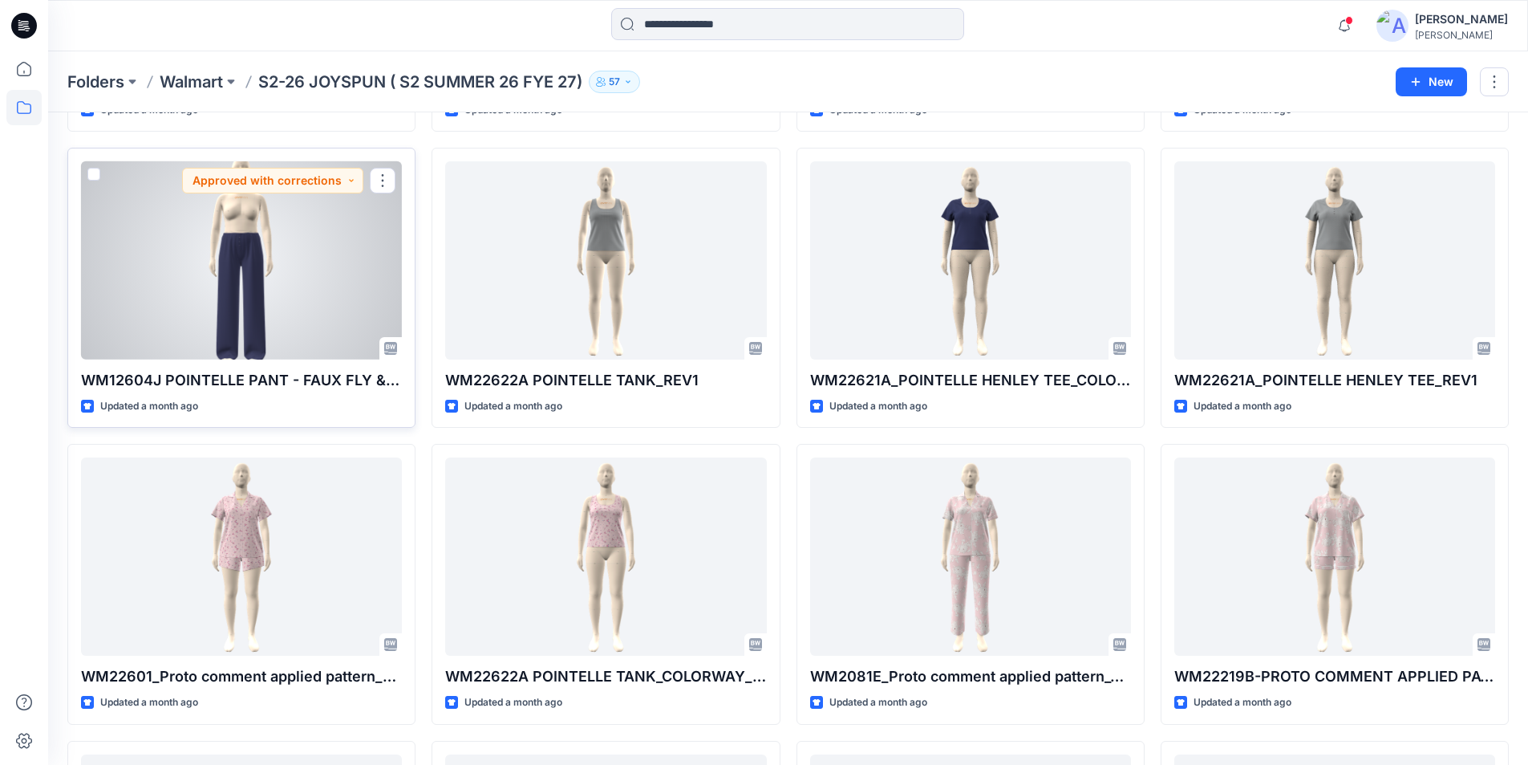
click at [325, 269] on div at bounding box center [241, 260] width 321 height 198
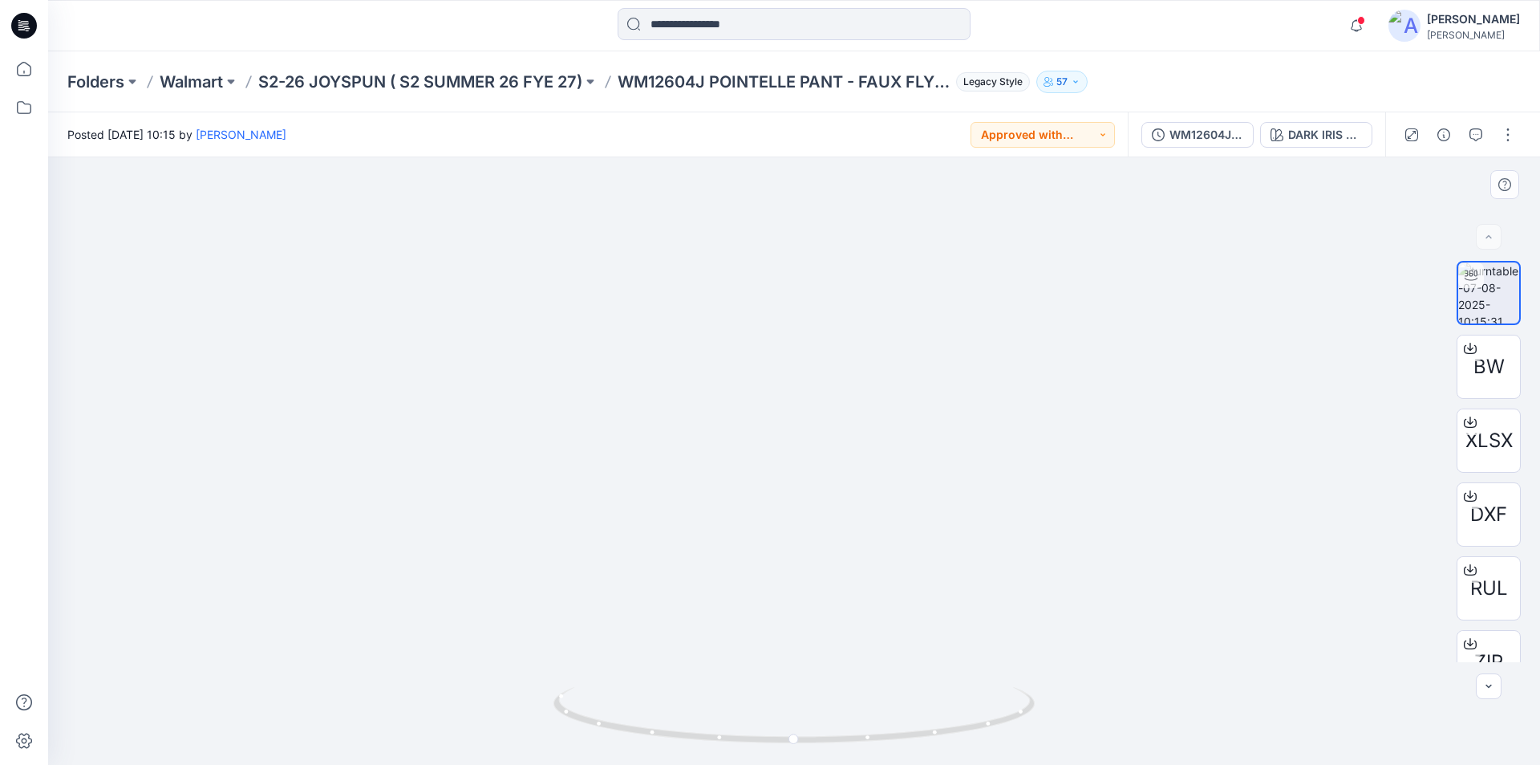
drag, startPoint x: 825, startPoint y: 308, endPoint x: 810, endPoint y: 493, distance: 185.9
click at [1466, 348] on icon at bounding box center [1470, 348] width 13 height 13
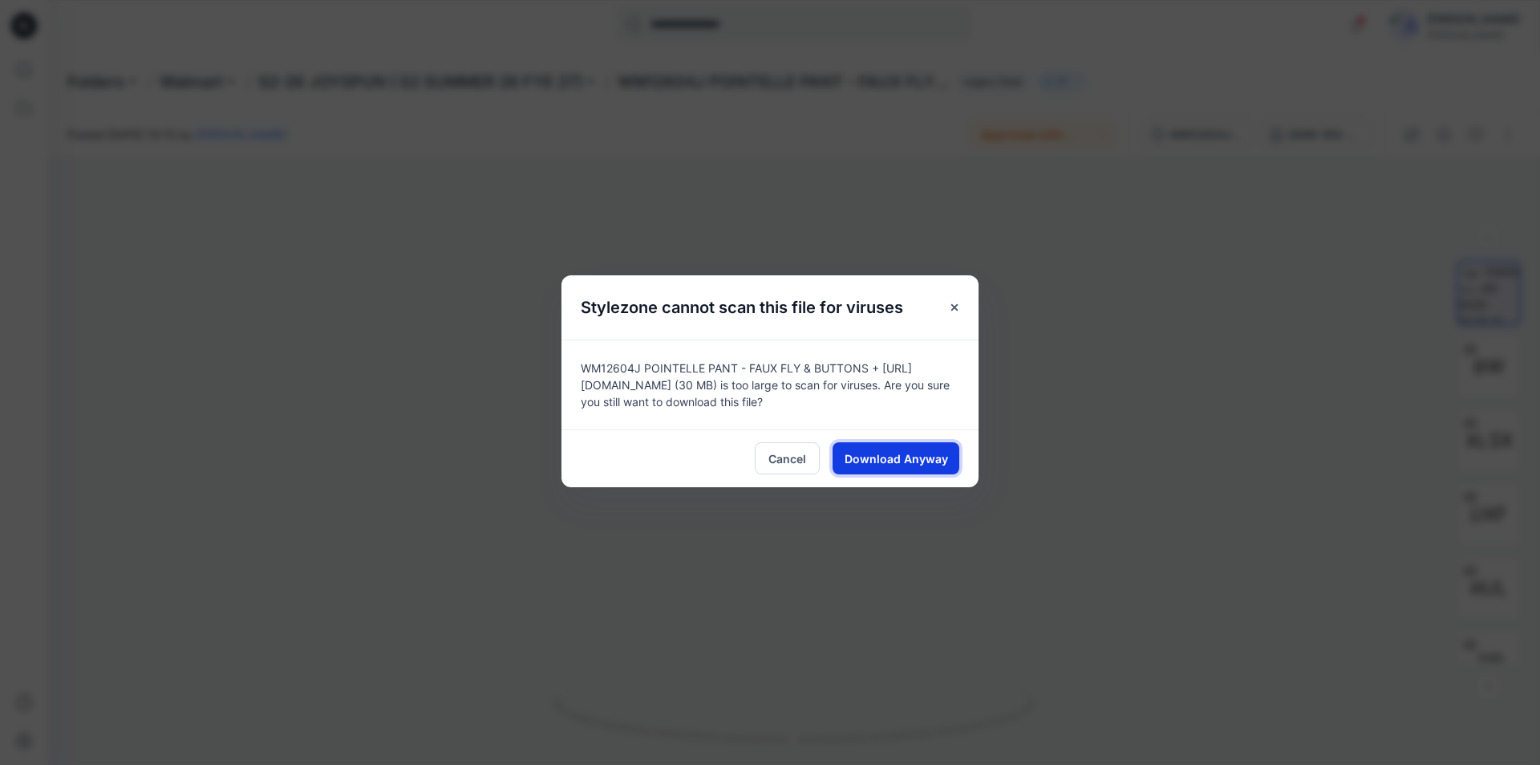
click at [880, 452] on span "Download Anyway" at bounding box center [896, 458] width 103 height 17
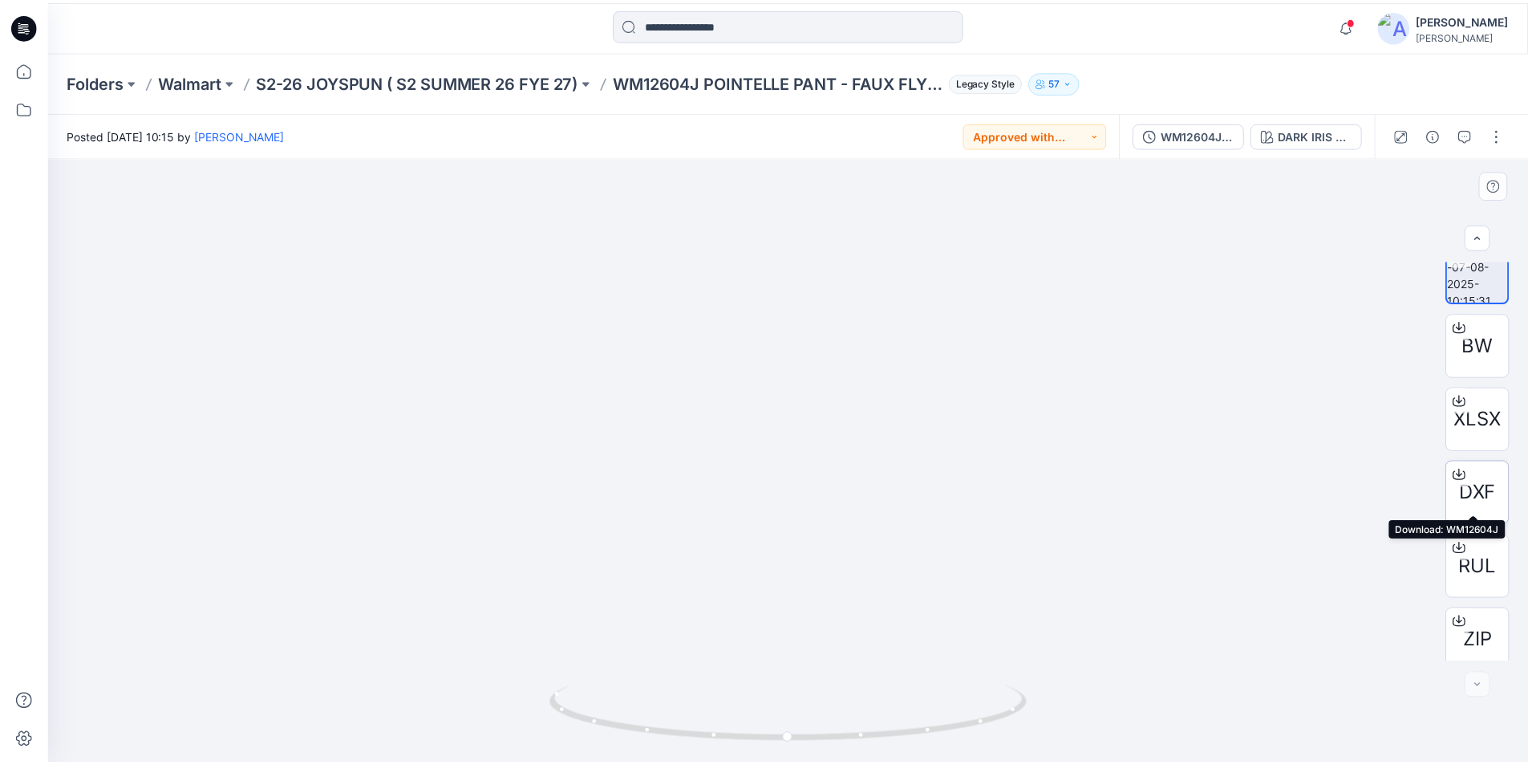
scroll to position [32, 0]
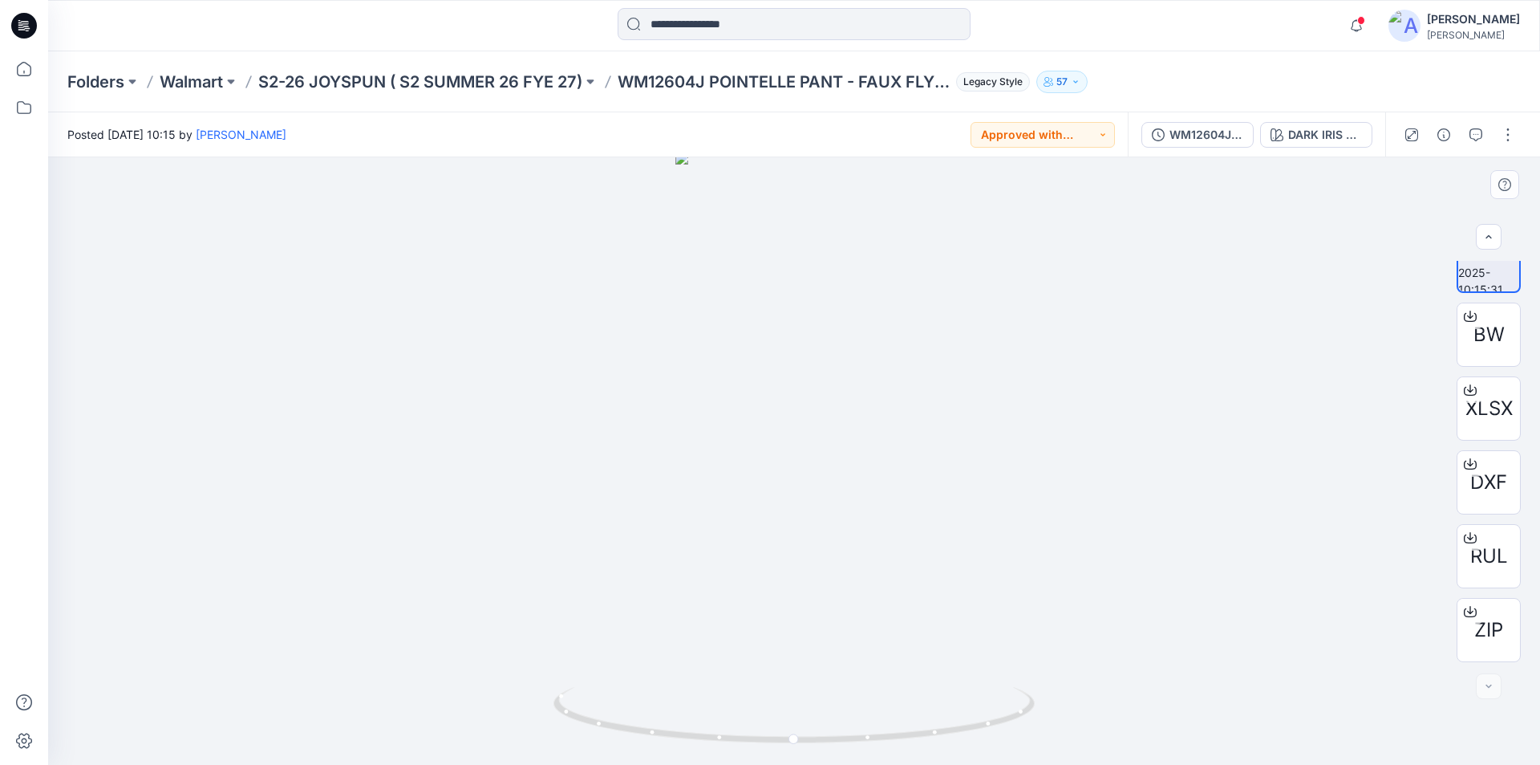
click at [1043, 381] on div at bounding box center [794, 460] width 1492 height 607
click at [508, 78] on p "S2-26 JOYSPUN ( S2 SUMMER 26 FYE 27)" at bounding box center [420, 82] width 324 height 22
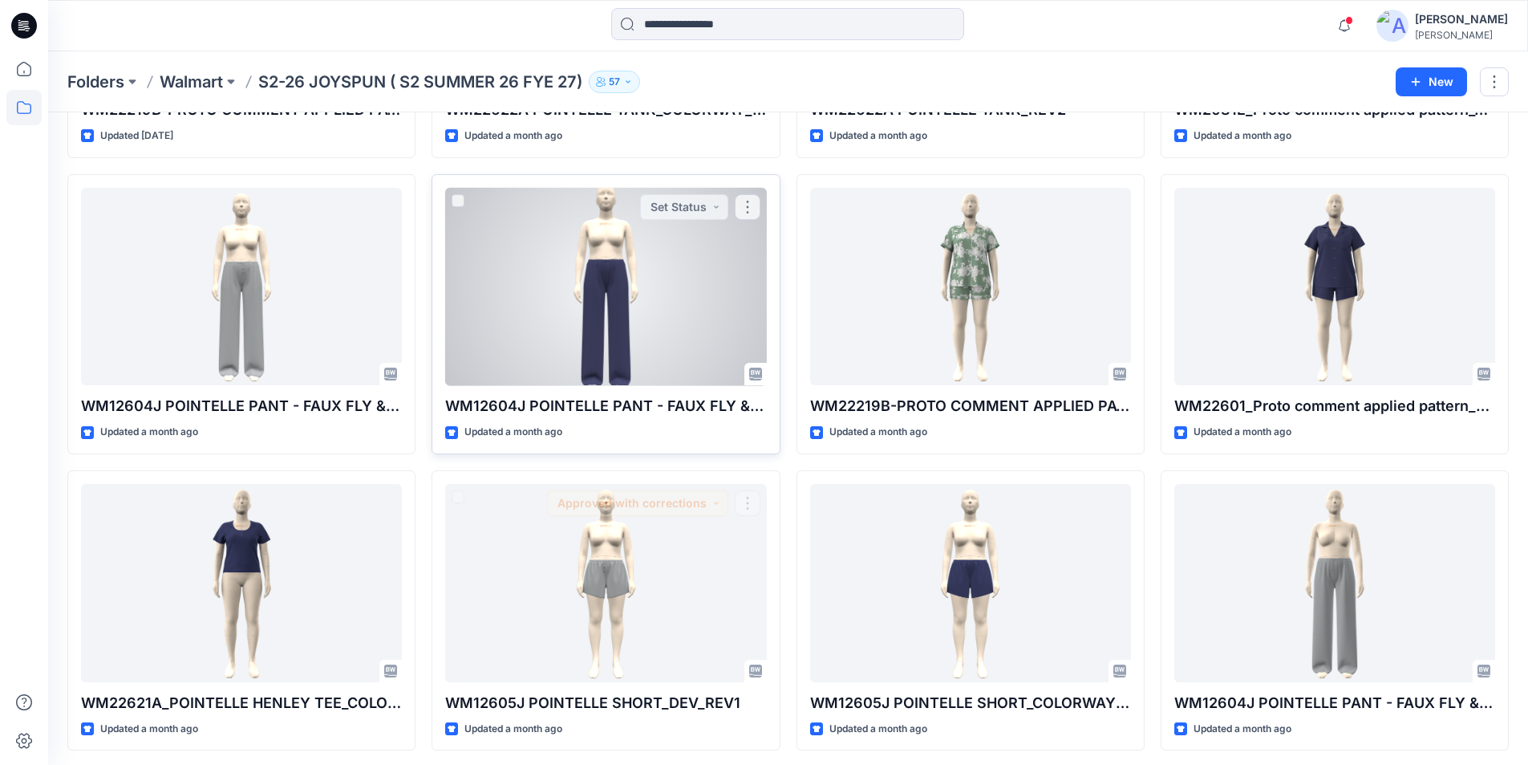
scroll to position [1123, 0]
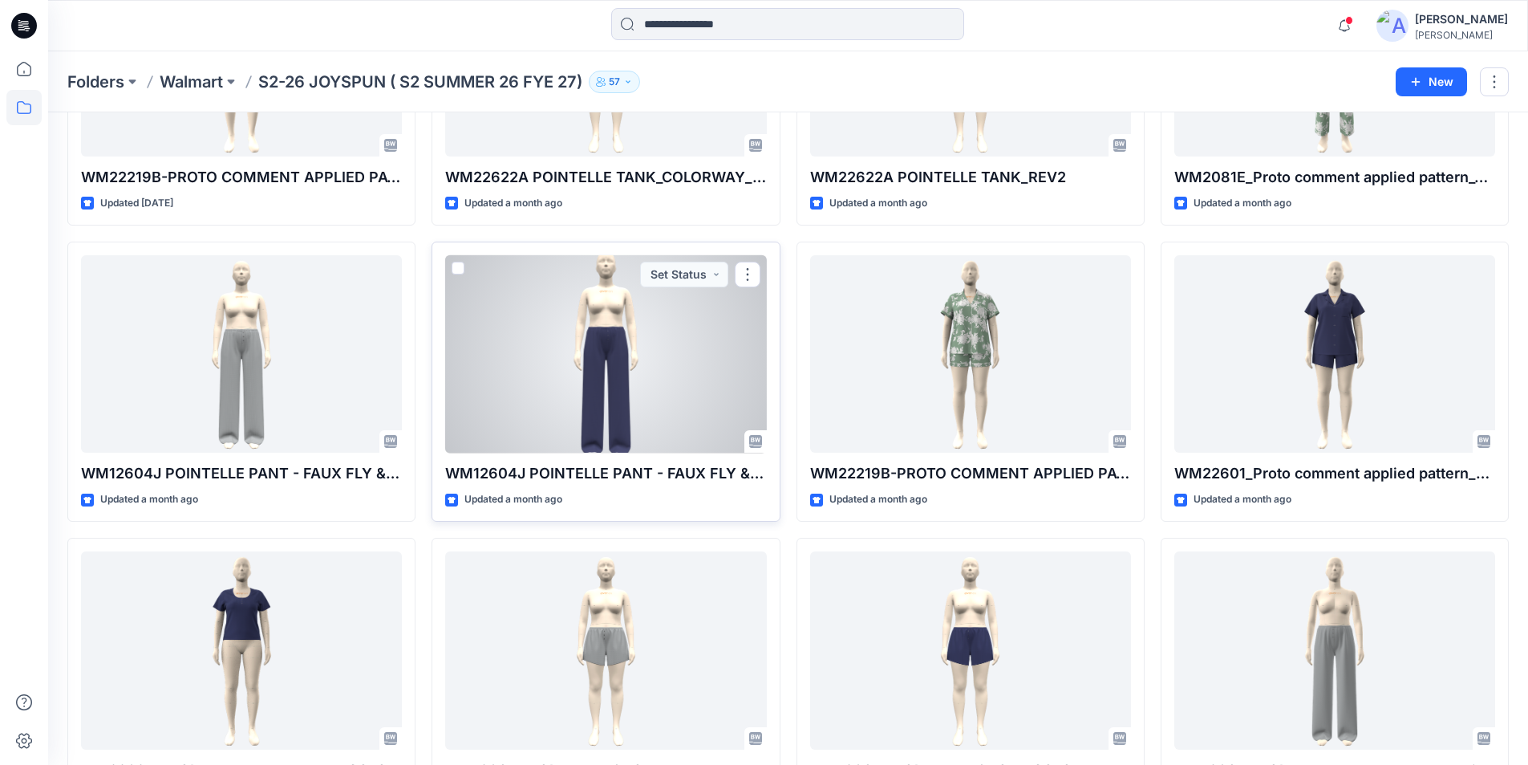
click at [636, 331] on div at bounding box center [605, 354] width 321 height 198
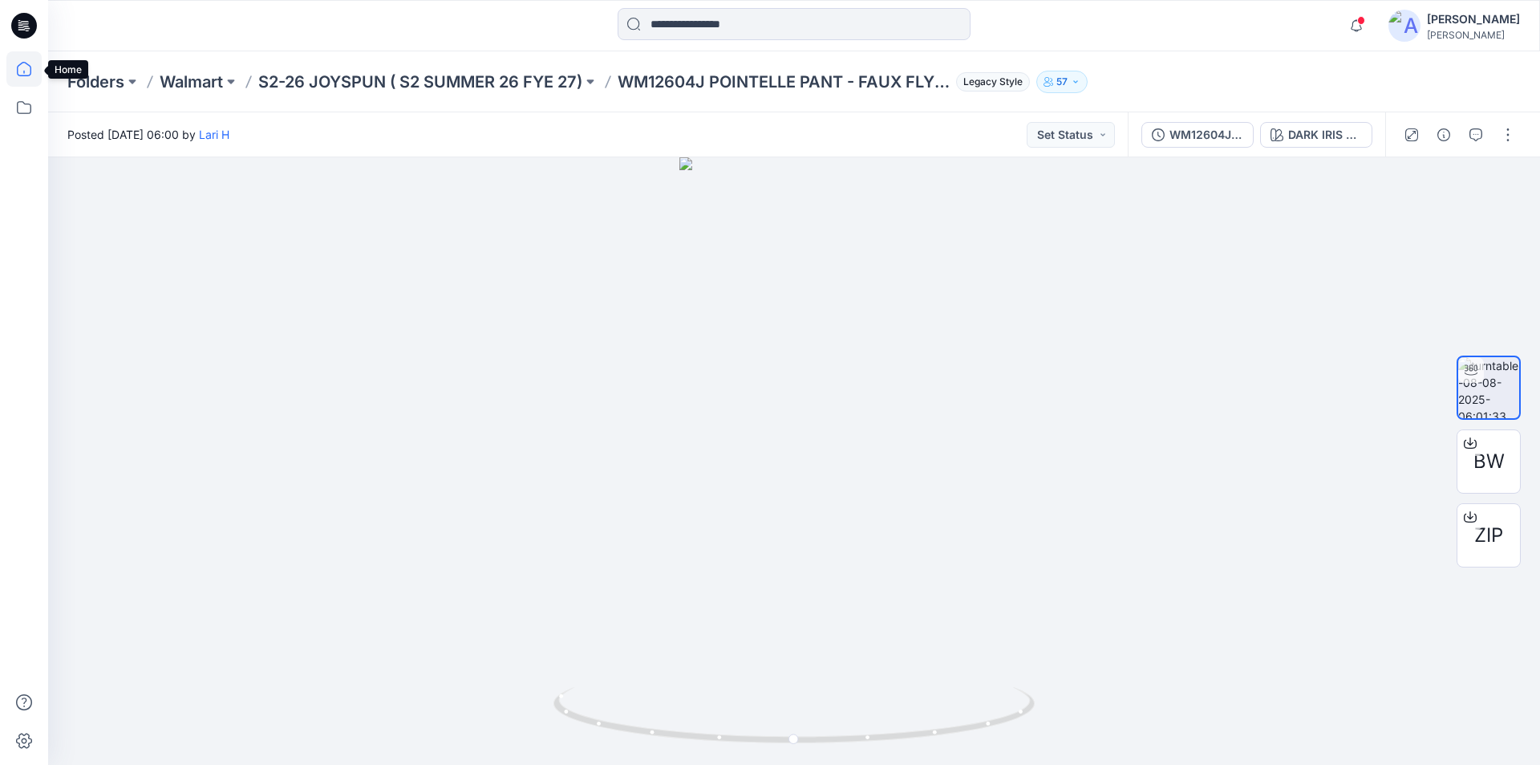
click at [19, 61] on icon at bounding box center [23, 68] width 35 height 35
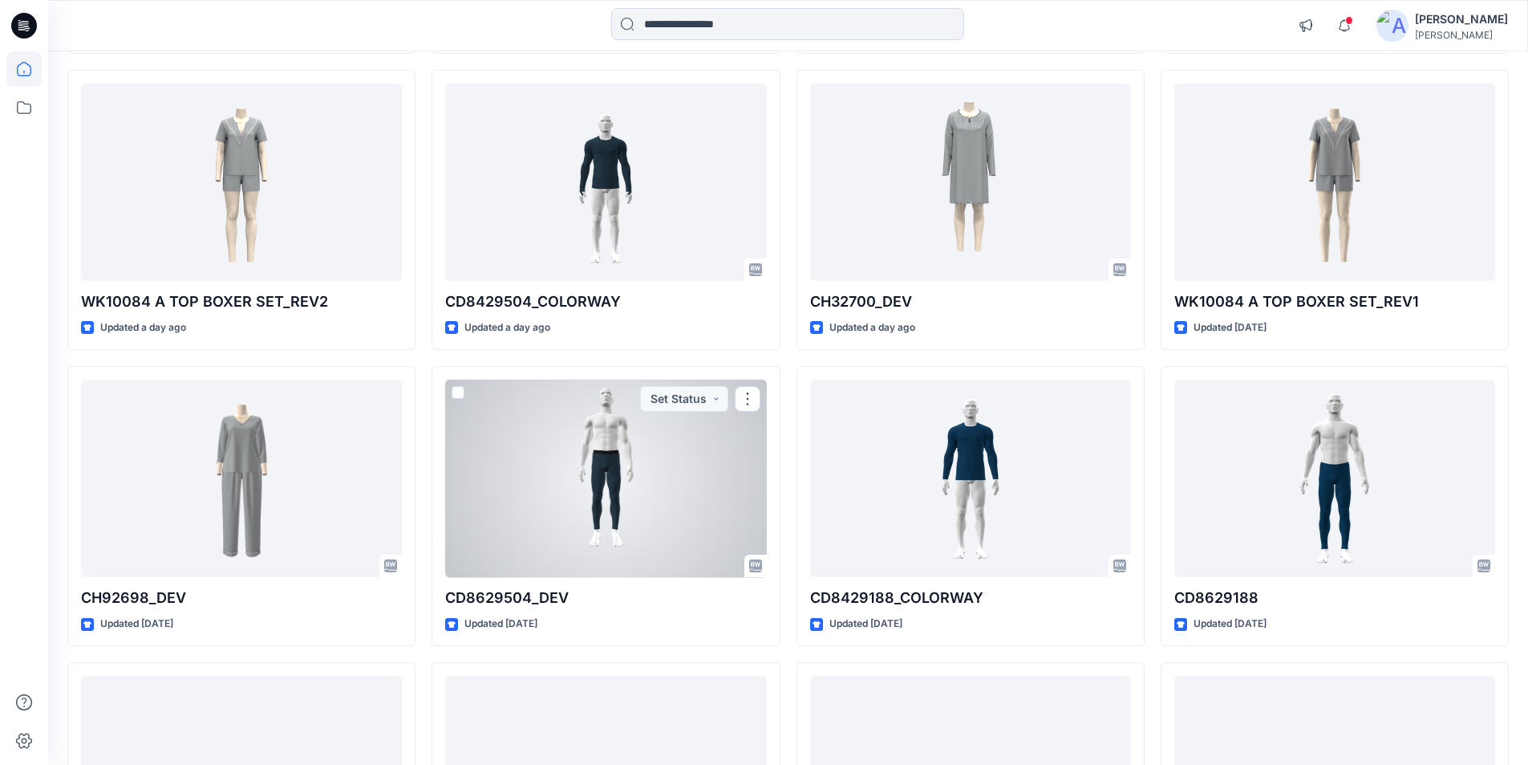
scroll to position [1465, 0]
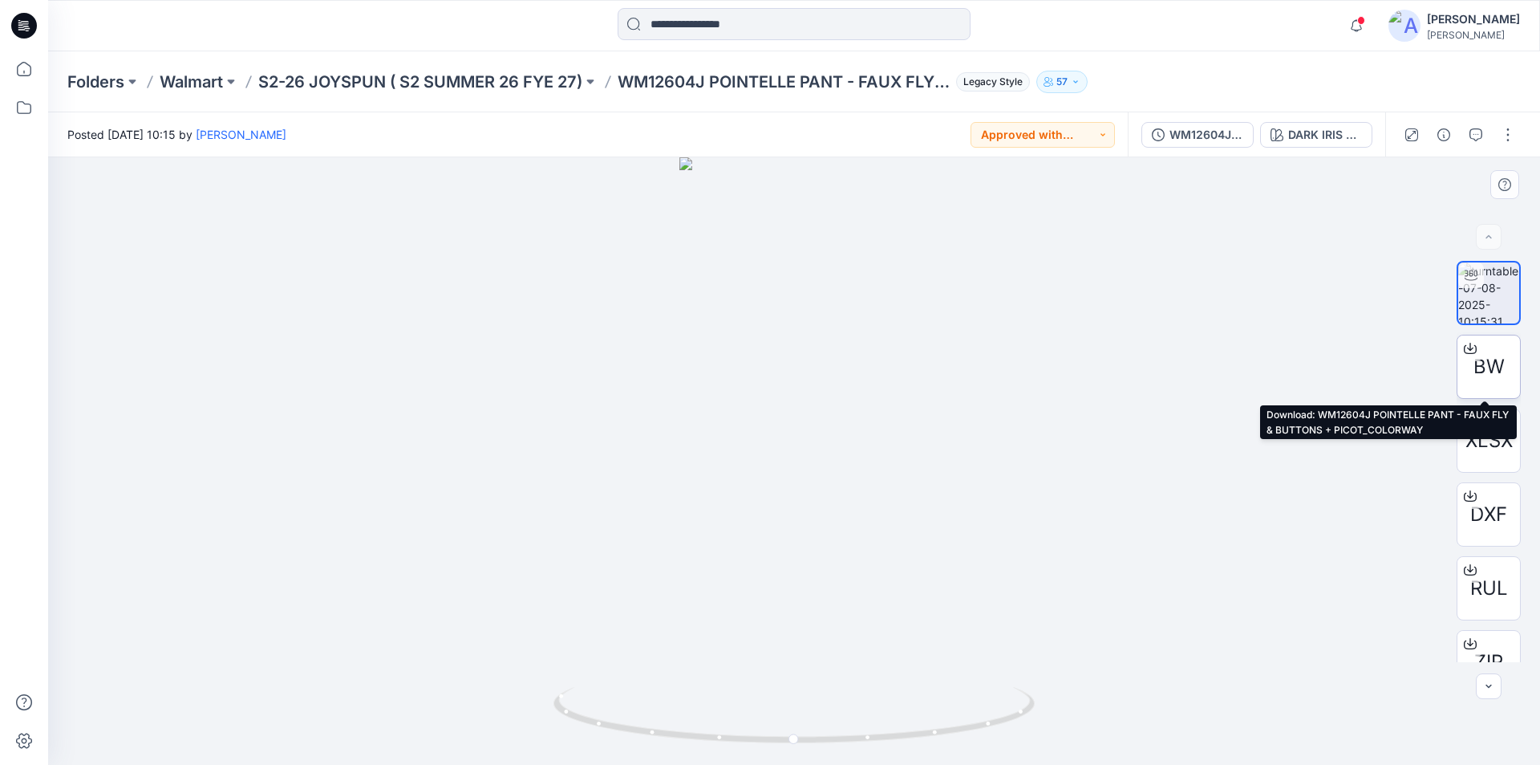
click at [1468, 344] on icon at bounding box center [1470, 348] width 13 height 13
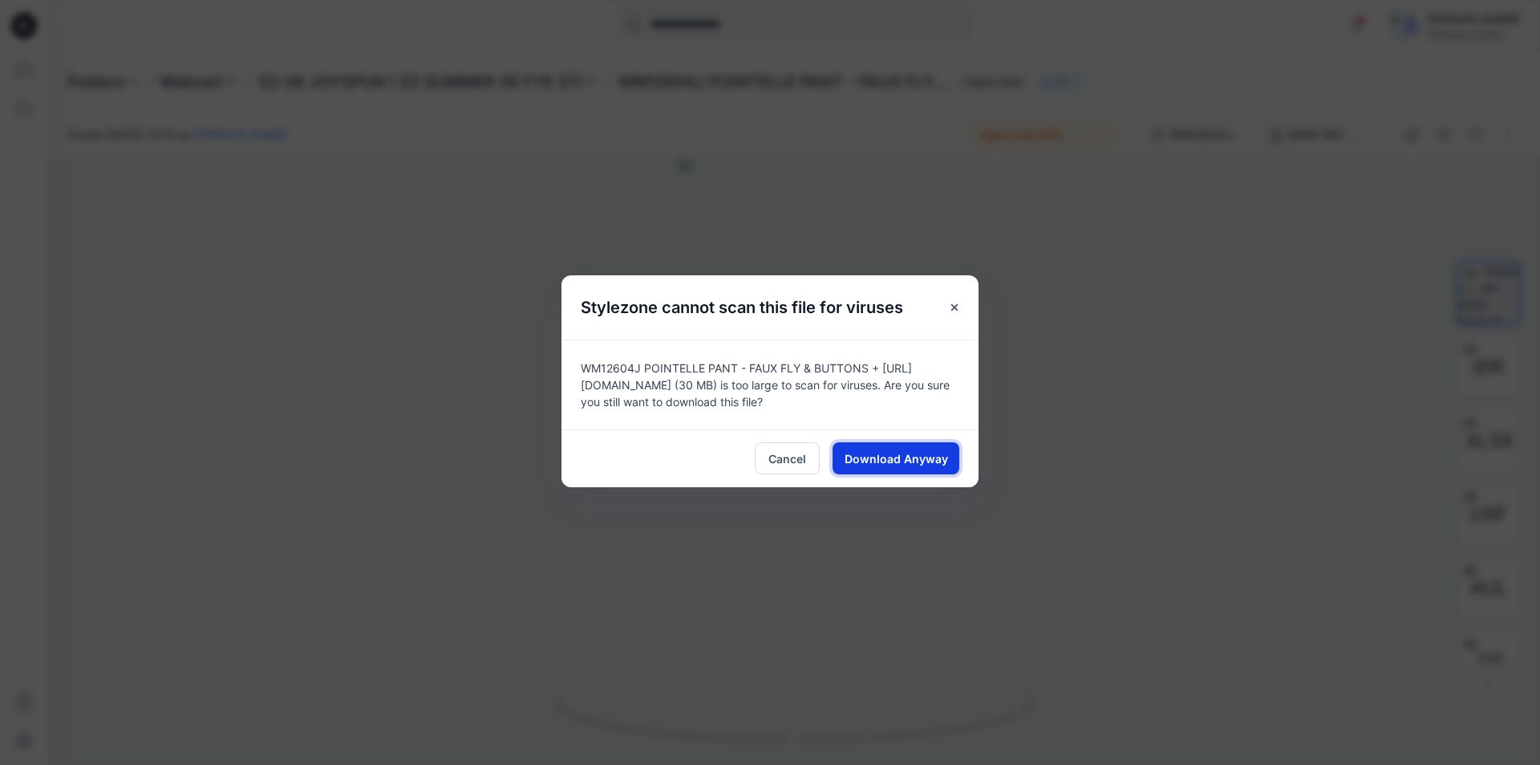
click at [906, 456] on span "Download Anyway" at bounding box center [896, 458] width 103 height 17
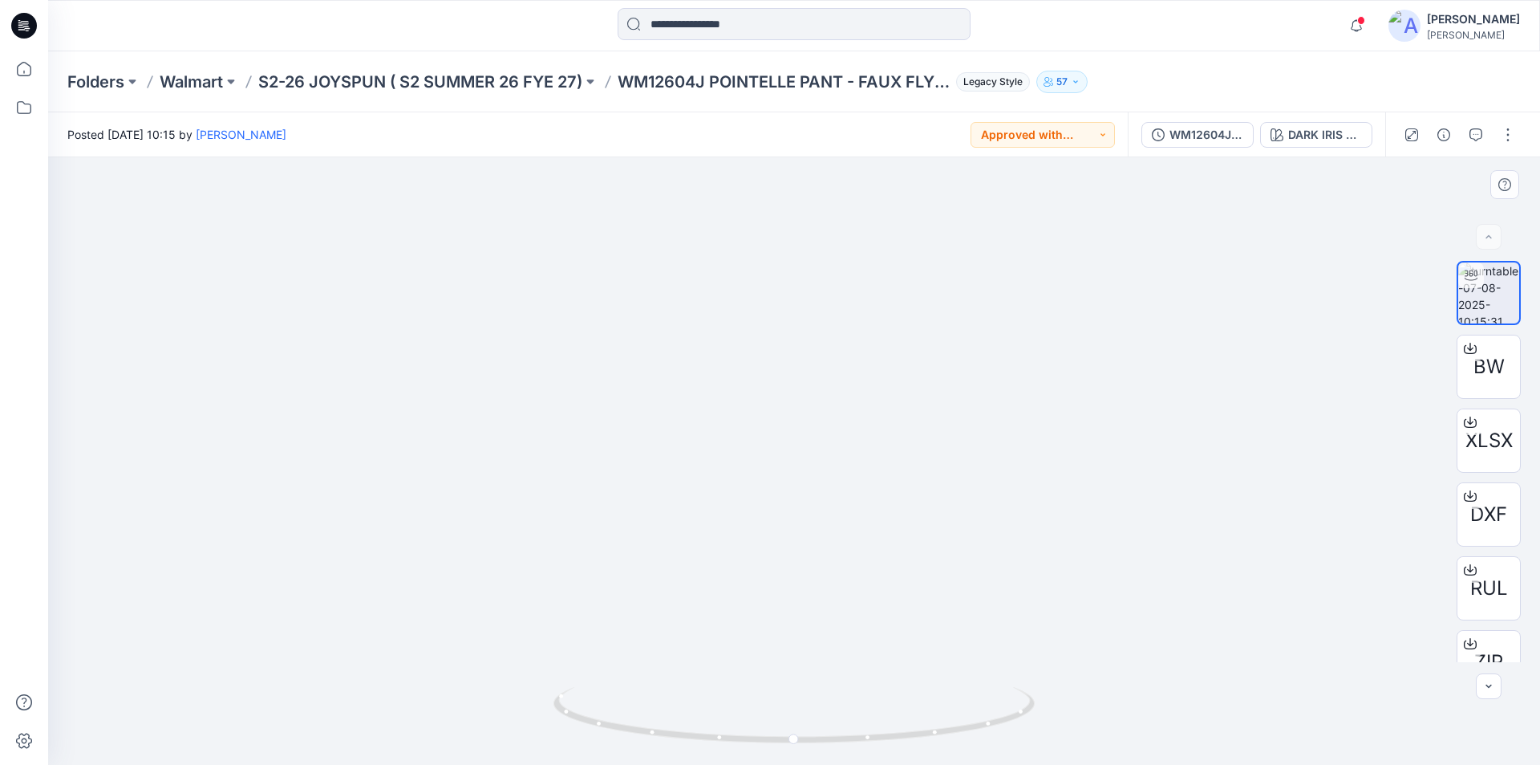
drag, startPoint x: 791, startPoint y: 294, endPoint x: 804, endPoint y: 473, distance: 178.6
click at [18, 65] on icon at bounding box center [23, 68] width 35 height 35
click at [507, 86] on p "S2-26 JOYSPUN ( S2 SUMMER 26 FYE 27)" at bounding box center [420, 82] width 324 height 22
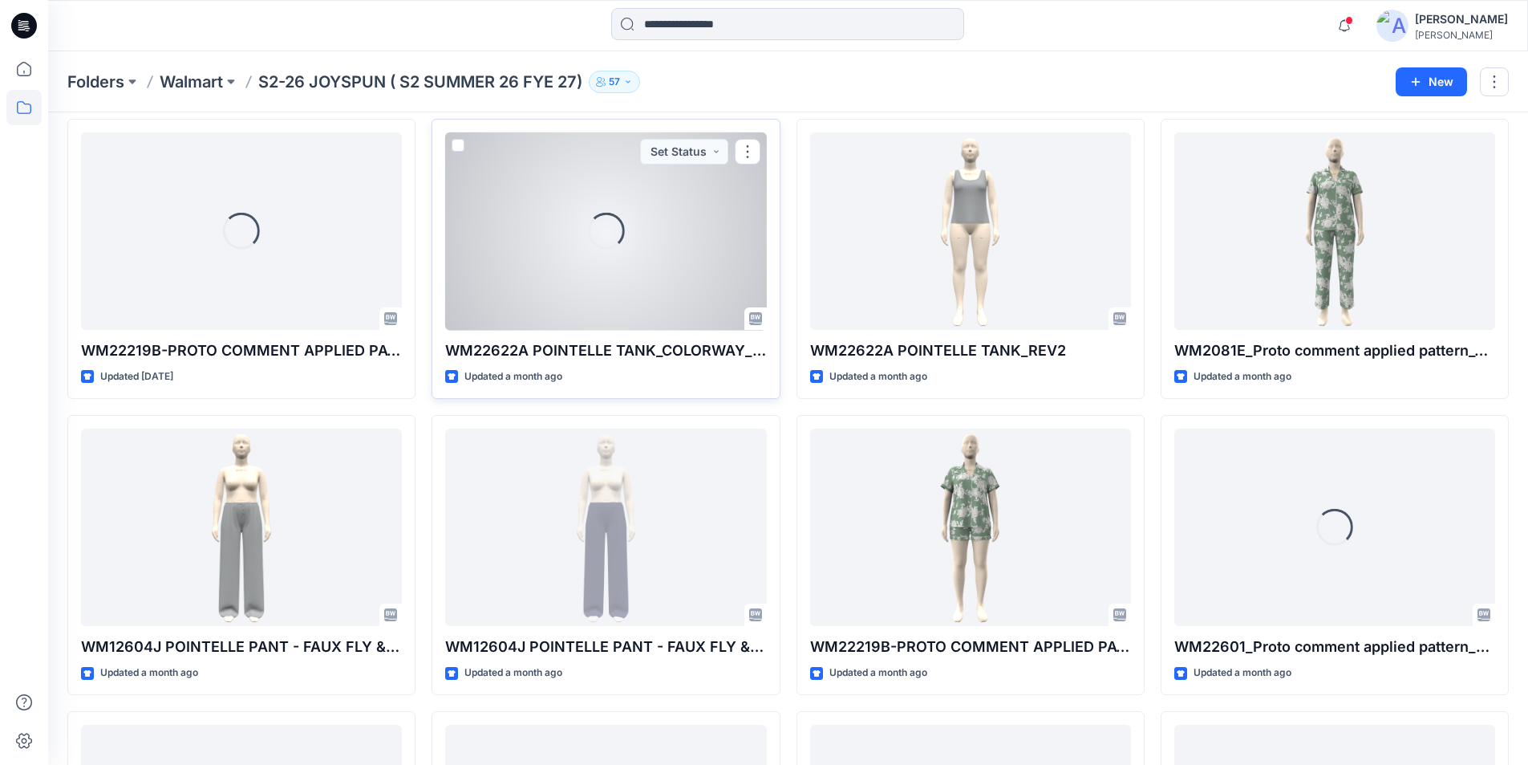
scroll to position [1167, 0]
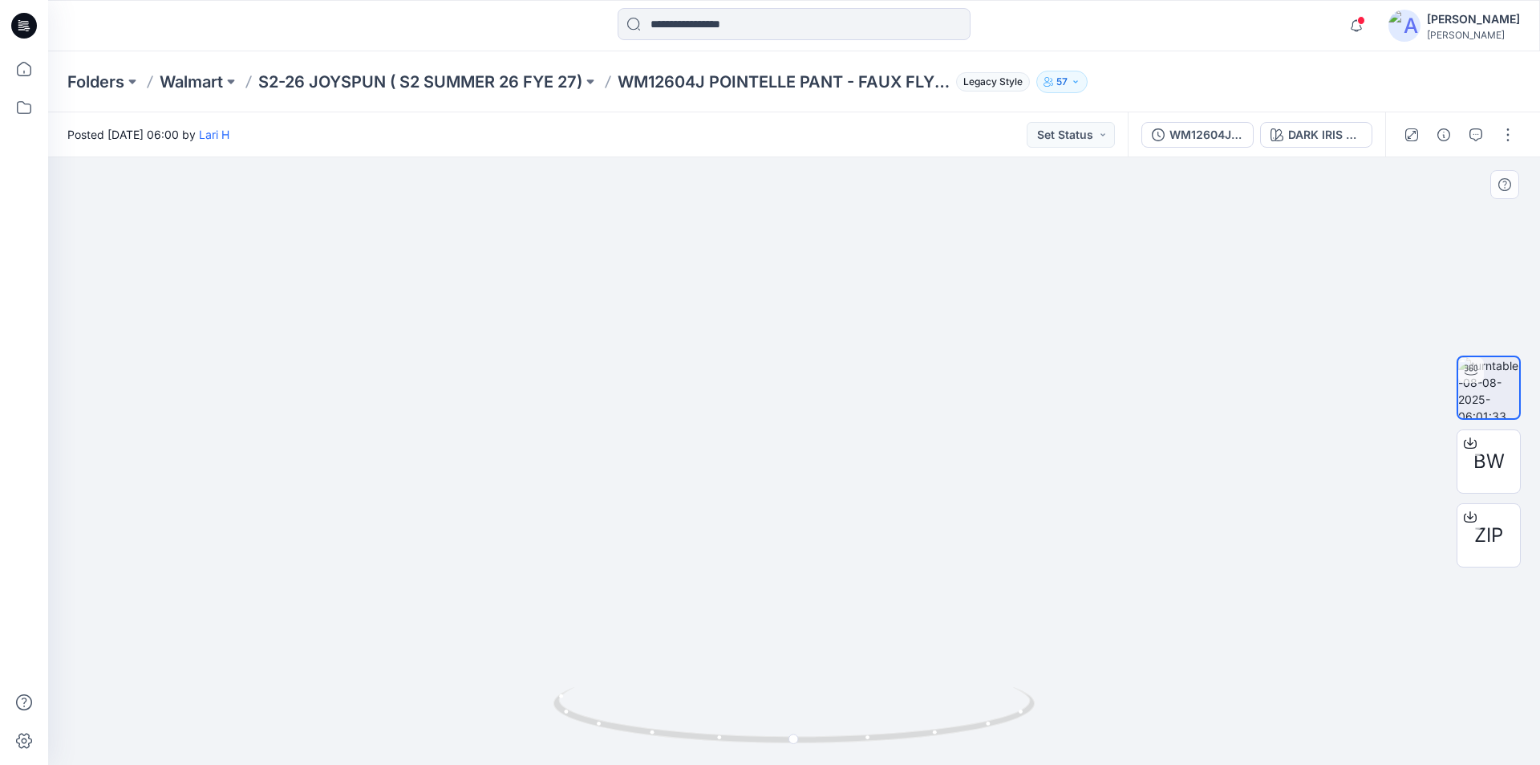
drag, startPoint x: 860, startPoint y: 601, endPoint x: 882, endPoint y: 235, distance: 366.4
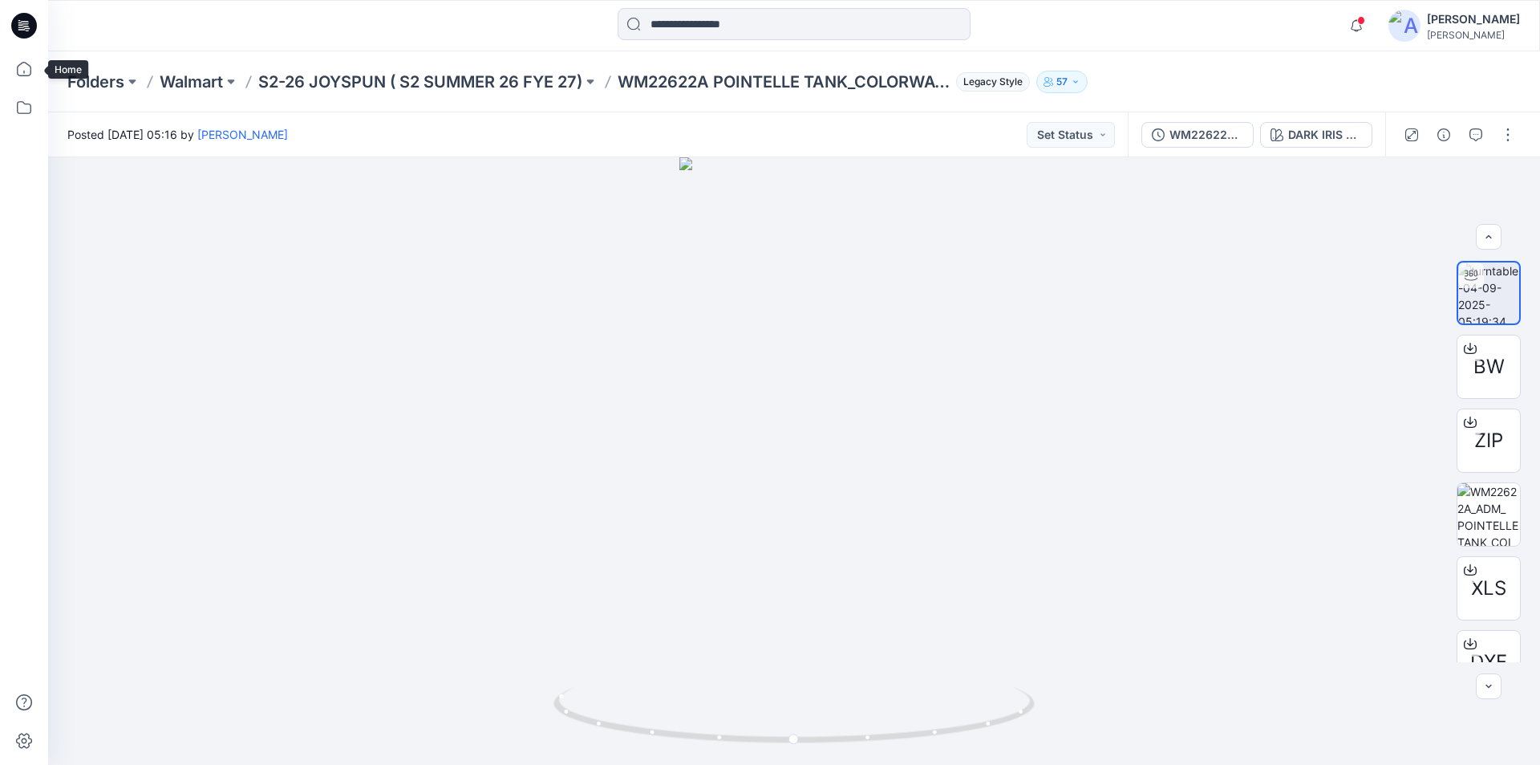
click at [18, 73] on icon at bounding box center [23, 68] width 35 height 35
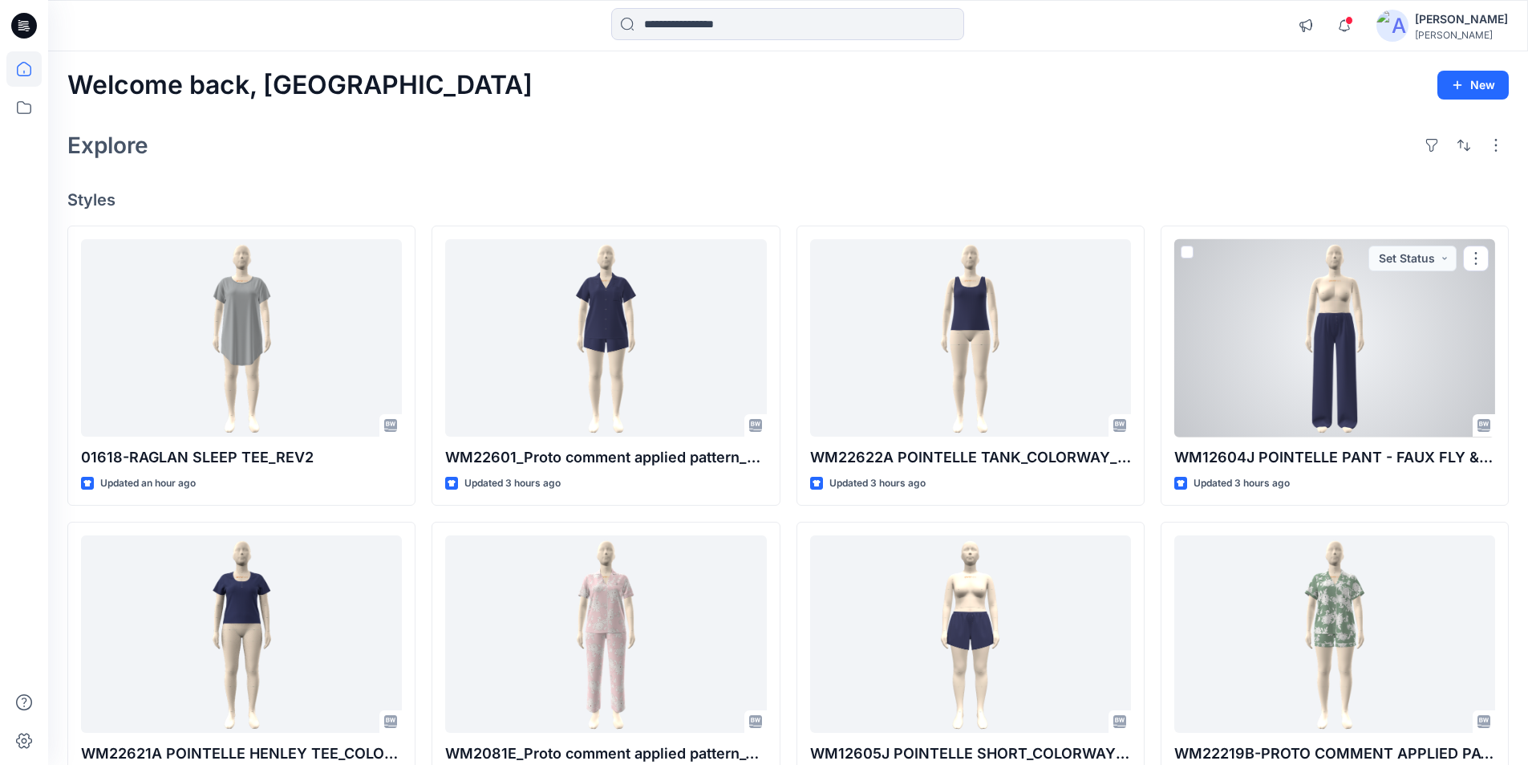
click at [1316, 339] on div at bounding box center [1334, 338] width 321 height 198
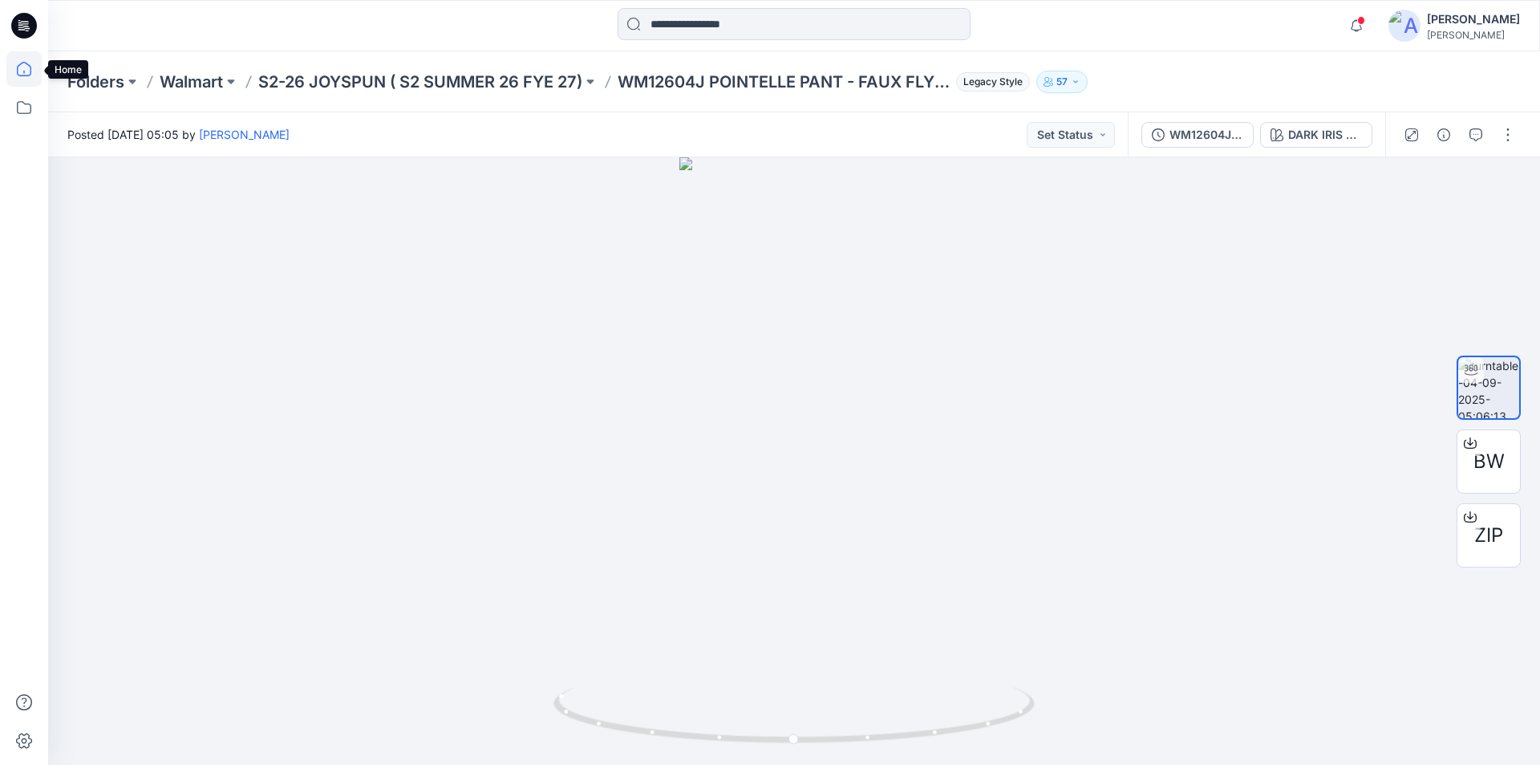
click at [24, 72] on icon at bounding box center [23, 72] width 1 height 3
